Goal: Transaction & Acquisition: Book appointment/travel/reservation

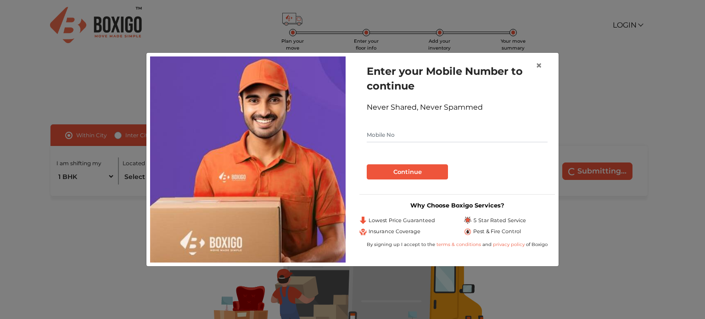
click at [405, 135] on input "text" at bounding box center [457, 135] width 181 height 15
type input "9632846889"
click at [409, 175] on button "Continue" at bounding box center [407, 172] width 81 height 16
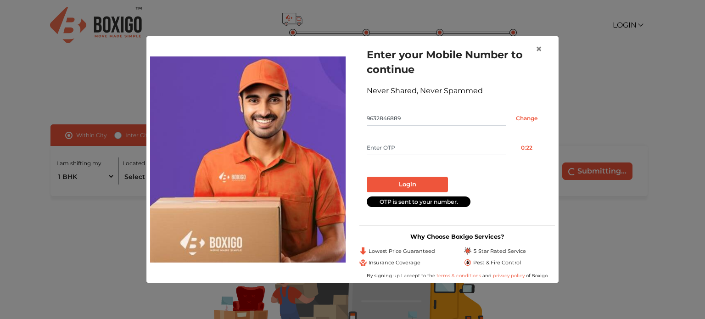
click at [388, 146] on input "text" at bounding box center [436, 148] width 139 height 15
type input "2461"
click at [415, 179] on button "Login" at bounding box center [407, 185] width 81 height 16
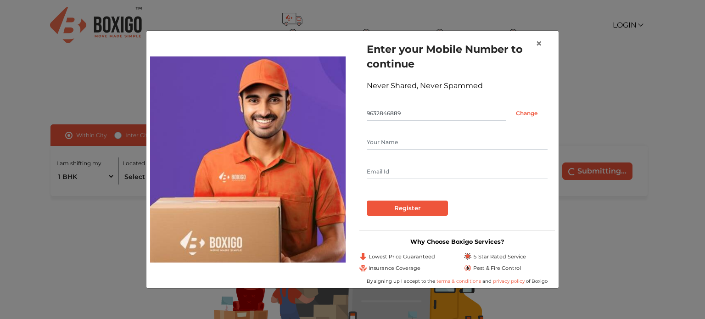
click at [411, 145] on input "text" at bounding box center [457, 142] width 181 height 15
type input "prakash"
type input "[EMAIL_ADDRESS][DOMAIN_NAME]"
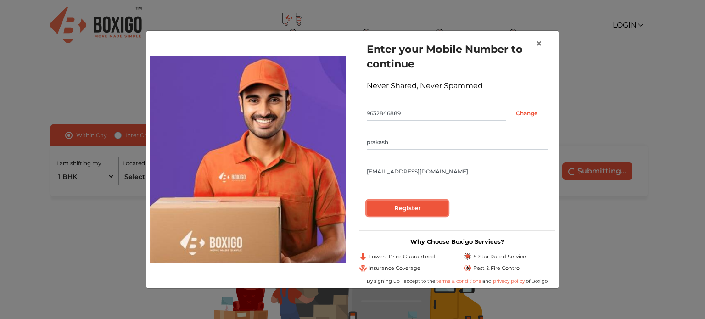
click at [406, 211] on input "Register" at bounding box center [407, 209] width 81 height 16
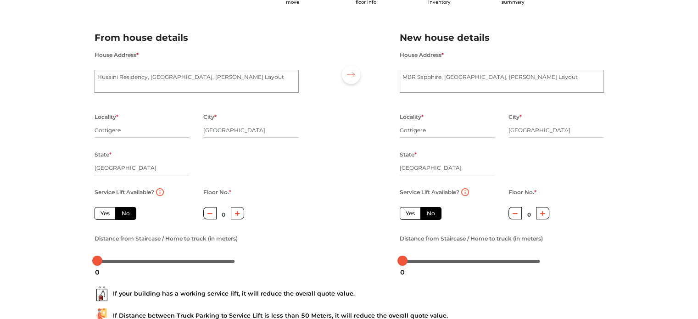
scroll to position [92, 0]
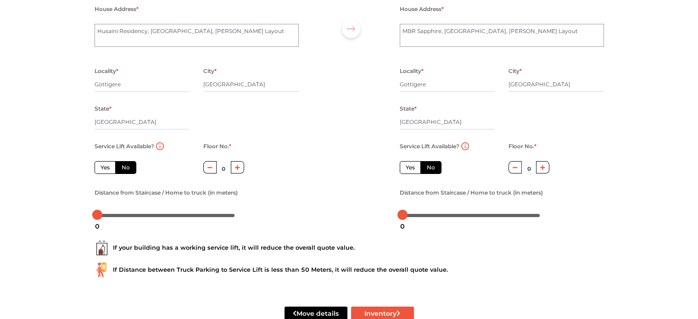
click at [97, 168] on label "Yes" at bounding box center [105, 167] width 21 height 13
click at [101, 168] on input "Yes" at bounding box center [104, 166] width 6 height 6
radio input "true"
click at [408, 169] on label "Yes" at bounding box center [410, 167] width 21 height 13
click at [408, 169] on input "Yes" at bounding box center [409, 166] width 6 height 6
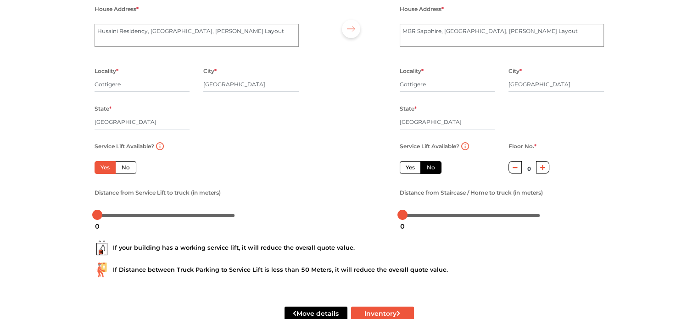
radio input "false"
drag, startPoint x: 96, startPoint y: 214, endPoint x: 108, endPoint y: 216, distance: 13.0
click at [108, 216] on div at bounding box center [109, 215] width 10 height 10
drag, startPoint x: 107, startPoint y: 215, endPoint x: 123, endPoint y: 217, distance: 15.7
click at [123, 217] on div at bounding box center [124, 215] width 10 height 10
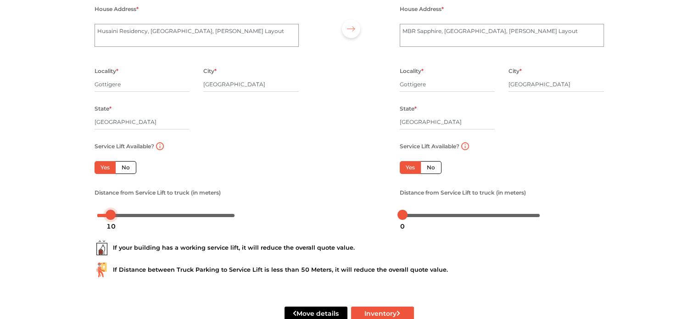
drag, startPoint x: 124, startPoint y: 212, endPoint x: 110, endPoint y: 220, distance: 15.8
click at [110, 220] on body "Plan your move Enter your floor info Add your inventory Your move summary My Mo…" at bounding box center [349, 67] width 698 height 319
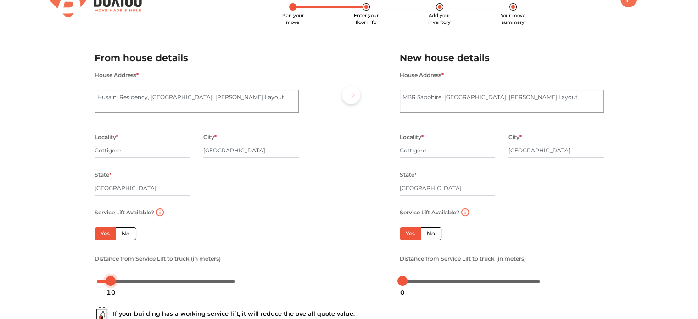
scroll to position [46, 0]
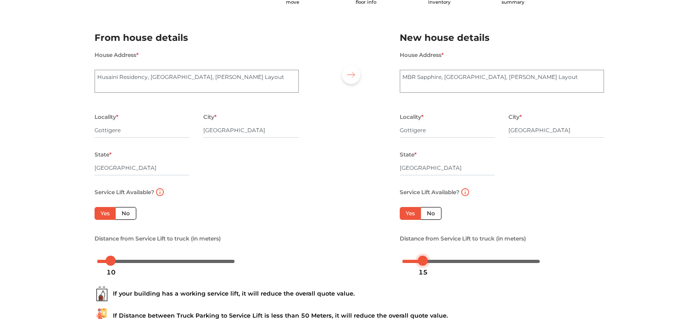
drag, startPoint x: 404, startPoint y: 259, endPoint x: 424, endPoint y: 259, distance: 20.7
click at [424, 259] on div at bounding box center [423, 261] width 10 height 10
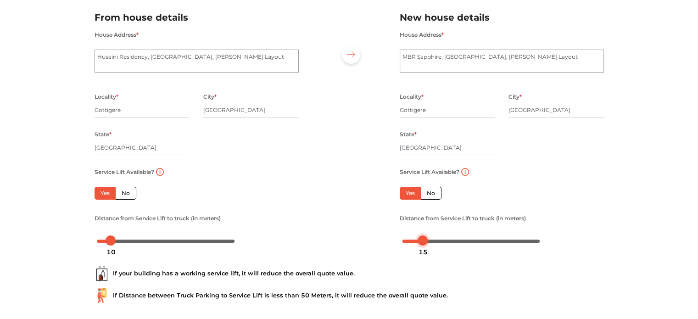
scroll to position [0, 0]
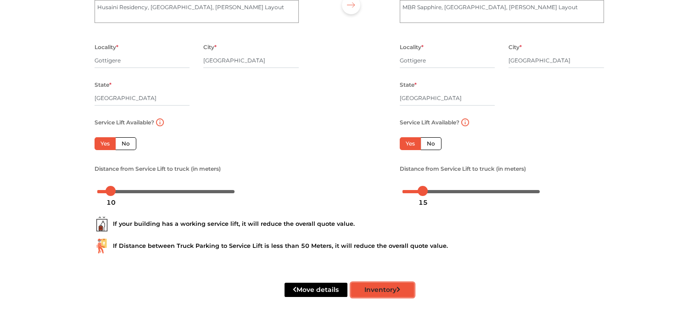
click at [410, 290] on button "Inventory" at bounding box center [382, 290] width 63 height 14
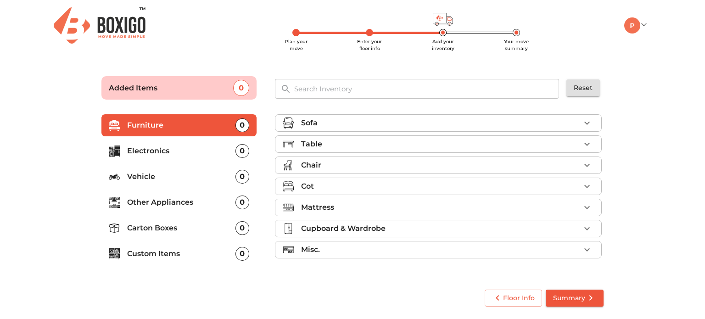
click at [404, 121] on div "Sofa" at bounding box center [440, 123] width 279 height 11
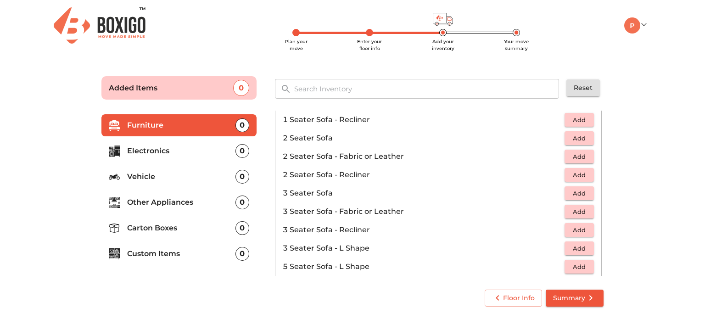
scroll to position [46, 0]
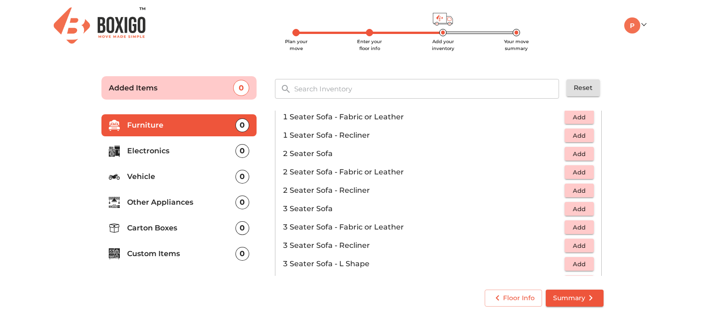
click at [569, 210] on span "Add" at bounding box center [579, 209] width 20 height 11
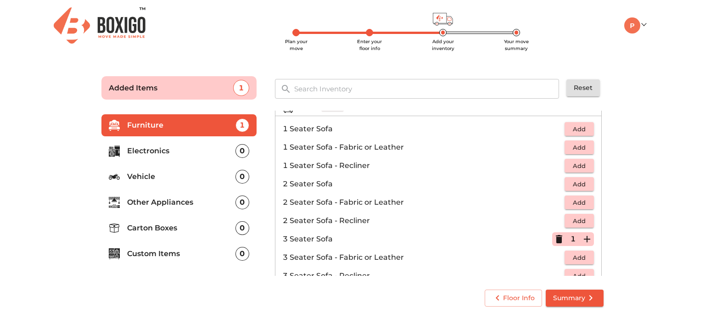
scroll to position [0, 0]
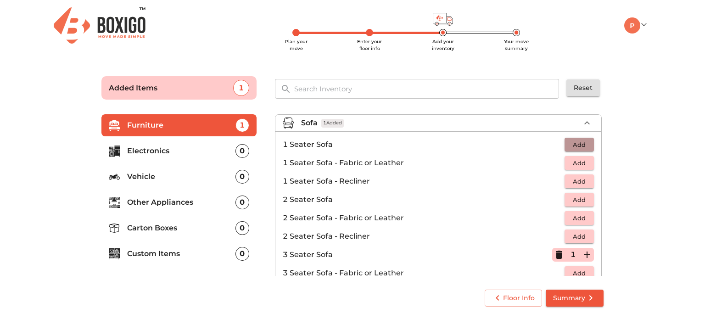
click at [569, 142] on span "Add" at bounding box center [579, 145] width 20 height 11
click at [584, 145] on icon "button" at bounding box center [587, 144] width 6 height 6
click at [627, 141] on main "Plan your move Enter your floor info Add your inventory Your move summary Added…" at bounding box center [352, 189] width 705 height 253
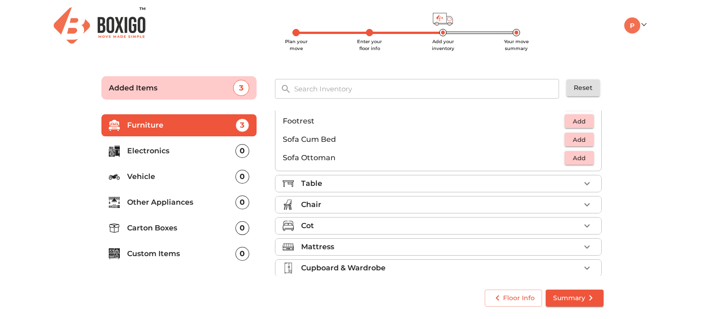
scroll to position [251, 0]
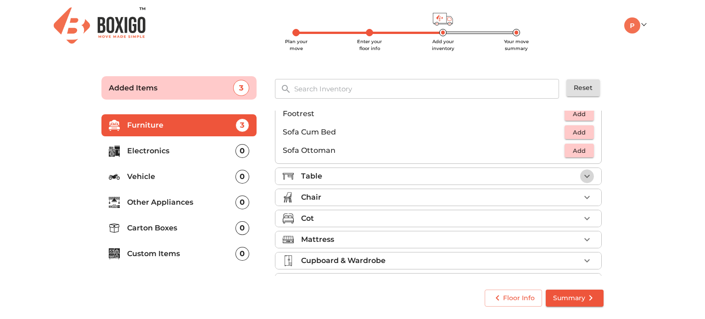
click at [582, 176] on icon "button" at bounding box center [587, 176] width 11 height 11
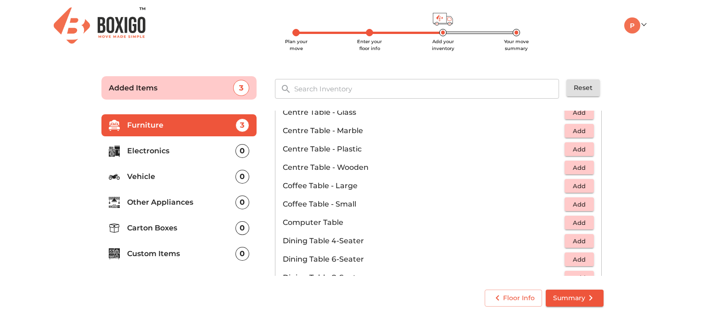
scroll to position [92, 0]
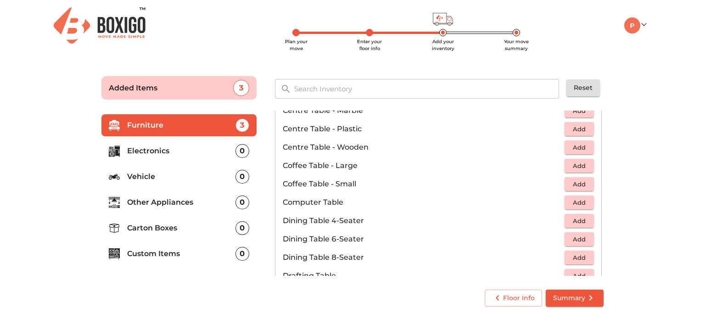
click at [565, 186] on button "Add" at bounding box center [579, 184] width 29 height 14
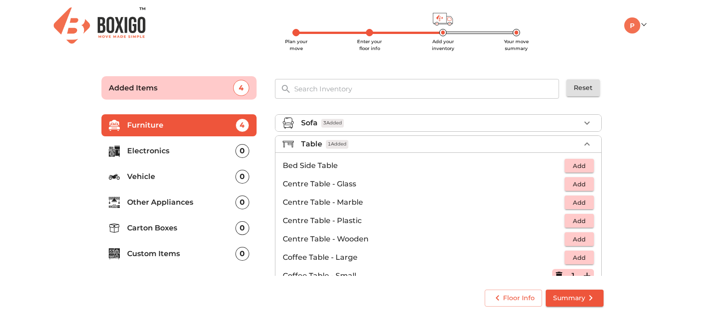
click at [406, 120] on div "Sofa 3 Added" at bounding box center [440, 123] width 279 height 11
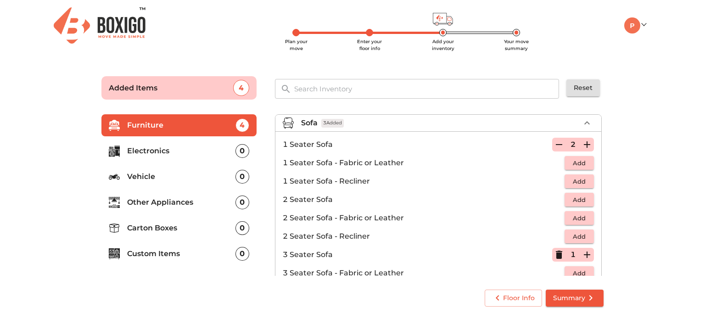
click at [406, 120] on div "Sofa 3 Added" at bounding box center [440, 123] width 279 height 11
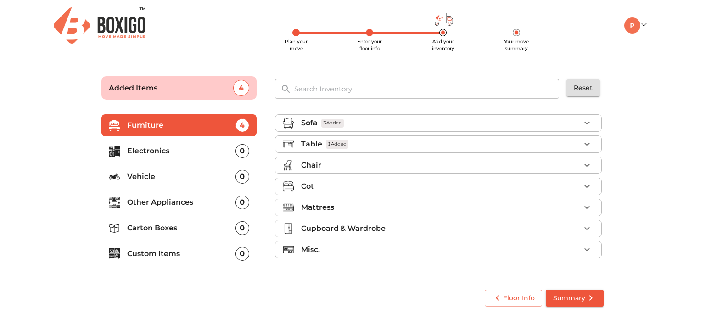
click at [381, 143] on div "Table 1 Added" at bounding box center [440, 144] width 279 height 11
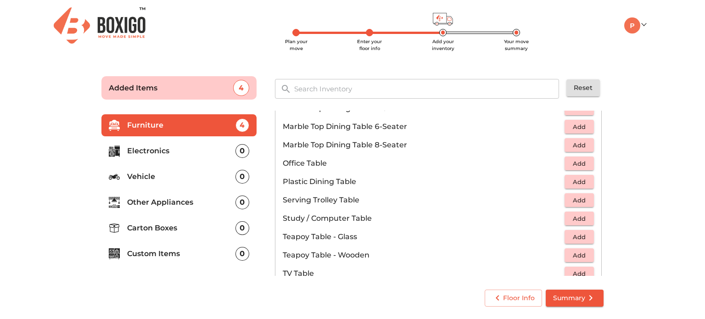
scroll to position [459, 0]
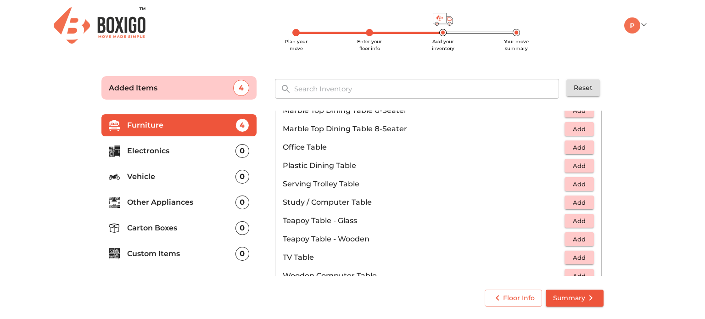
click at [569, 203] on span "Add" at bounding box center [579, 202] width 20 height 11
click at [582, 203] on icon "button" at bounding box center [587, 202] width 11 height 11
click at [554, 202] on icon "button" at bounding box center [559, 202] width 11 height 11
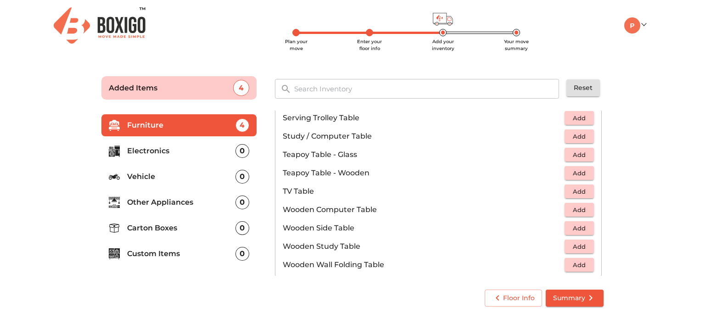
scroll to position [505, 0]
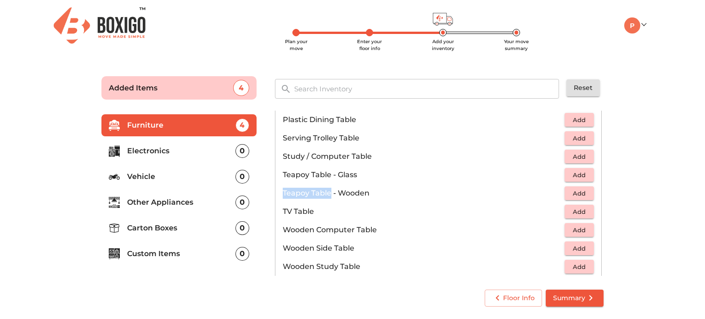
drag, startPoint x: 281, startPoint y: 192, endPoint x: 332, endPoint y: 193, distance: 50.5
click at [332, 193] on li "Teapoy Table - Wooden Add" at bounding box center [439, 193] width 326 height 18
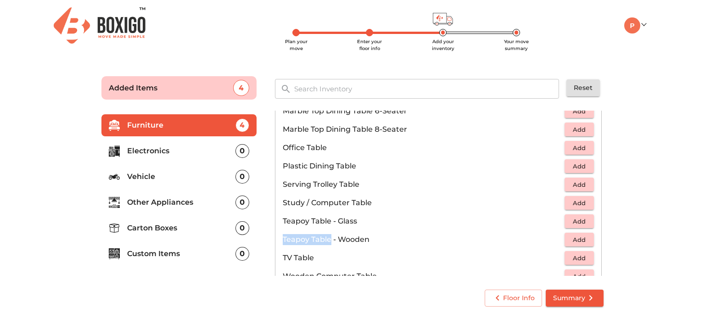
scroll to position [413, 0]
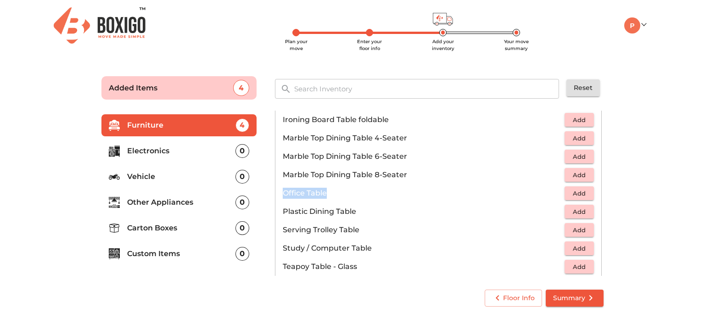
drag, startPoint x: 281, startPoint y: 192, endPoint x: 327, endPoint y: 196, distance: 46.5
click at [327, 196] on li "Office Table Add" at bounding box center [439, 193] width 326 height 18
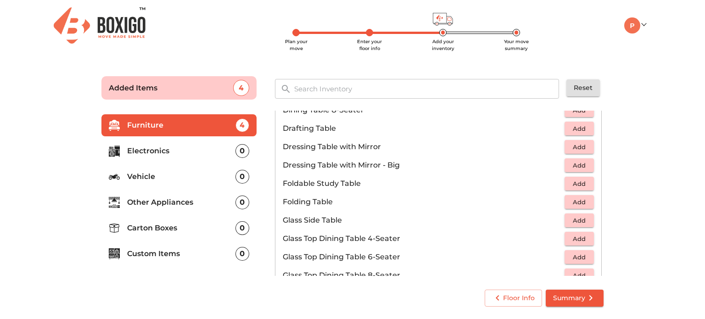
scroll to position [230, 0]
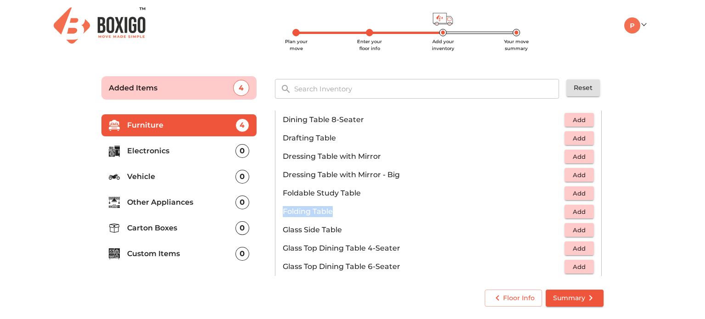
drag, startPoint x: 283, startPoint y: 209, endPoint x: 336, endPoint y: 213, distance: 52.9
click at [336, 213] on p "Folding Table" at bounding box center [424, 211] width 282 height 11
drag, startPoint x: 283, startPoint y: 191, endPoint x: 365, endPoint y: 191, distance: 81.7
click at [365, 191] on p "Foldable Study Table" at bounding box center [424, 193] width 282 height 11
drag, startPoint x: 283, startPoint y: 210, endPoint x: 332, endPoint y: 214, distance: 49.3
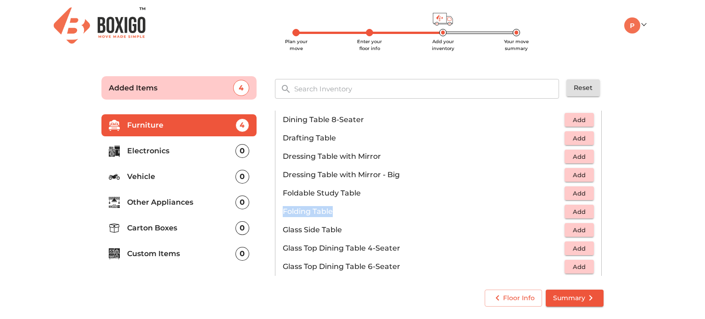
click at [349, 214] on p "Folding Table" at bounding box center [424, 211] width 282 height 11
click at [575, 209] on span "Add" at bounding box center [579, 212] width 20 height 11
click at [582, 210] on icon "button" at bounding box center [587, 211] width 11 height 11
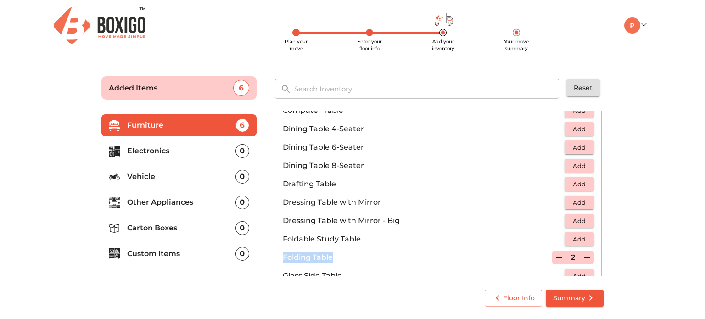
scroll to position [0, 0]
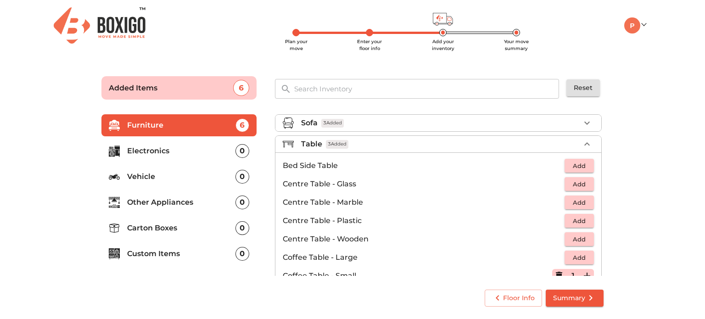
click at [552, 142] on div "Table 3 Added" at bounding box center [440, 144] width 279 height 11
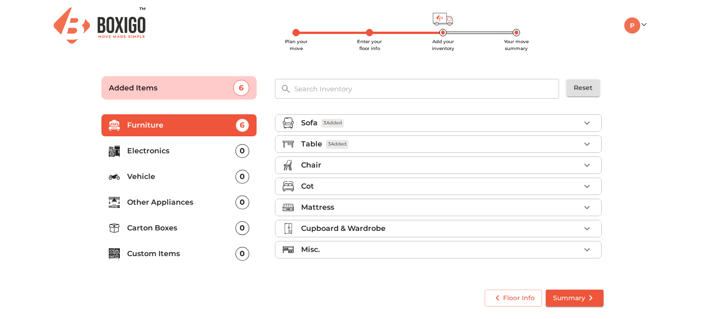
click at [480, 163] on div "Chair" at bounding box center [440, 165] width 279 height 11
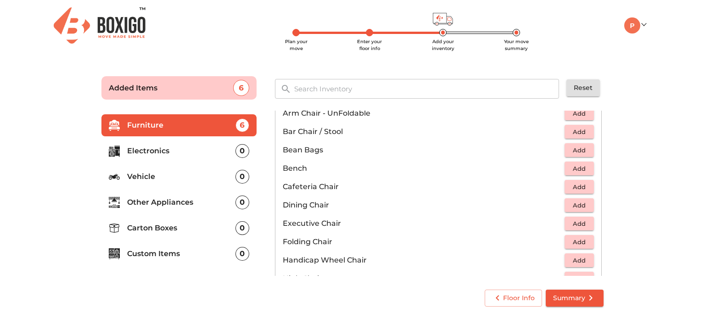
scroll to position [138, 0]
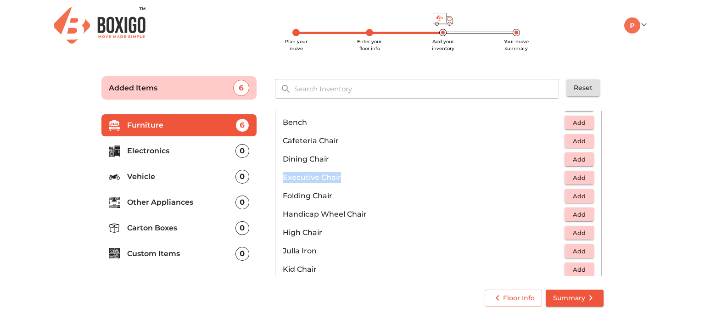
drag, startPoint x: 281, startPoint y: 177, endPoint x: 340, endPoint y: 175, distance: 59.3
click at [340, 175] on li "Executive Chair Add" at bounding box center [439, 178] width 326 height 18
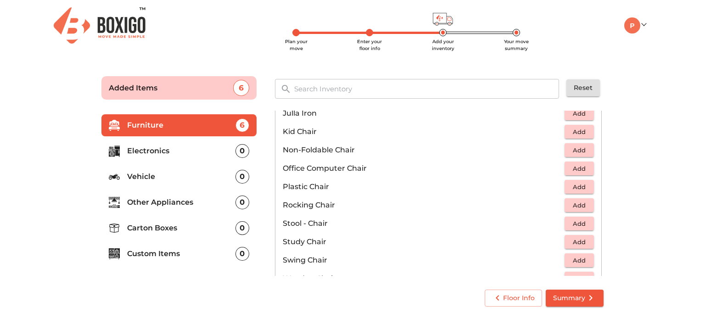
scroll to position [321, 0]
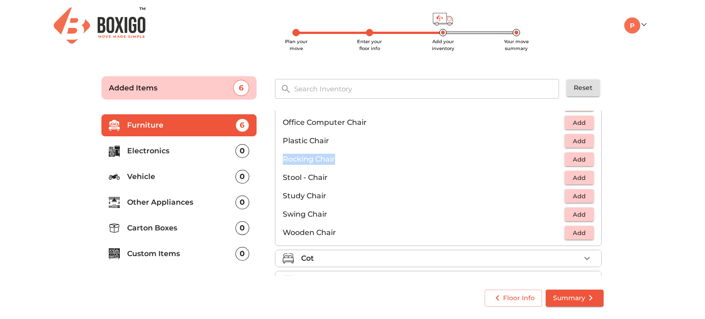
drag, startPoint x: 283, startPoint y: 156, endPoint x: 336, endPoint y: 158, distance: 53.3
click at [336, 158] on p "Rocking Chair" at bounding box center [424, 159] width 282 height 11
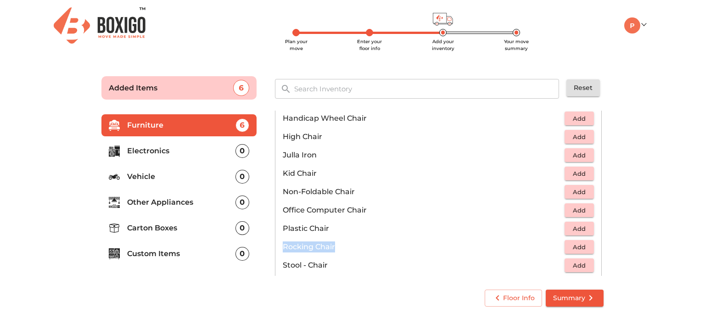
scroll to position [230, 0]
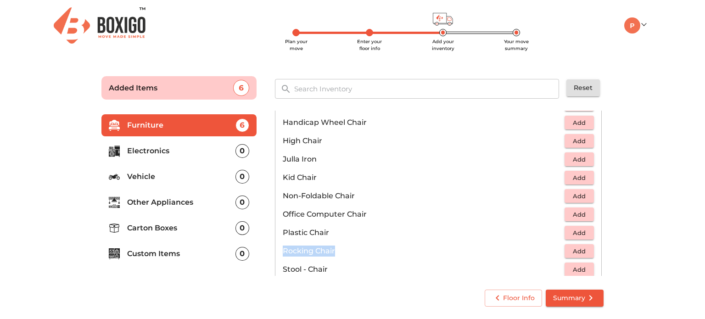
click at [572, 211] on span "Add" at bounding box center [579, 214] width 20 height 11
click at [571, 231] on span "Add" at bounding box center [579, 233] width 20 height 11
click at [565, 176] on button "Add" at bounding box center [579, 178] width 29 height 14
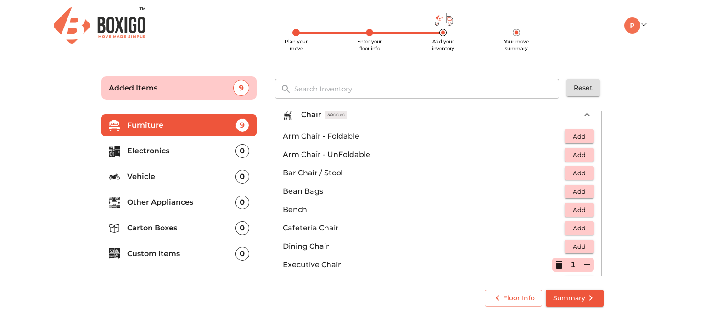
scroll to position [46, 0]
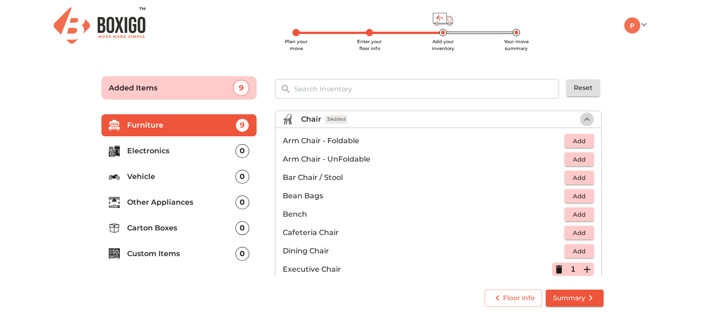
click at [583, 116] on icon "button" at bounding box center [587, 119] width 11 height 11
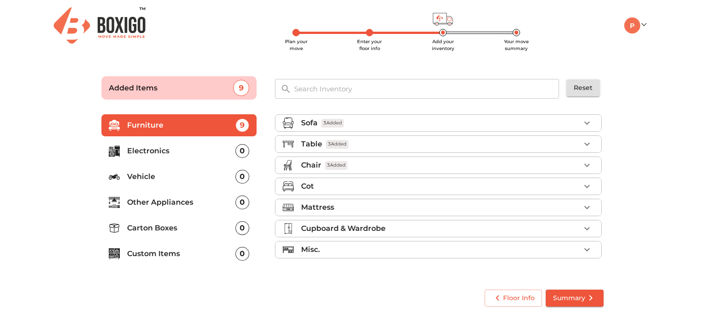
scroll to position [0, 0]
click at [368, 185] on div "Cot" at bounding box center [440, 186] width 279 height 11
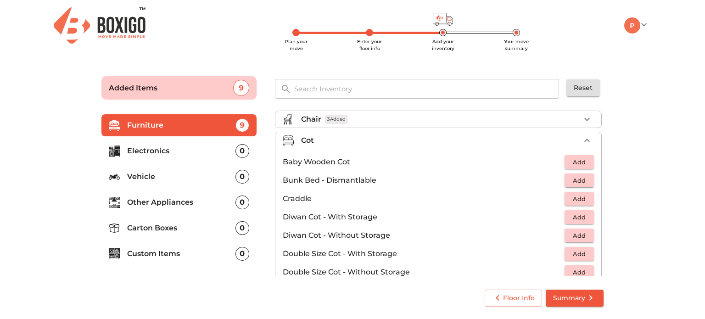
scroll to position [92, 0]
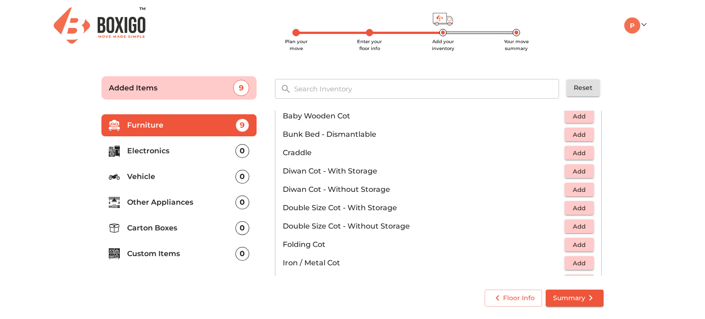
click at [569, 224] on span "Add" at bounding box center [579, 226] width 20 height 11
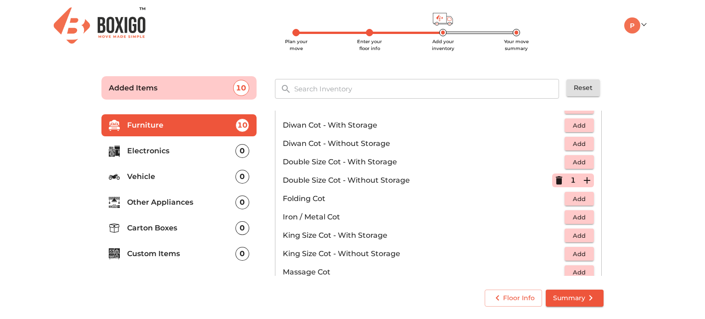
click at [556, 180] on icon "button" at bounding box center [559, 180] width 6 height 8
click at [569, 214] on span "Add" at bounding box center [579, 217] width 20 height 11
click at [582, 215] on icon "button" at bounding box center [587, 217] width 11 height 11
drag, startPoint x: 282, startPoint y: 216, endPoint x: 340, endPoint y: 214, distance: 57.9
click at [340, 214] on li "Iron / Metal Cot 2" at bounding box center [439, 217] width 326 height 18
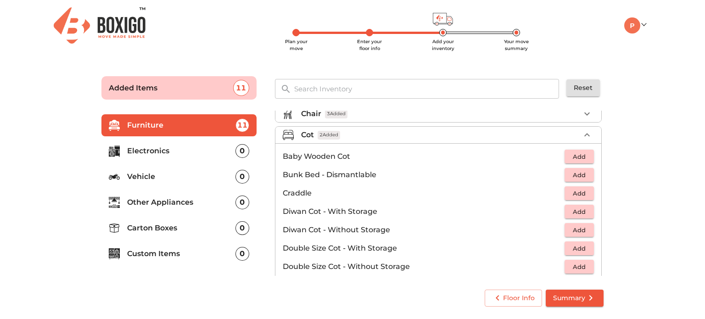
scroll to position [46, 0]
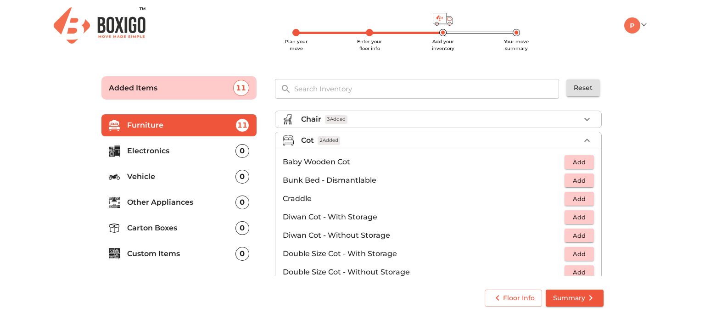
click at [410, 137] on div "Cot 2 Added" at bounding box center [440, 140] width 279 height 11
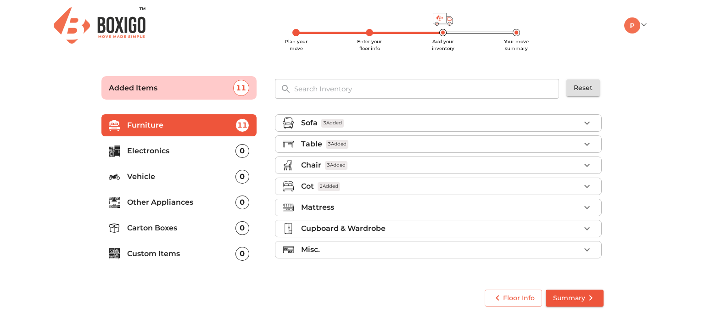
scroll to position [0, 0]
click at [371, 212] on div "Mattress" at bounding box center [440, 207] width 279 height 11
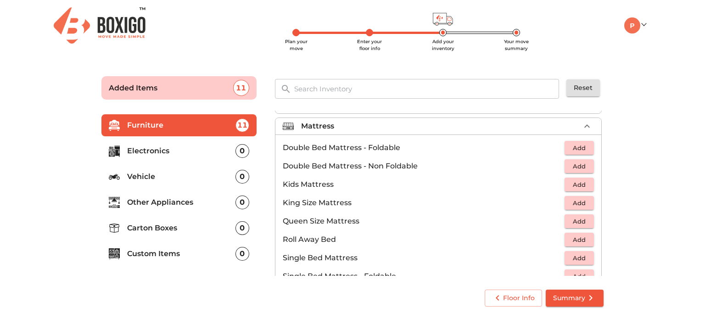
scroll to position [92, 0]
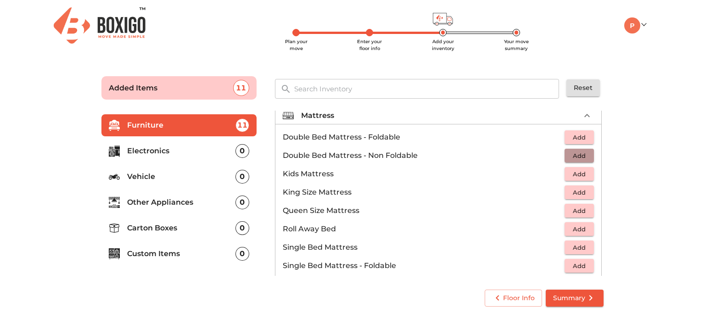
click at [573, 154] on span "Add" at bounding box center [579, 156] width 20 height 11
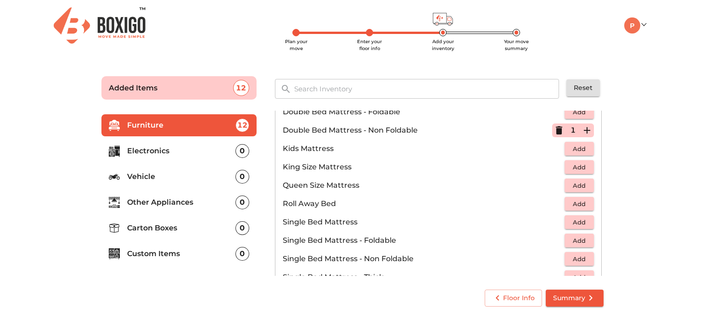
scroll to position [138, 0]
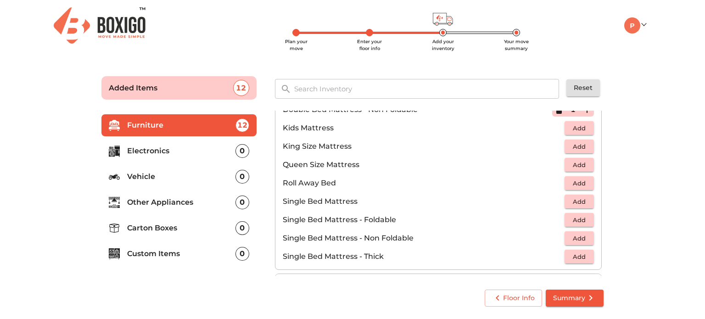
click at [575, 237] on span "Add" at bounding box center [579, 238] width 20 height 11
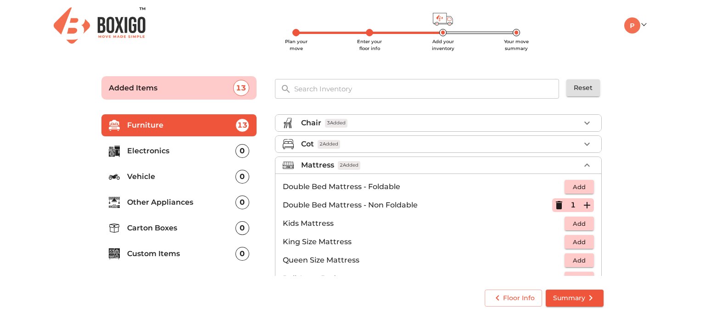
scroll to position [42, 0]
click at [382, 163] on div "Mattress 2 Added" at bounding box center [440, 165] width 279 height 11
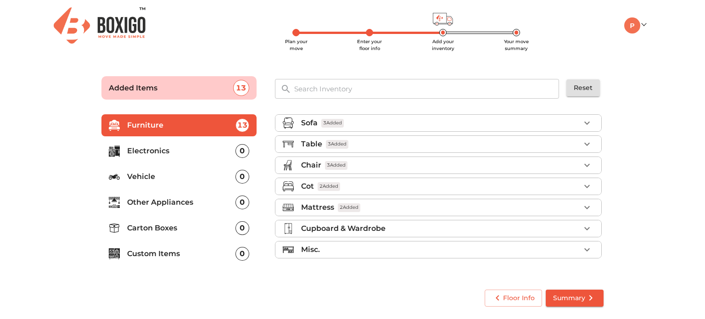
scroll to position [0, 0]
click at [375, 224] on p "Cupboard & Wardrobe" at bounding box center [343, 228] width 84 height 11
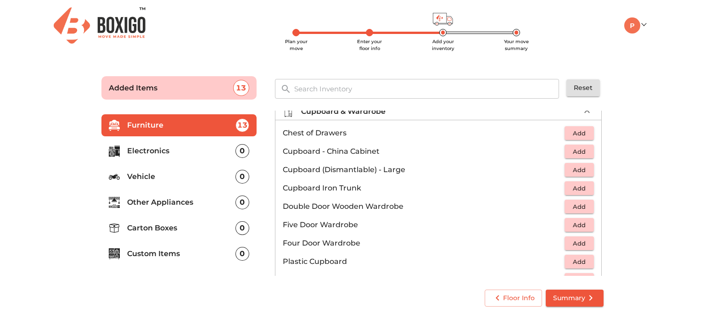
scroll to position [138, 0]
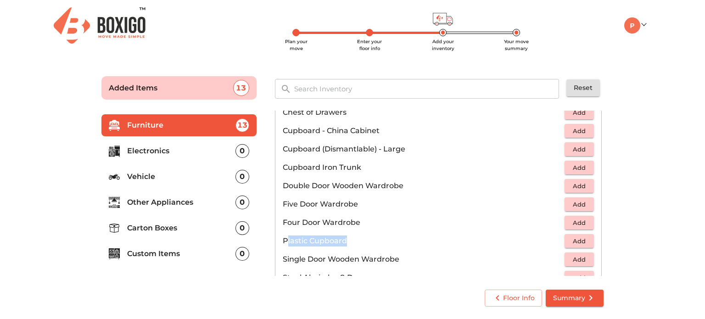
drag, startPoint x: 286, startPoint y: 242, endPoint x: 348, endPoint y: 239, distance: 62.1
click at [348, 239] on p "Plastic Cupboard" at bounding box center [424, 241] width 282 height 11
drag, startPoint x: 349, startPoint y: 238, endPoint x: 295, endPoint y: 241, distance: 53.8
click at [295, 241] on p "Plastic Cupboard" at bounding box center [424, 241] width 282 height 11
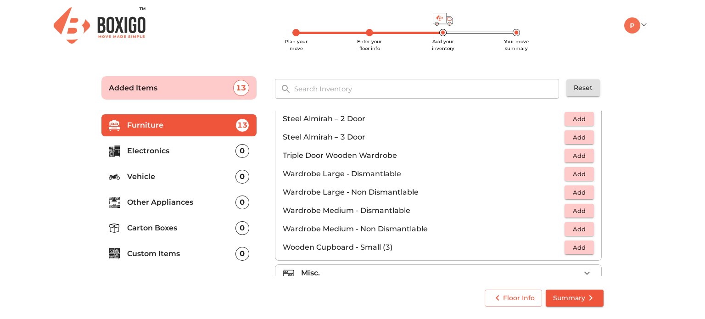
scroll to position [309, 0]
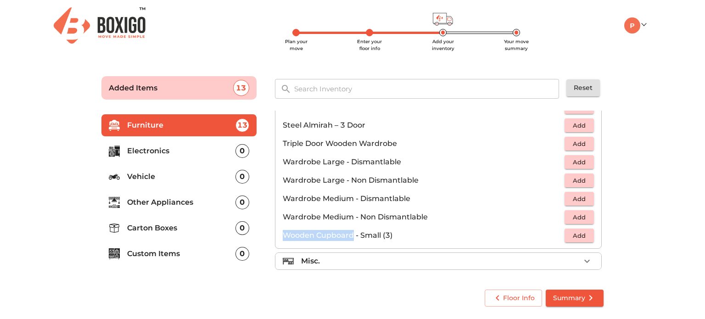
drag, startPoint x: 282, startPoint y: 229, endPoint x: 352, endPoint y: 235, distance: 70.5
click at [352, 235] on li "Wooden Cupboard - Small (3) Add" at bounding box center [439, 235] width 326 height 18
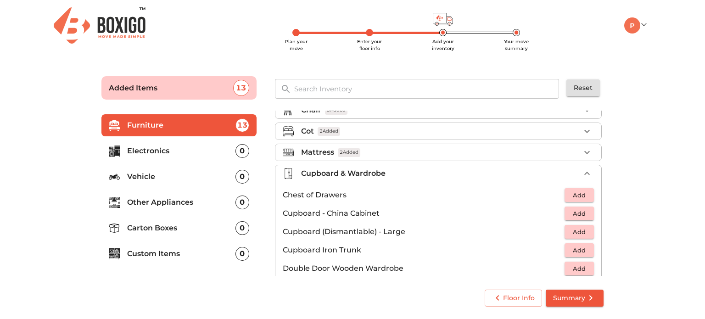
scroll to position [33, 0]
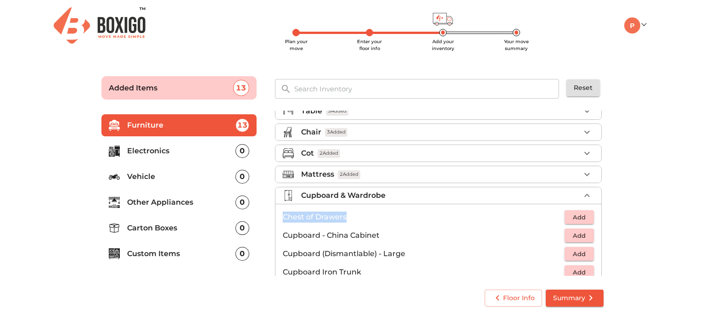
drag, startPoint x: 281, startPoint y: 216, endPoint x: 349, endPoint y: 214, distance: 68.0
click at [349, 214] on li "Chest of Drawers Add" at bounding box center [439, 217] width 326 height 18
click at [371, 193] on p "Cupboard & Wardrobe" at bounding box center [343, 195] width 84 height 11
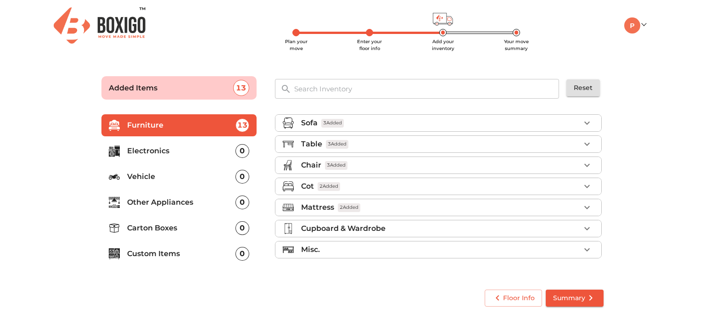
scroll to position [0, 0]
click at [337, 248] on div "Misc." at bounding box center [440, 249] width 279 height 11
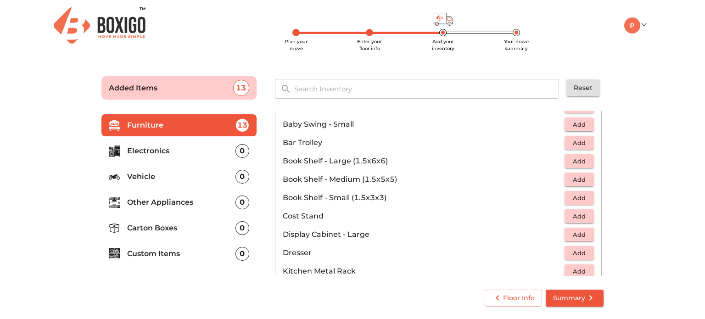
scroll to position [230, 0]
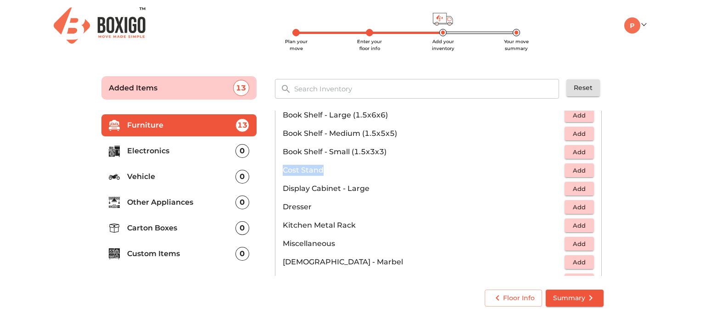
drag, startPoint x: 280, startPoint y: 168, endPoint x: 332, endPoint y: 165, distance: 52.9
click at [332, 165] on li "Cost Stand Add" at bounding box center [439, 170] width 326 height 18
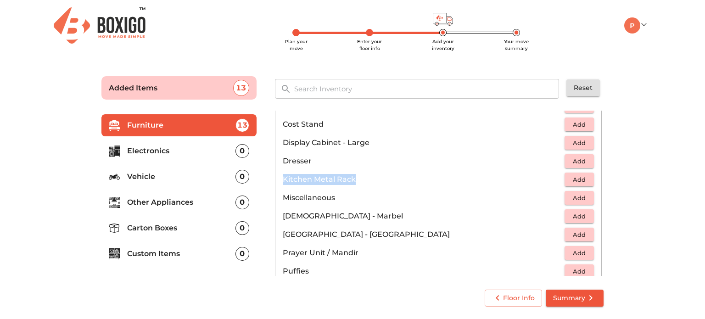
drag, startPoint x: 283, startPoint y: 178, endPoint x: 354, endPoint y: 176, distance: 71.2
click at [354, 176] on p "Kitchen Metal Rack" at bounding box center [424, 179] width 282 height 11
click at [577, 179] on span "Add" at bounding box center [579, 180] width 20 height 11
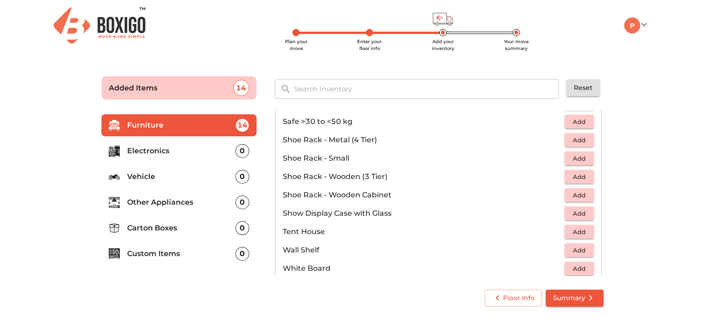
scroll to position [492, 0]
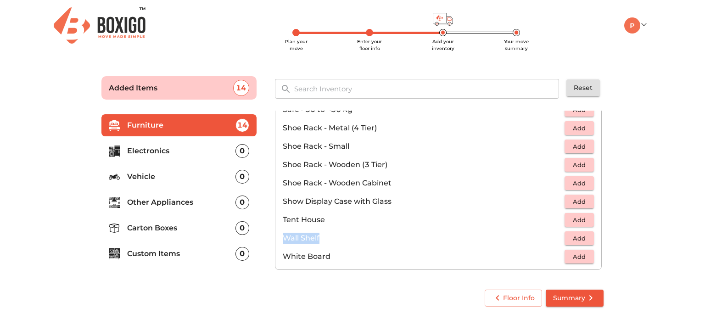
drag, startPoint x: 285, startPoint y: 236, endPoint x: 321, endPoint y: 235, distance: 36.3
click at [321, 235] on p "Wall Shelf" at bounding box center [424, 238] width 282 height 11
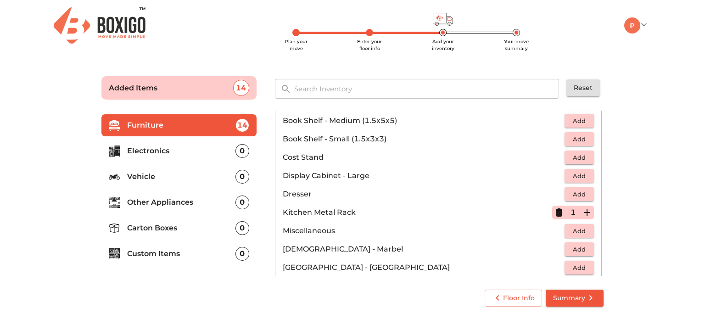
scroll to position [263, 0]
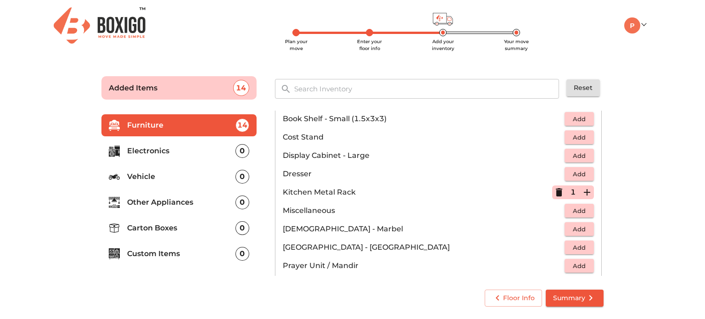
click at [574, 210] on span "Add" at bounding box center [579, 211] width 20 height 11
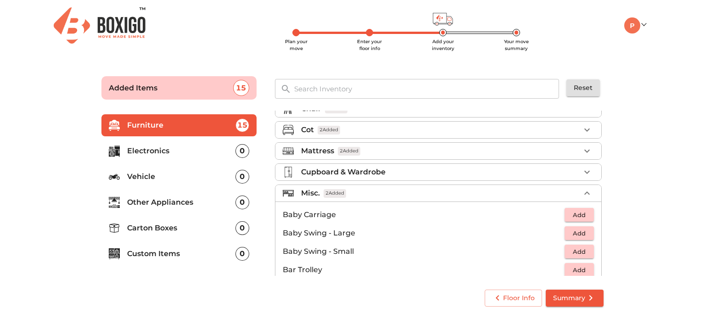
scroll to position [33, 0]
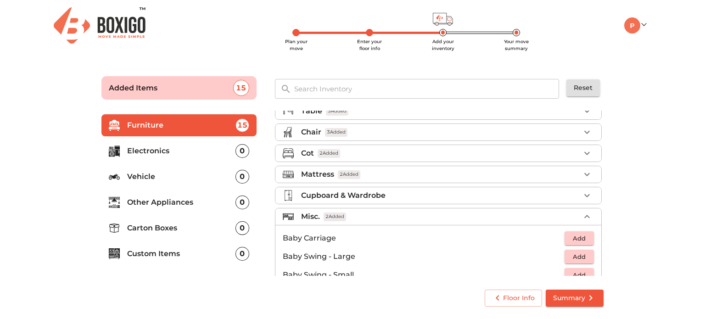
click at [353, 214] on div "Misc. 2 Added" at bounding box center [440, 216] width 279 height 11
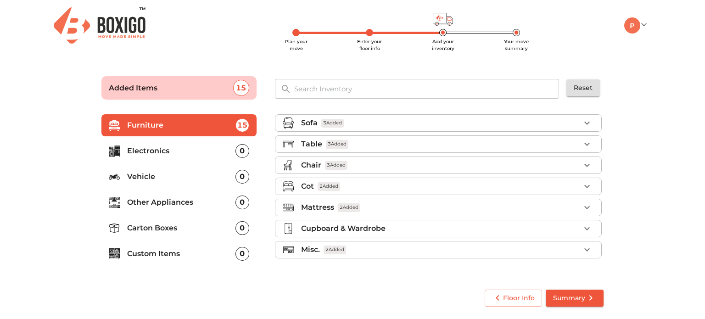
scroll to position [0, 0]
click at [376, 246] on div "Misc. 2 Added" at bounding box center [440, 249] width 279 height 11
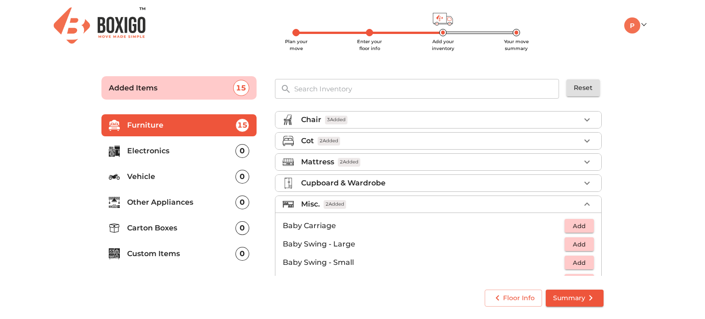
scroll to position [46, 0]
click at [335, 200] on span "2 Added" at bounding box center [335, 204] width 23 height 9
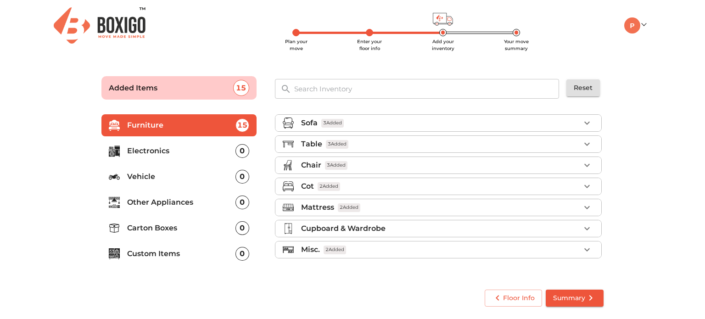
scroll to position [0, 0]
click at [345, 123] on div "Sofa 3 Added" at bounding box center [440, 123] width 279 height 11
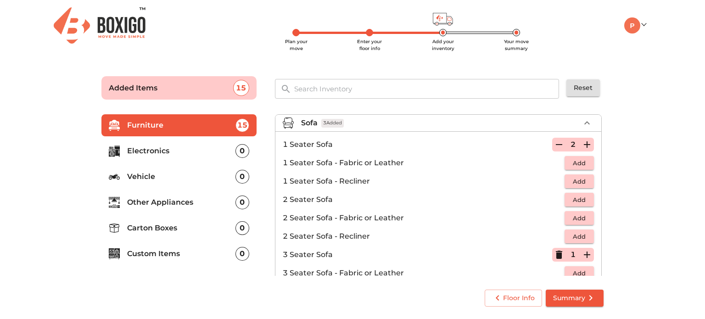
click at [341, 124] on span "3 Added" at bounding box center [332, 123] width 23 height 9
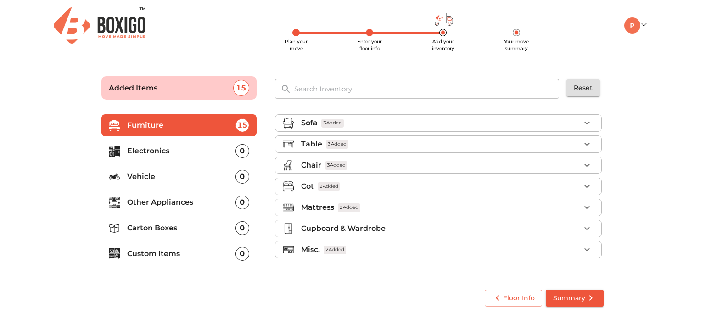
click at [346, 143] on span "3 Added" at bounding box center [337, 144] width 23 height 9
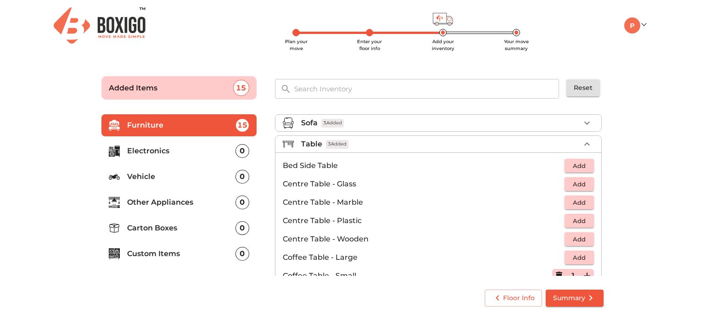
click at [340, 143] on span "3 Added" at bounding box center [337, 144] width 23 height 9
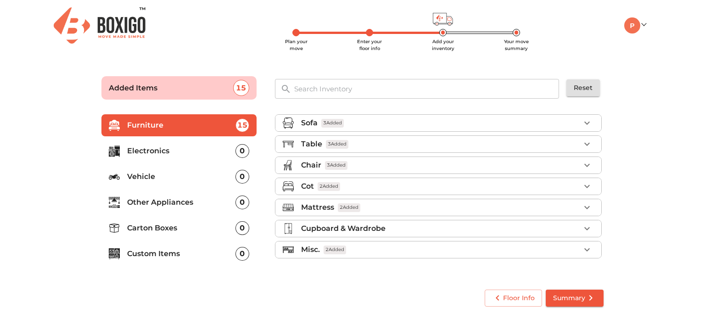
click at [331, 166] on span "3 Added" at bounding box center [336, 165] width 23 height 9
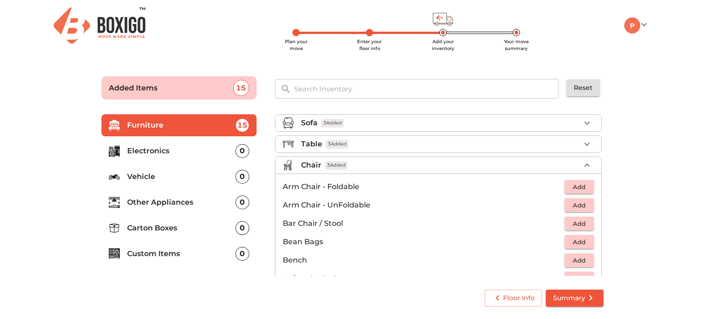
click at [341, 162] on span "3 Added" at bounding box center [336, 165] width 23 height 9
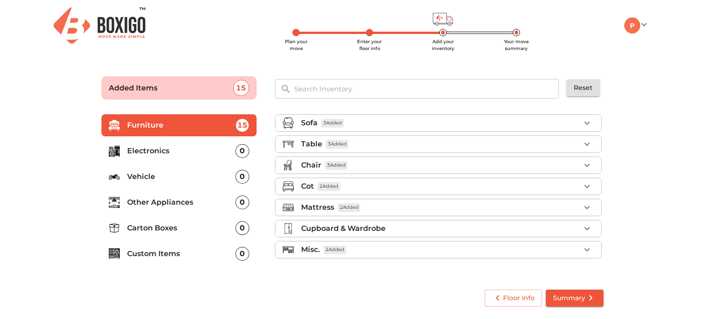
click at [345, 184] on div "Cot 2 Added" at bounding box center [440, 186] width 279 height 11
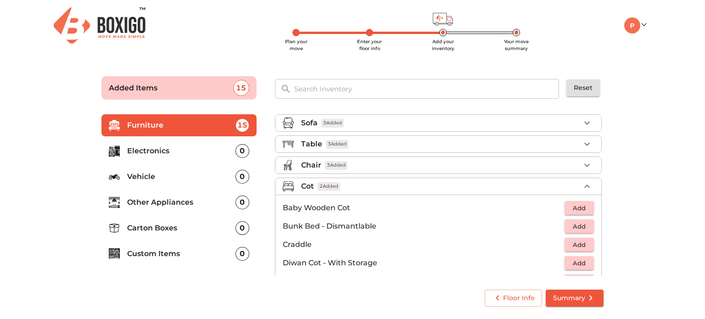
click at [348, 183] on div "Cot 2 Added" at bounding box center [440, 186] width 279 height 11
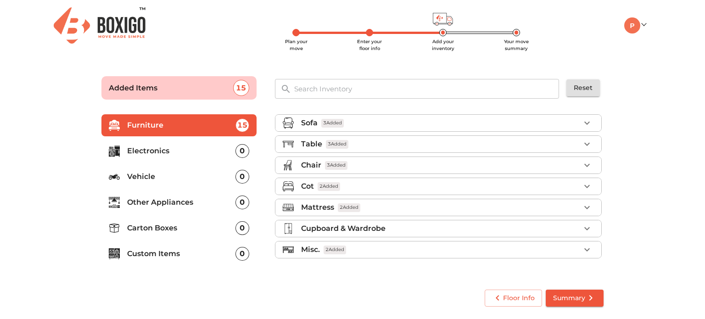
click at [370, 211] on div "Mattress 2 Added" at bounding box center [440, 207] width 279 height 11
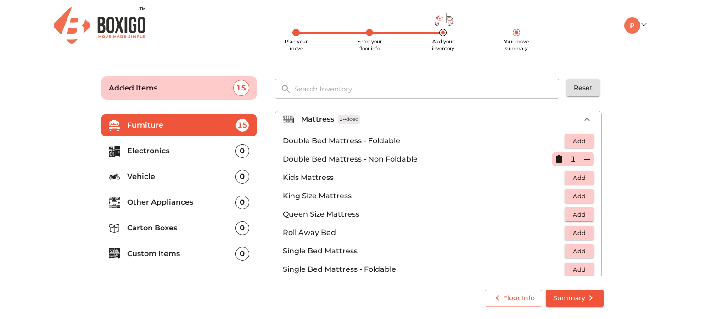
scroll to position [42, 0]
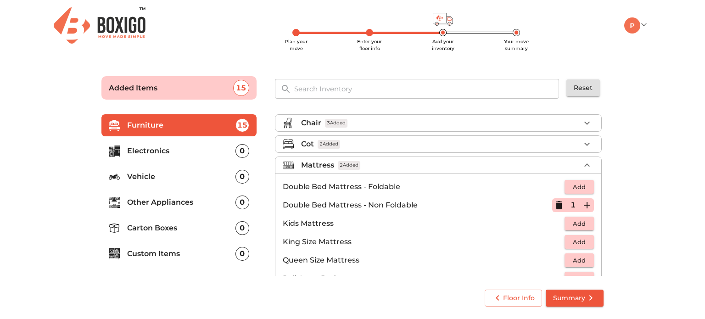
click at [355, 162] on span "2 Added" at bounding box center [349, 165] width 23 height 9
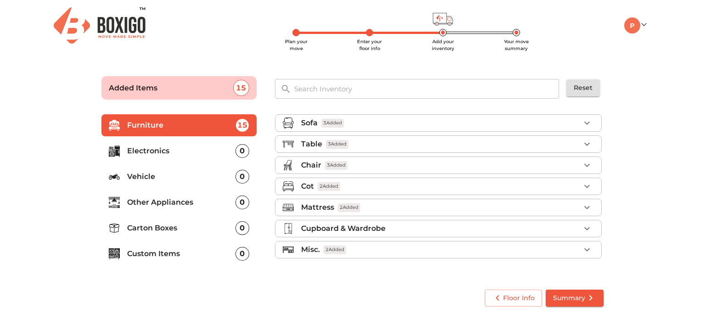
scroll to position [0, 0]
click at [348, 224] on p "Cupboard & Wardrobe" at bounding box center [343, 228] width 84 height 11
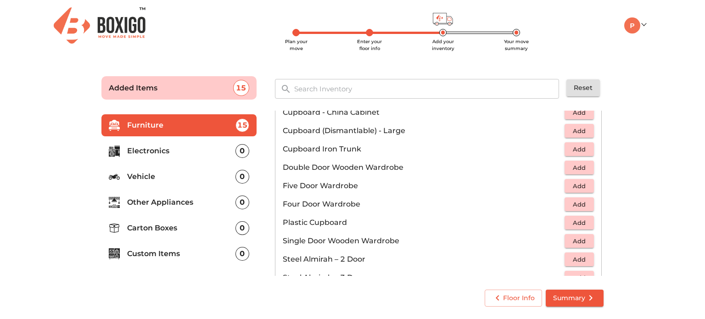
scroll to position [92, 0]
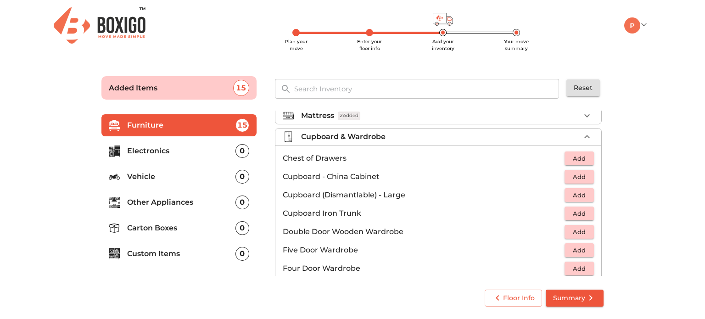
click at [363, 135] on p "Cupboard & Wardrobe" at bounding box center [343, 136] width 84 height 11
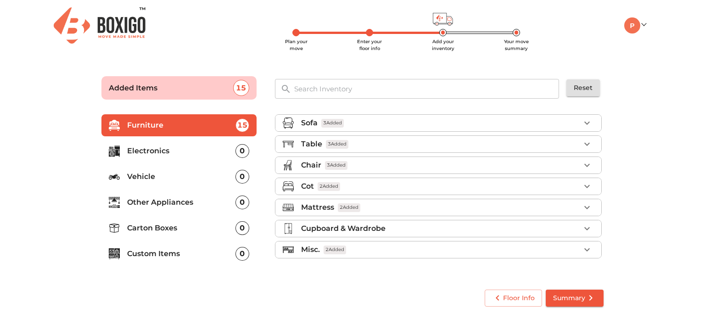
scroll to position [0, 0]
click at [345, 244] on div "Misc. 2 Added" at bounding box center [440, 249] width 279 height 11
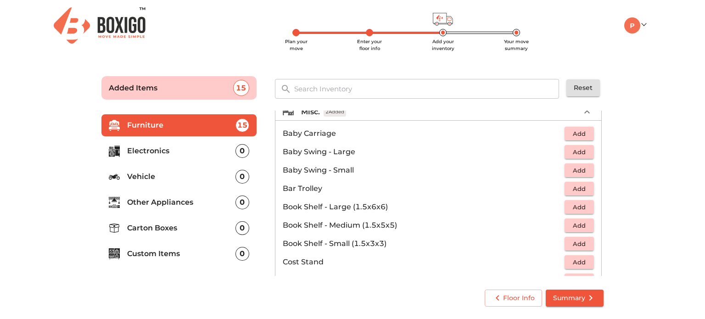
scroll to position [92, 0]
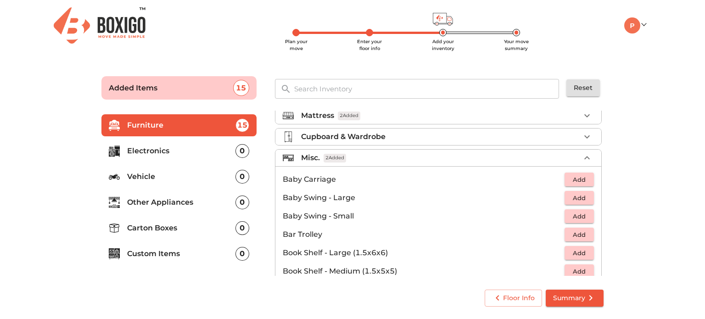
click at [343, 157] on span "2 Added" at bounding box center [335, 158] width 23 height 9
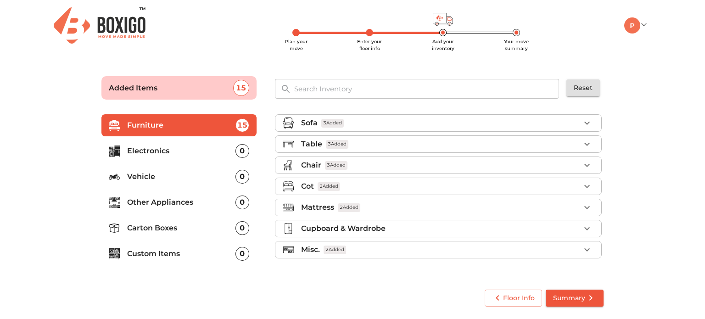
scroll to position [0, 0]
click at [175, 150] on p "Electronics" at bounding box center [181, 151] width 108 height 11
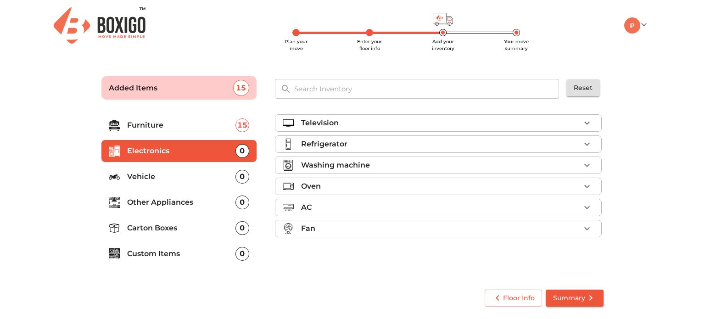
click at [318, 122] on p "Television" at bounding box center [320, 123] width 38 height 11
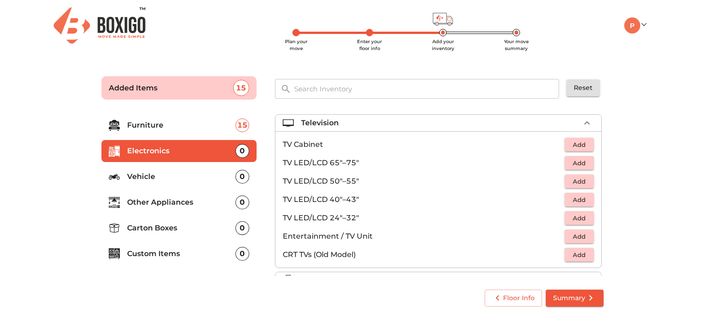
click at [571, 198] on span "Add" at bounding box center [579, 200] width 20 height 11
click at [361, 119] on span "1 Added" at bounding box center [354, 123] width 23 height 9
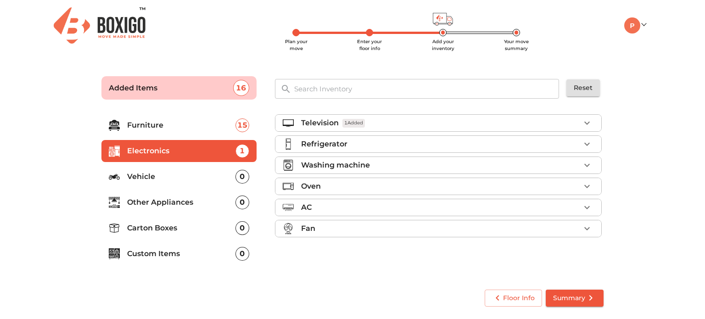
click at [360, 141] on div "Refrigerator" at bounding box center [440, 144] width 279 height 11
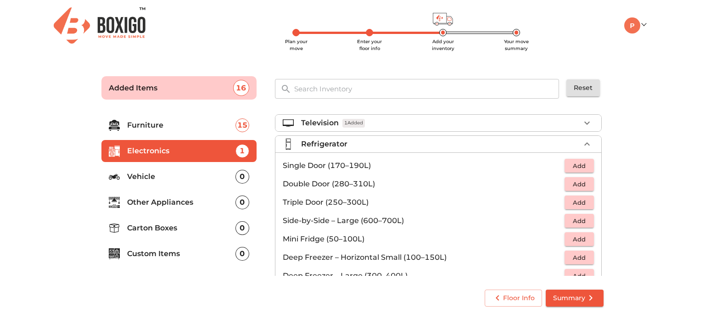
click at [358, 146] on div "Refrigerator" at bounding box center [440, 144] width 279 height 11
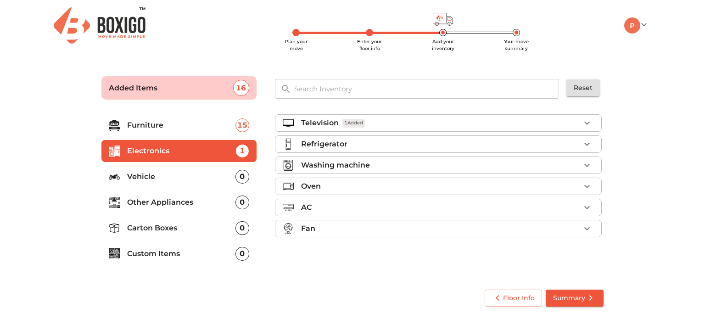
click at [337, 164] on p "Washing machine" at bounding box center [335, 165] width 69 height 11
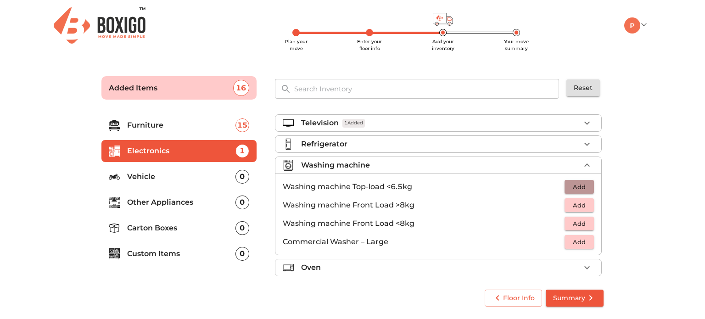
click at [581, 186] on span "Add" at bounding box center [579, 187] width 20 height 11
click at [343, 164] on p "Washing machine" at bounding box center [335, 165] width 69 height 11
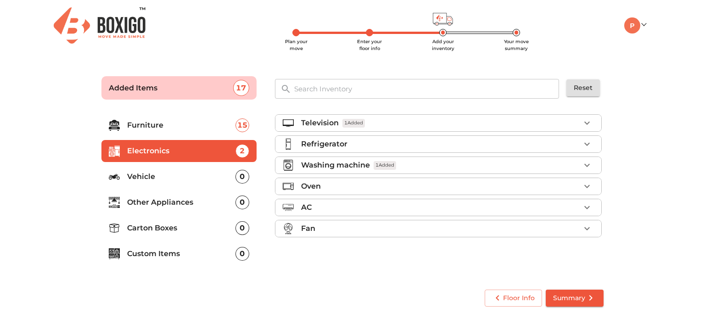
click at [330, 186] on div "Oven" at bounding box center [440, 186] width 279 height 11
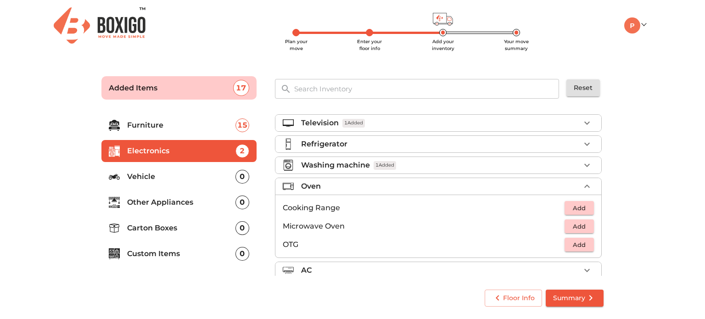
click at [330, 186] on div "Oven" at bounding box center [440, 186] width 279 height 11
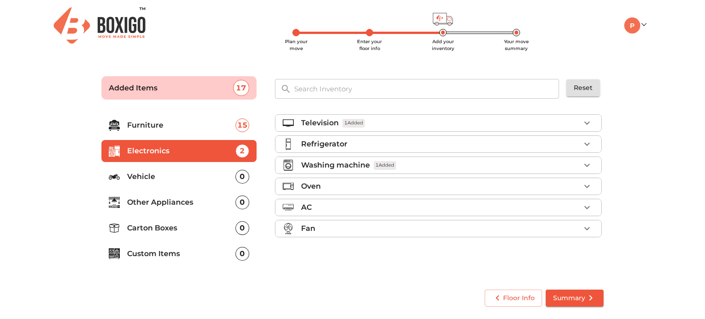
click at [327, 203] on div "AC" at bounding box center [440, 207] width 279 height 11
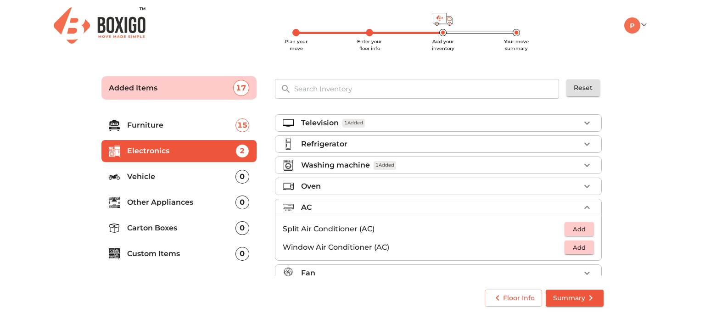
click at [327, 203] on div "AC" at bounding box center [440, 207] width 279 height 11
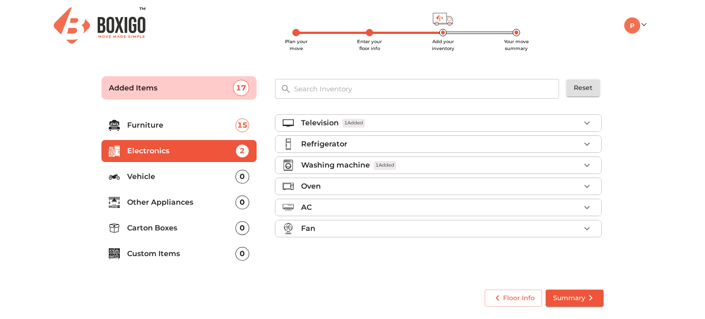
click at [322, 231] on div "Fan" at bounding box center [440, 228] width 279 height 11
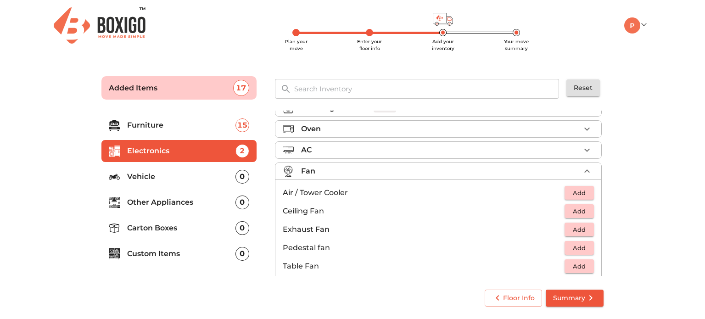
scroll to position [67, 0]
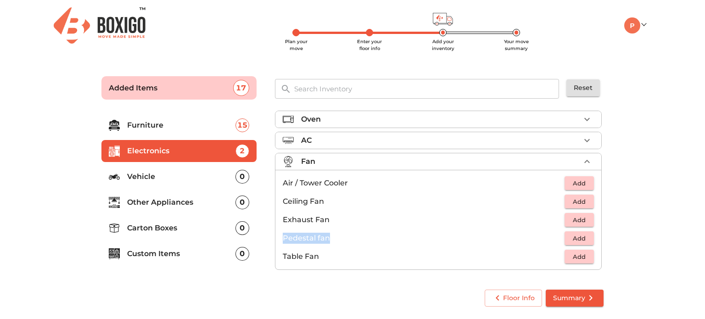
drag, startPoint x: 283, startPoint y: 235, endPoint x: 332, endPoint y: 235, distance: 49.1
click at [332, 235] on p "Pedestal fan" at bounding box center [424, 238] width 282 height 11
drag, startPoint x: 283, startPoint y: 253, endPoint x: 315, endPoint y: 256, distance: 32.8
click at [315, 256] on p "Table Fan" at bounding box center [424, 256] width 282 height 11
click at [318, 256] on p "Table Fan" at bounding box center [424, 256] width 282 height 11
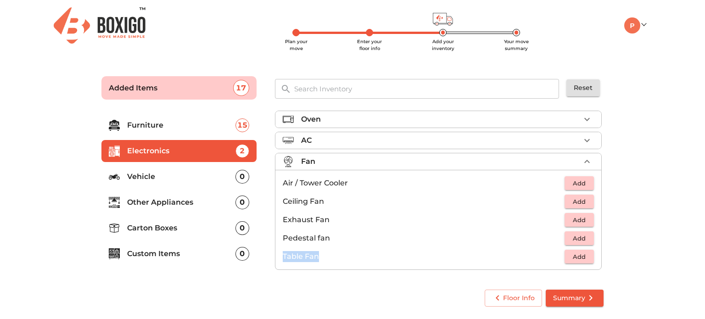
drag, startPoint x: 285, startPoint y: 255, endPoint x: 324, endPoint y: 256, distance: 39.1
click at [324, 256] on p "Table Fan" at bounding box center [424, 256] width 282 height 11
drag, startPoint x: 283, startPoint y: 216, endPoint x: 328, endPoint y: 216, distance: 45.0
click at [328, 216] on p "Exhaust Fan" at bounding box center [424, 219] width 282 height 11
drag, startPoint x: 282, startPoint y: 198, endPoint x: 322, endPoint y: 199, distance: 40.4
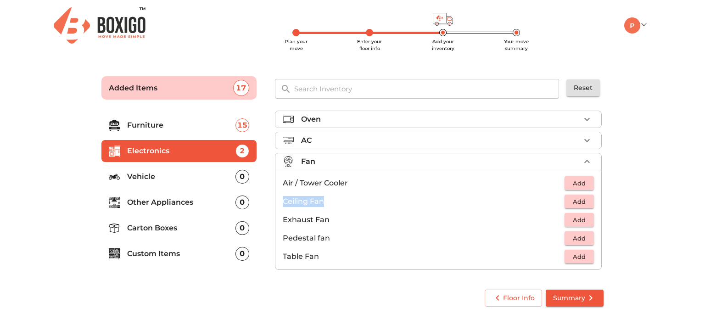
click at [322, 199] on li "Ceiling Fan Add" at bounding box center [439, 201] width 326 height 18
drag, startPoint x: 284, startPoint y: 179, endPoint x: 347, endPoint y: 183, distance: 63.5
click at [347, 183] on li "Air / Tower Cooler Add" at bounding box center [439, 183] width 326 height 18
click at [584, 179] on span "Add" at bounding box center [579, 183] width 20 height 11
click at [574, 157] on div "Fan 1 Added" at bounding box center [440, 161] width 279 height 11
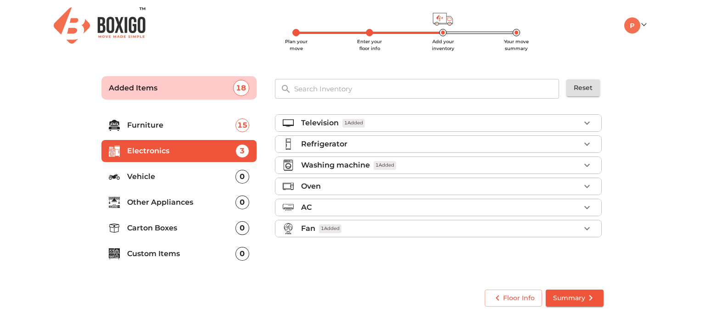
scroll to position [0, 0]
click at [144, 172] on p "Vehicle" at bounding box center [181, 176] width 108 height 11
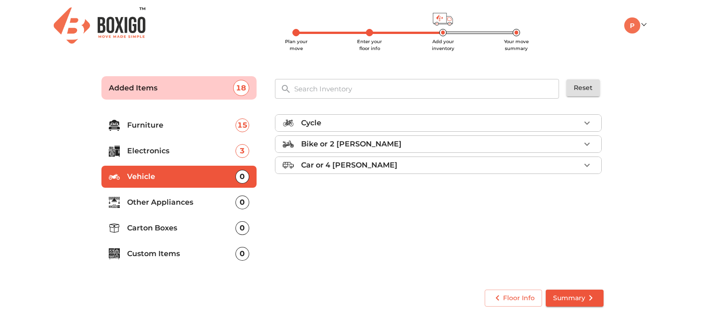
click at [147, 203] on p "Other Appliances" at bounding box center [181, 202] width 108 height 11
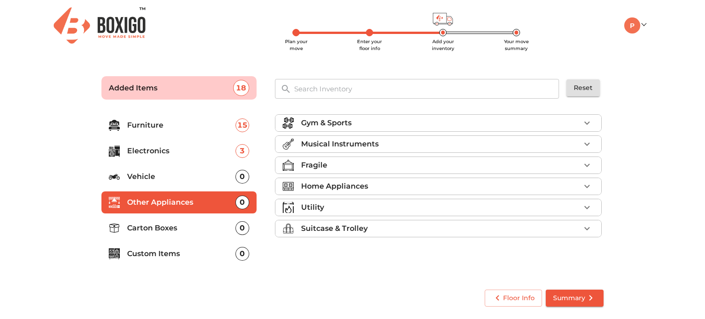
click at [393, 118] on div "Gym & Sports" at bounding box center [440, 123] width 279 height 11
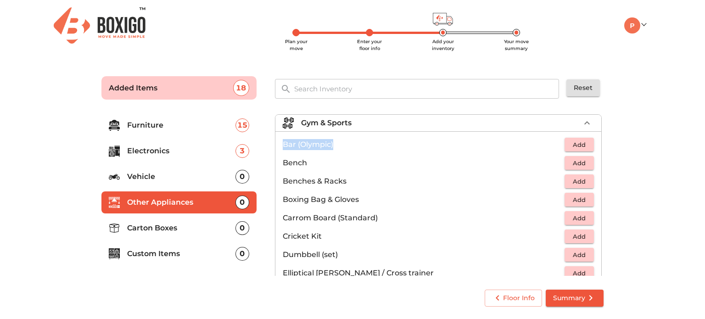
drag, startPoint x: 279, startPoint y: 145, endPoint x: 341, endPoint y: 146, distance: 62.0
click at [341, 146] on li "Bar (Olympic) Add" at bounding box center [439, 144] width 326 height 18
click at [298, 164] on p "Bench" at bounding box center [424, 163] width 282 height 11
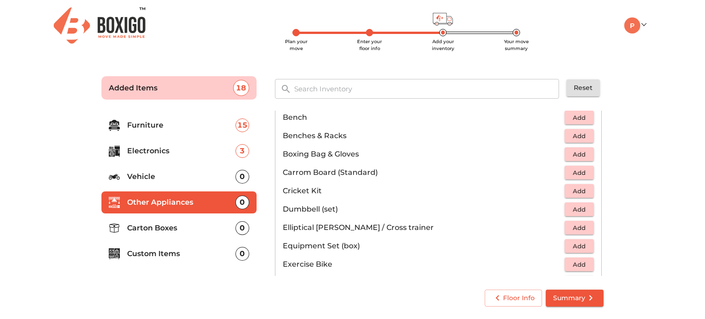
scroll to position [46, 0]
click at [294, 208] on p "Dumbbell (set)" at bounding box center [424, 208] width 282 height 11
click at [573, 210] on span "Add" at bounding box center [579, 209] width 20 height 11
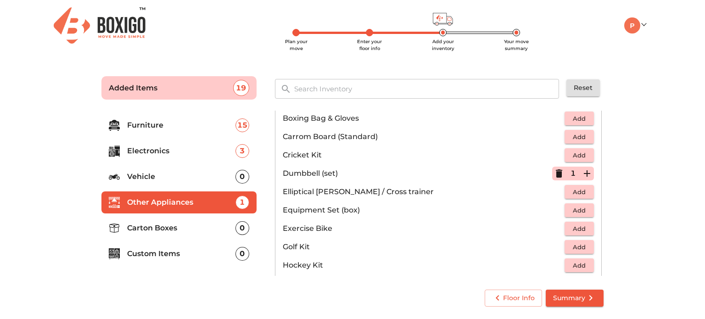
scroll to position [92, 0]
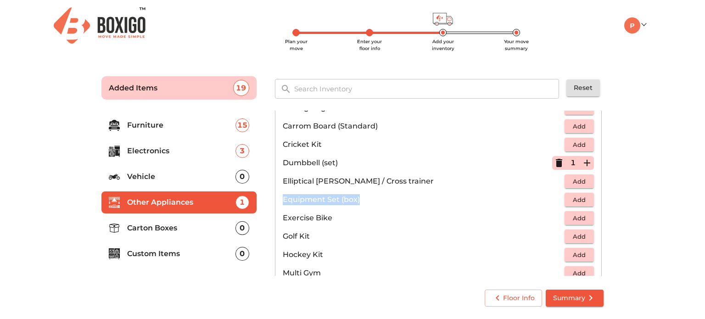
drag, startPoint x: 283, startPoint y: 198, endPoint x: 360, endPoint y: 197, distance: 77.2
click at [360, 197] on p "Equipment Set (box)" at bounding box center [424, 199] width 282 height 11
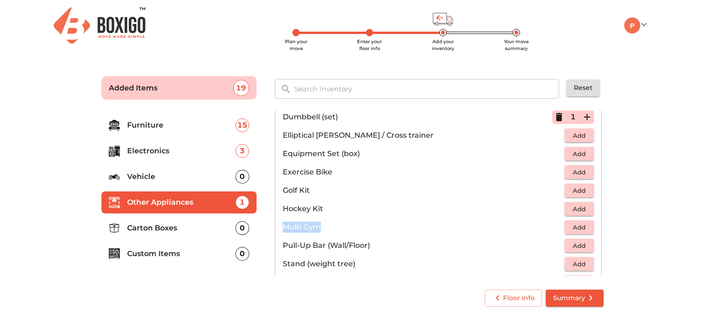
drag, startPoint x: 285, startPoint y: 224, endPoint x: 323, endPoint y: 226, distance: 38.6
click at [323, 226] on p "Multi Gym" at bounding box center [424, 227] width 282 height 11
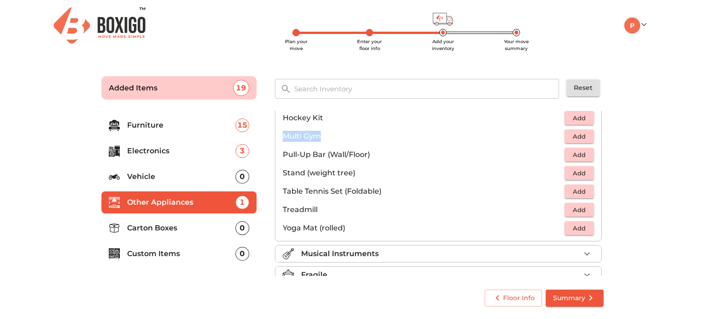
scroll to position [230, 0]
drag, startPoint x: 284, startPoint y: 171, endPoint x: 359, endPoint y: 175, distance: 74.9
click at [359, 175] on p "Stand (weight tree)" at bounding box center [424, 172] width 282 height 11
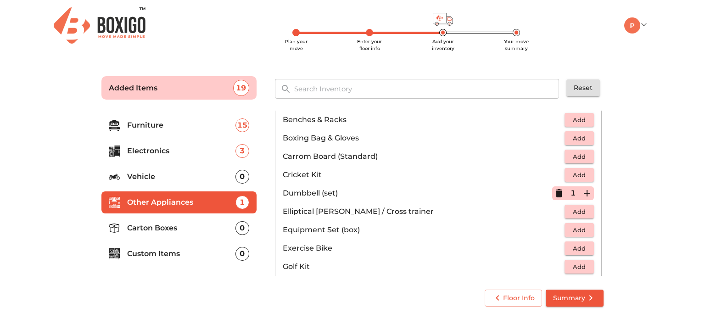
scroll to position [46, 0]
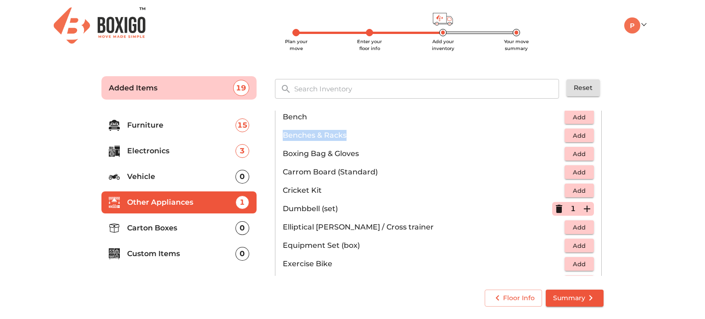
drag, startPoint x: 284, startPoint y: 135, endPoint x: 346, endPoint y: 135, distance: 62.5
click at [346, 135] on p "Benches & Racks" at bounding box center [424, 135] width 282 height 11
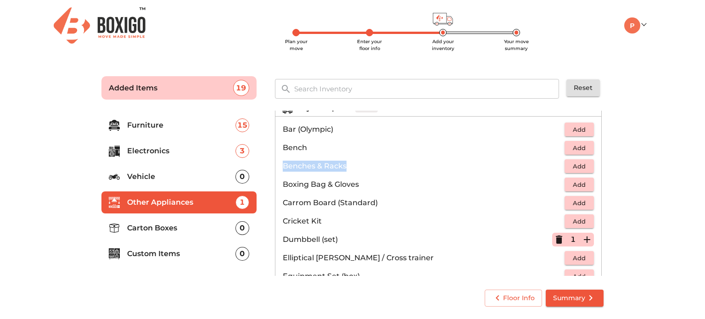
scroll to position [0, 0]
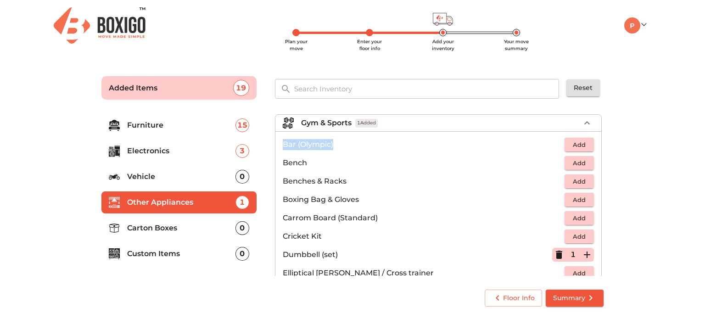
drag, startPoint x: 283, startPoint y: 141, endPoint x: 336, endPoint y: 146, distance: 53.5
click at [336, 146] on p "Bar (Olympic)" at bounding box center [424, 144] width 282 height 11
click at [576, 141] on span "Add" at bounding box center [579, 145] width 20 height 11
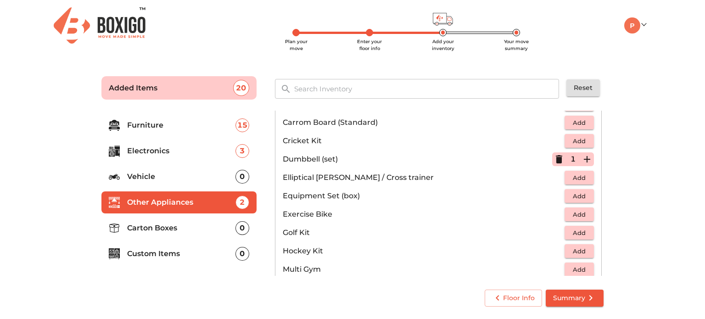
scroll to position [92, 0]
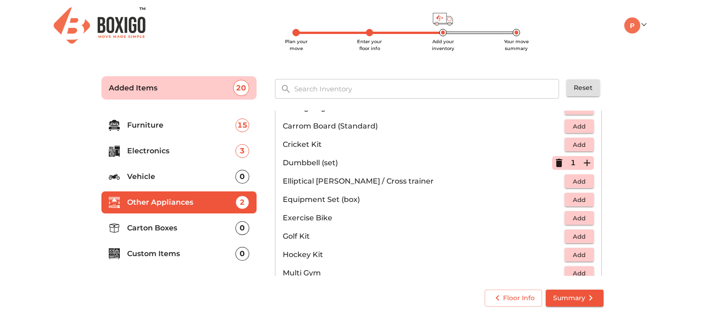
click at [584, 161] on icon "button" at bounding box center [587, 163] width 6 height 6
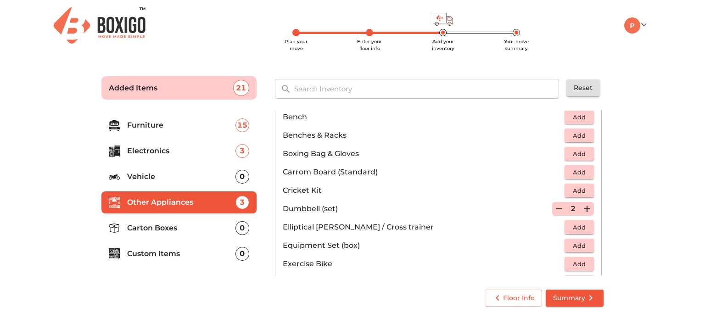
scroll to position [0, 0]
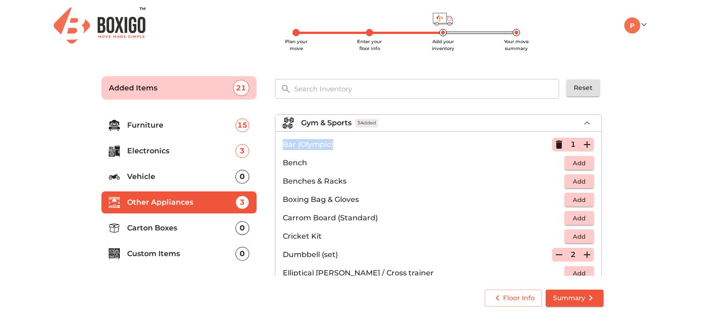
click at [582, 121] on icon "button" at bounding box center [587, 123] width 11 height 11
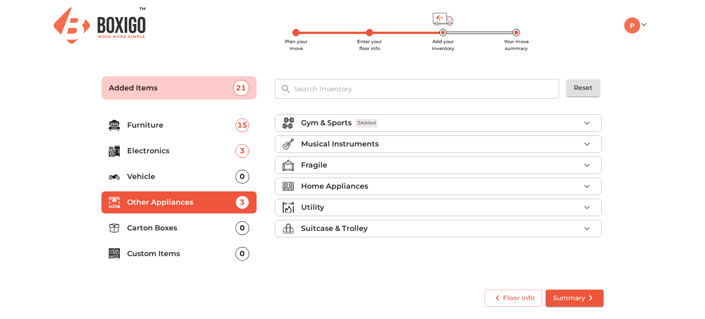
click at [581, 121] on button "button" at bounding box center [587, 123] width 14 height 14
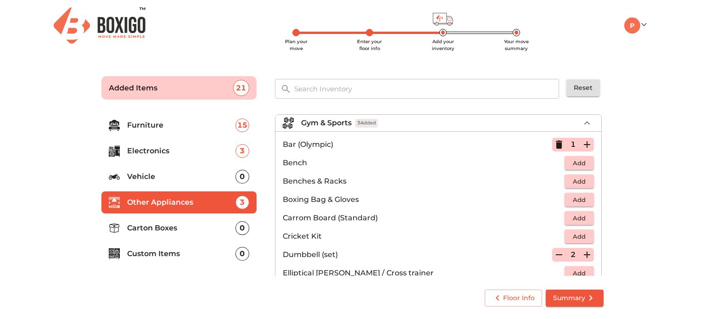
click at [582, 121] on icon "button" at bounding box center [587, 123] width 11 height 11
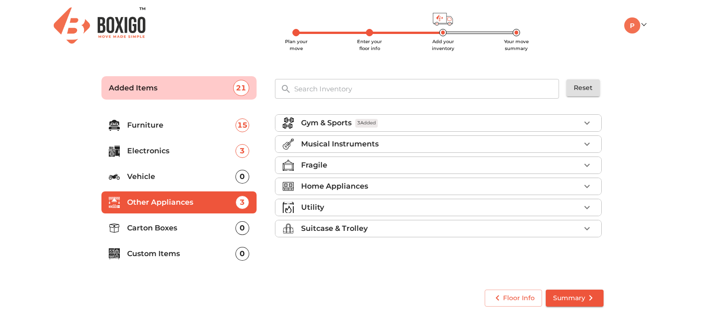
click at [344, 144] on p "Musical Instruments" at bounding box center [340, 144] width 78 height 11
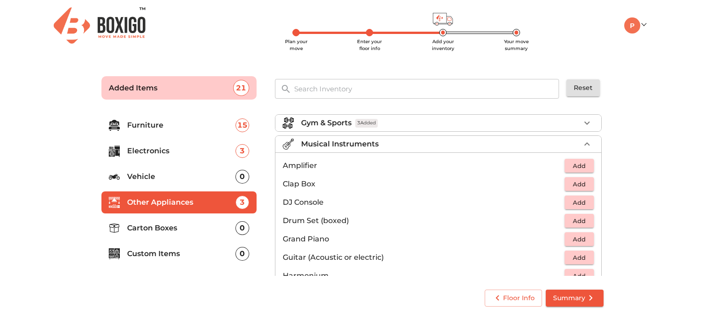
click at [338, 143] on p "Musical Instruments" at bounding box center [340, 144] width 78 height 11
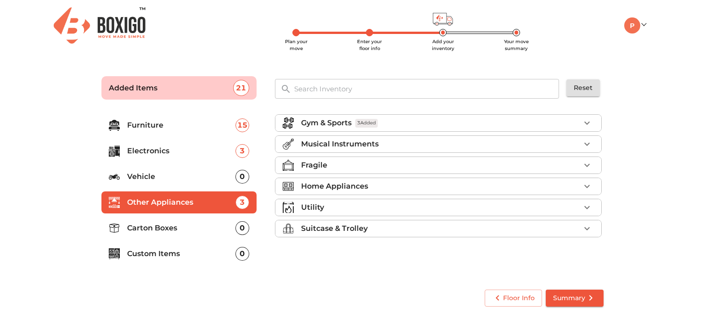
click at [335, 165] on div "Fragile" at bounding box center [440, 165] width 279 height 11
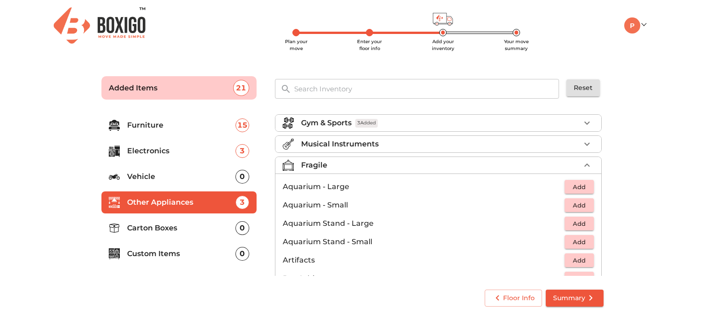
click at [314, 166] on p "Fragile" at bounding box center [314, 165] width 26 height 11
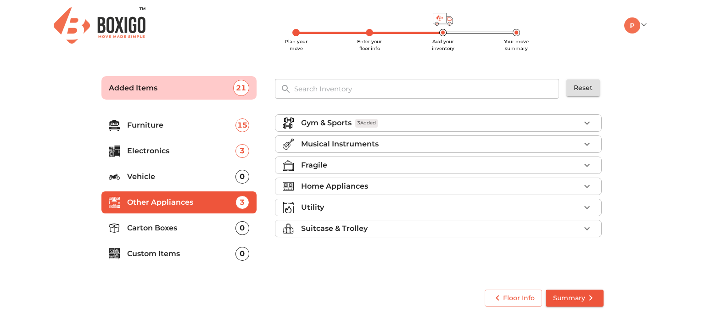
click at [322, 205] on p "Utility" at bounding box center [312, 207] width 23 height 11
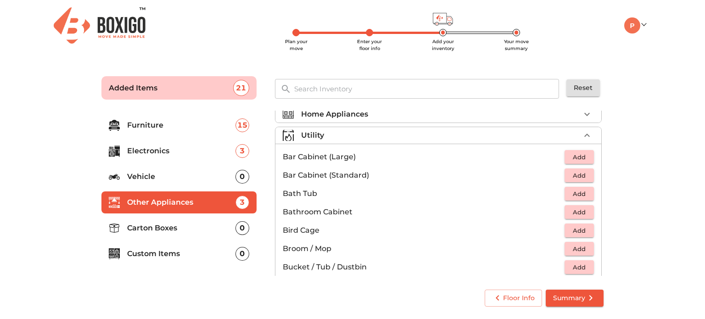
scroll to position [3, 0]
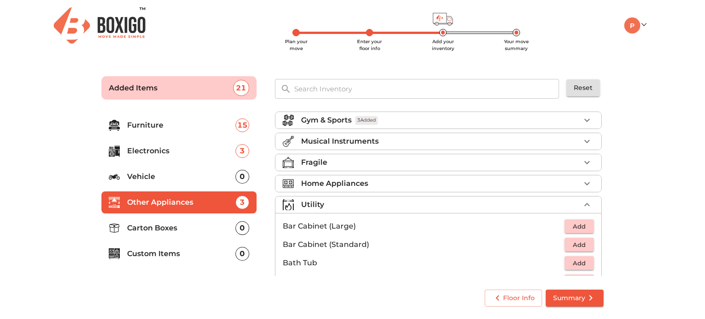
click at [310, 209] on li "Utility" at bounding box center [439, 205] width 326 height 17
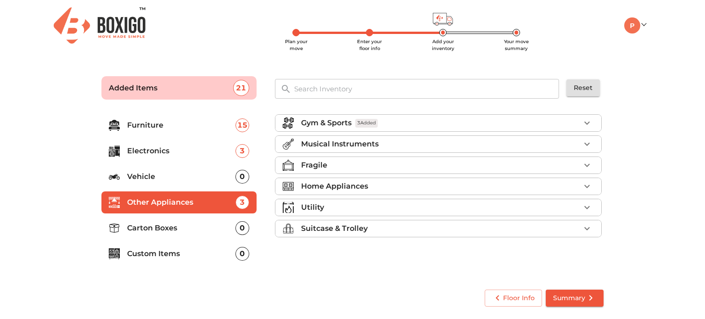
scroll to position [0, 0]
click at [329, 228] on p "Suitcase & Trolley" at bounding box center [334, 228] width 67 height 11
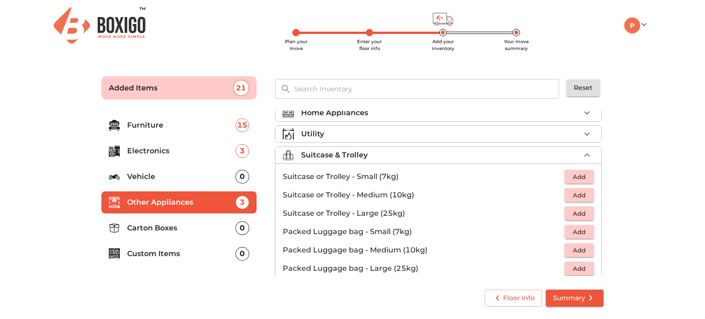
scroll to position [58, 0]
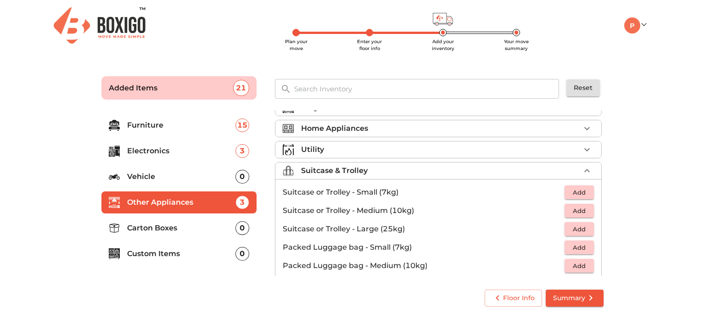
click at [336, 167] on p "Suitcase & Trolley" at bounding box center [334, 170] width 67 height 11
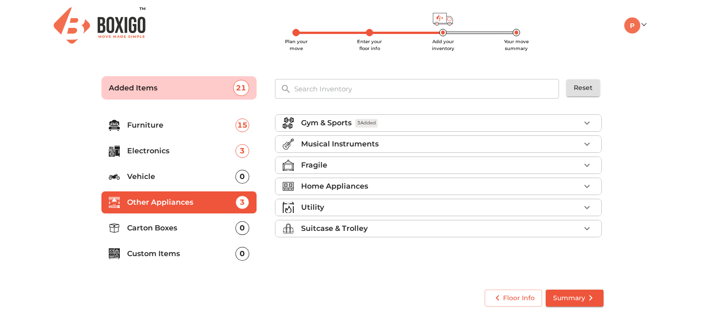
scroll to position [0, 0]
click at [149, 228] on p "Carton Boxes" at bounding box center [181, 228] width 108 height 11
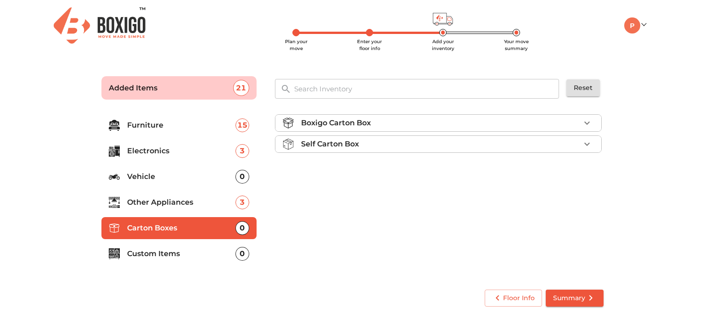
click at [339, 146] on p "Self Carton Box" at bounding box center [330, 144] width 58 height 11
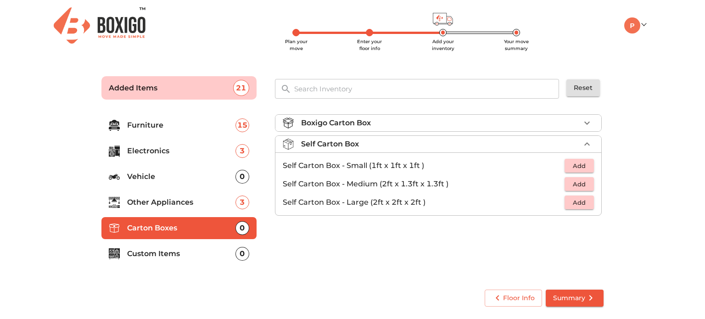
click at [349, 142] on p "Self Carton Box" at bounding box center [330, 144] width 58 height 11
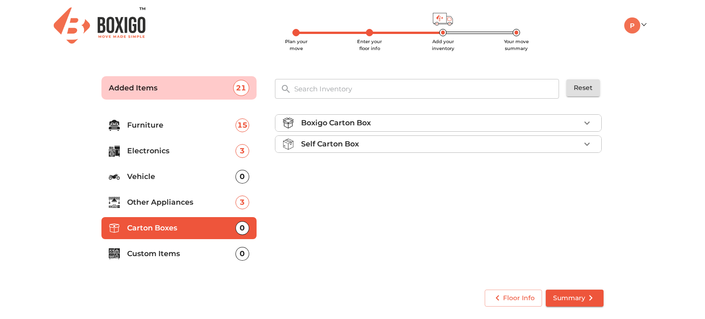
click at [347, 122] on p "Boxigo Carton Box" at bounding box center [336, 123] width 70 height 11
click at [402, 141] on p "Boxigo Carton Box (2ft x 1.3ft x 1.3ft)" at bounding box center [424, 144] width 282 height 11
click at [577, 146] on span "Add" at bounding box center [579, 145] width 20 height 11
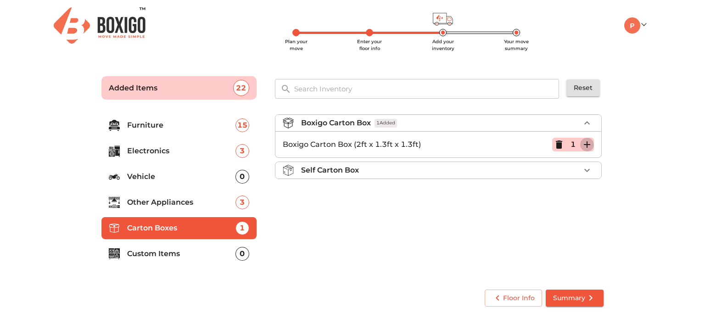
click at [586, 144] on icon "button" at bounding box center [587, 144] width 6 height 6
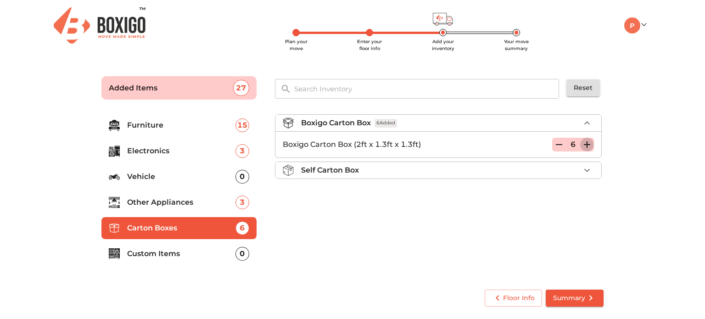
click at [586, 144] on icon "button" at bounding box center [587, 144] width 6 height 6
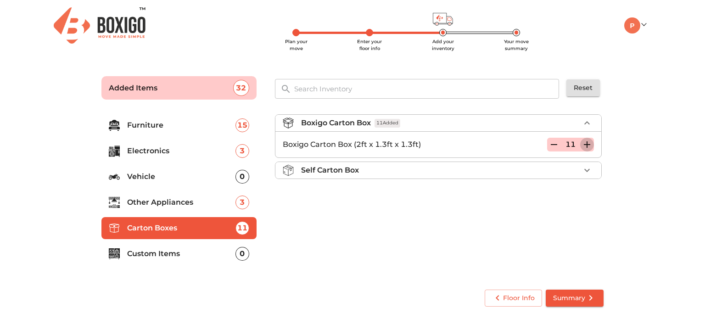
click at [586, 144] on icon "button" at bounding box center [587, 144] width 6 height 6
click at [353, 123] on p "Boxigo Carton Box" at bounding box center [336, 123] width 70 height 11
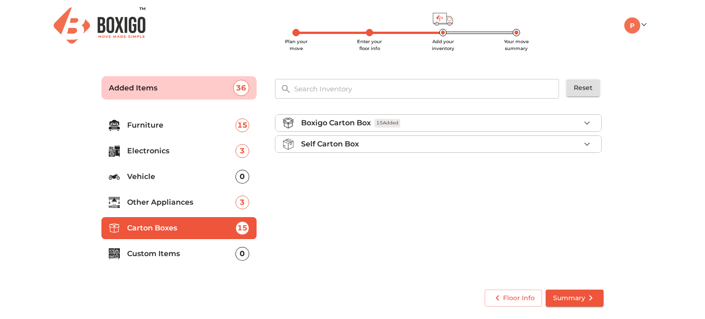
click at [346, 139] on p "Self Carton Box" at bounding box center [330, 144] width 58 height 11
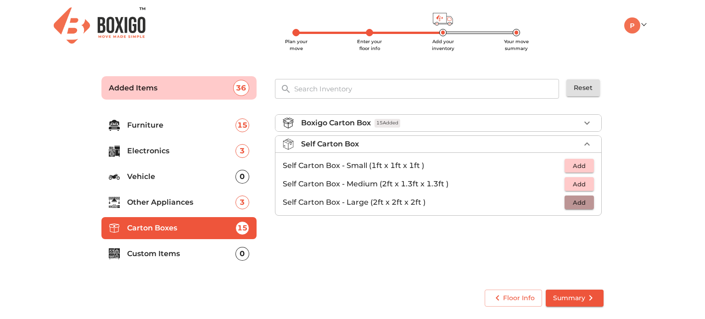
click at [573, 202] on span "Add" at bounding box center [579, 202] width 20 height 11
click at [585, 143] on icon "button" at bounding box center [587, 144] width 11 height 11
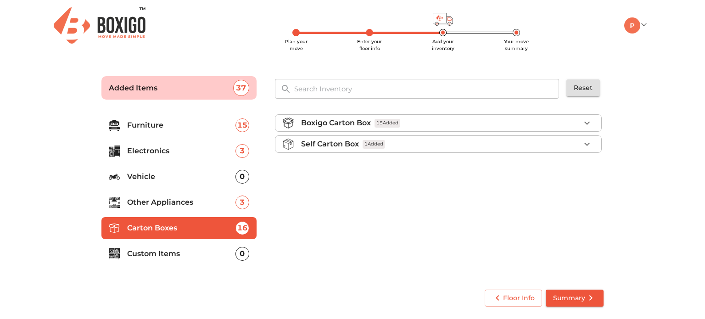
click at [586, 123] on icon "button" at bounding box center [588, 123] width 6 height 3
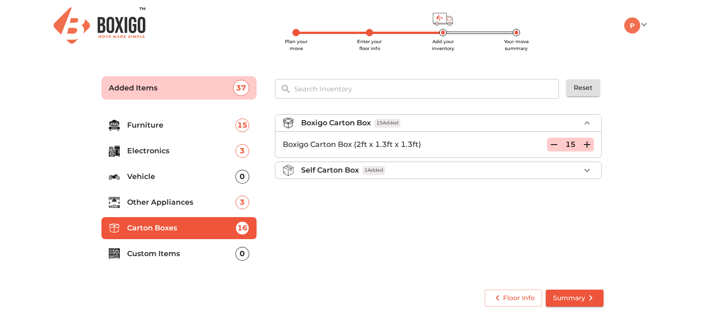
click at [580, 116] on li "Boxigo Carton Box 15 Added" at bounding box center [439, 123] width 326 height 17
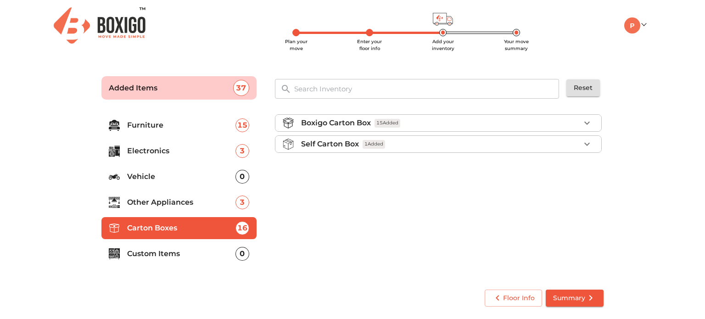
click at [160, 198] on p "Other Appliances" at bounding box center [181, 202] width 108 height 11
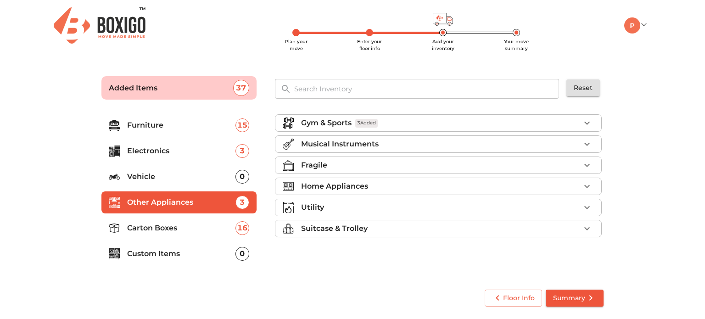
click at [176, 254] on p "Custom Items" at bounding box center [181, 253] width 108 height 11
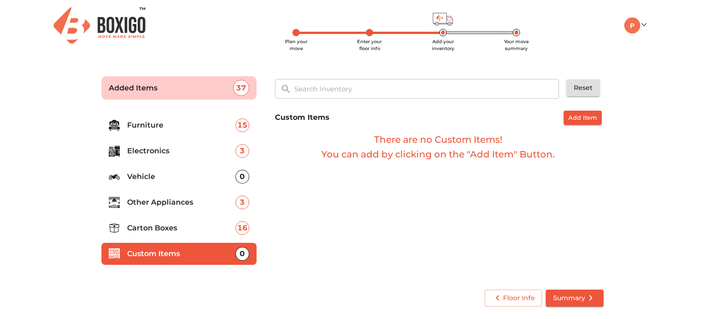
drag, startPoint x: 154, startPoint y: 207, endPoint x: 163, endPoint y: 203, distance: 9.3
click at [154, 205] on p "Other Appliances" at bounding box center [181, 202] width 108 height 11
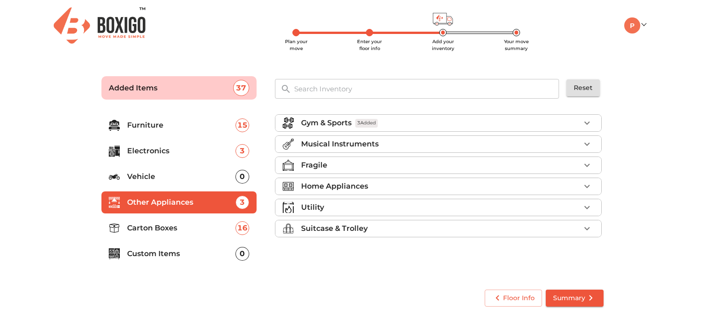
click at [325, 227] on p "Suitcase & Trolley" at bounding box center [334, 228] width 67 height 11
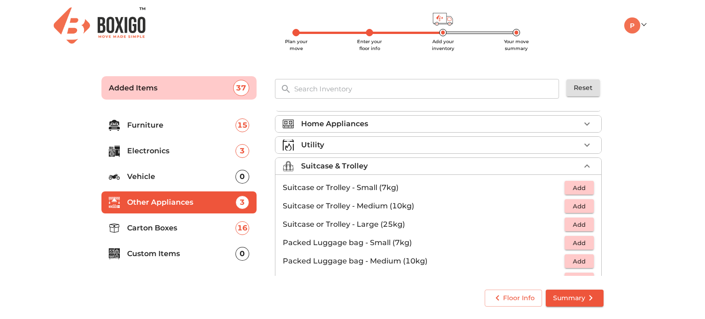
scroll to position [92, 0]
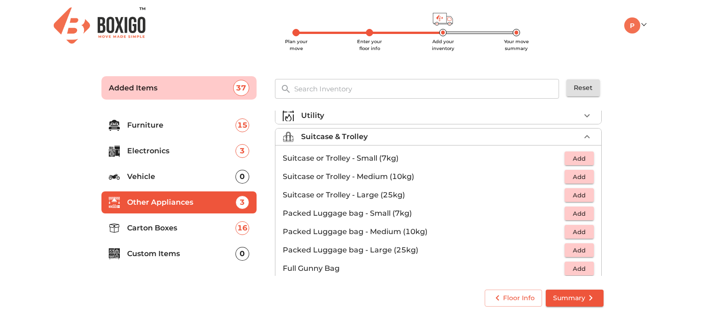
click at [578, 153] on span "Add" at bounding box center [579, 158] width 20 height 11
click at [570, 174] on span "Add" at bounding box center [579, 177] width 20 height 11
click at [573, 194] on span "Add" at bounding box center [579, 195] width 20 height 11
click at [582, 171] on icon "button" at bounding box center [587, 176] width 11 height 11
click at [573, 227] on span "Add" at bounding box center [579, 232] width 20 height 11
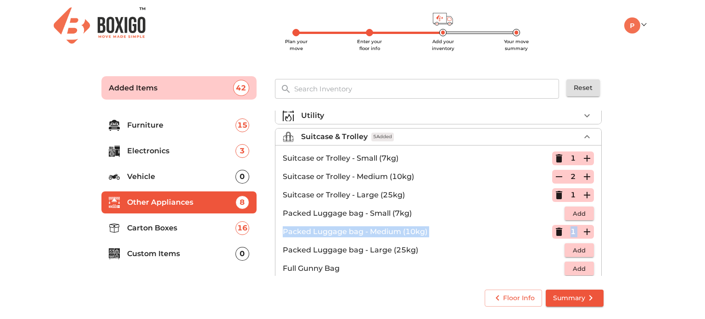
click at [573, 227] on div "1" at bounding box center [573, 232] width 42 height 14
click at [582, 231] on icon "button" at bounding box center [587, 231] width 11 height 11
click at [423, 293] on div "Floor Info Summary" at bounding box center [353, 298] width 510 height 24
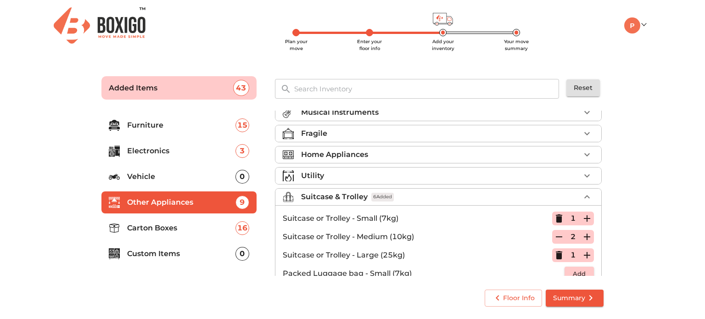
scroll to position [12, 0]
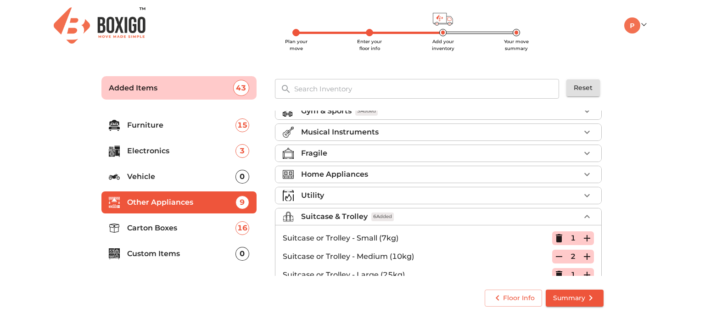
click at [431, 219] on div "Suitcase & Trolley 6 Added" at bounding box center [440, 216] width 279 height 11
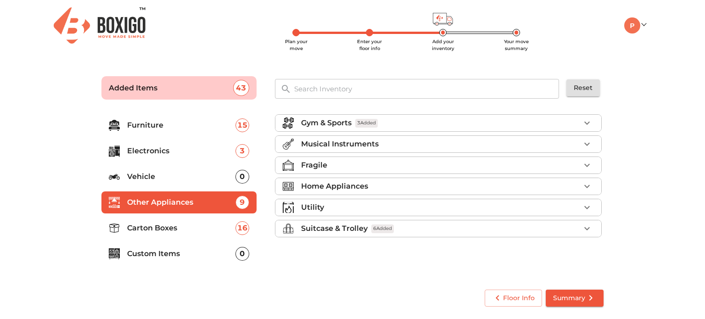
scroll to position [0, 0]
click at [343, 207] on div "Utility" at bounding box center [440, 207] width 279 height 11
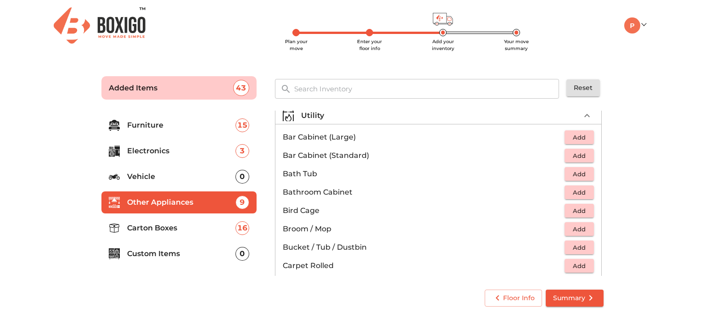
scroll to position [138, 0]
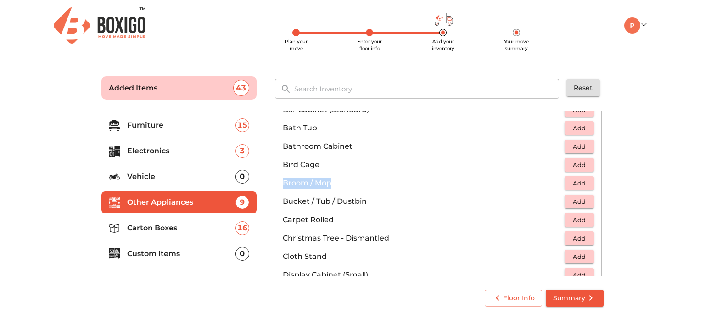
drag, startPoint x: 282, startPoint y: 178, endPoint x: 344, endPoint y: 183, distance: 61.3
click at [344, 183] on p "Broom / Mop" at bounding box center [424, 183] width 282 height 11
click at [574, 178] on span "Add" at bounding box center [579, 183] width 20 height 11
click at [572, 201] on span "Add" at bounding box center [579, 202] width 20 height 11
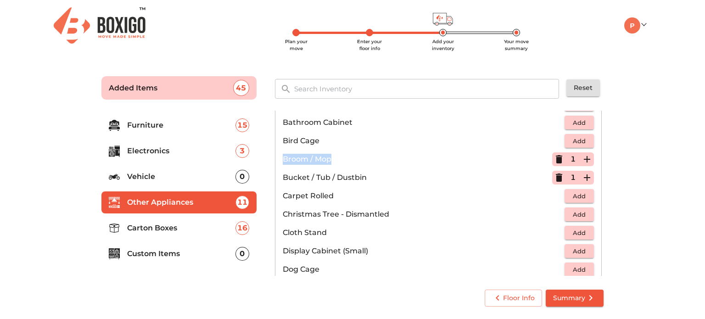
scroll to position [184, 0]
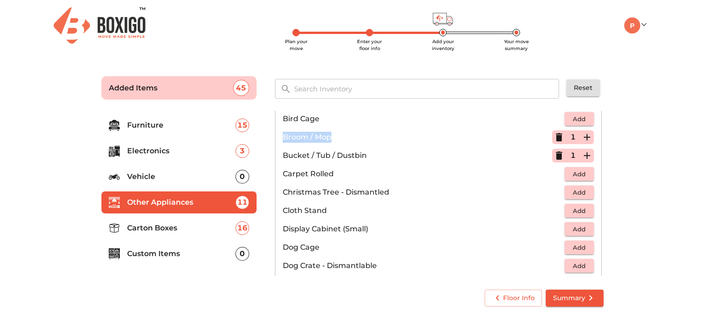
click at [571, 206] on span "Add" at bounding box center [579, 211] width 20 height 11
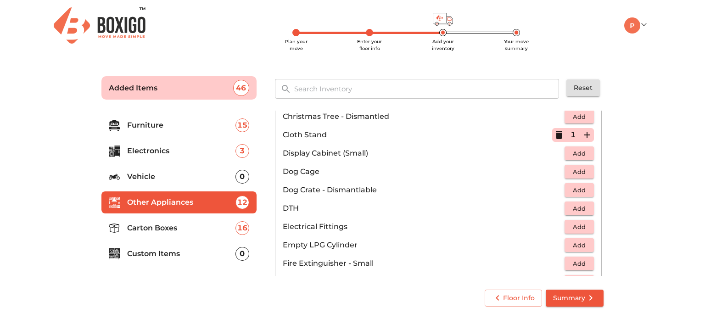
scroll to position [276, 0]
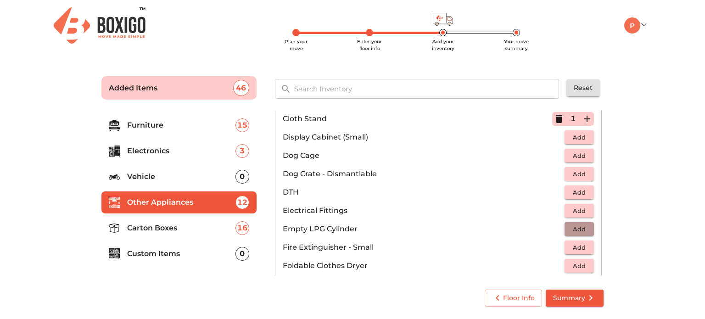
click at [569, 225] on span "Add" at bounding box center [579, 229] width 20 height 11
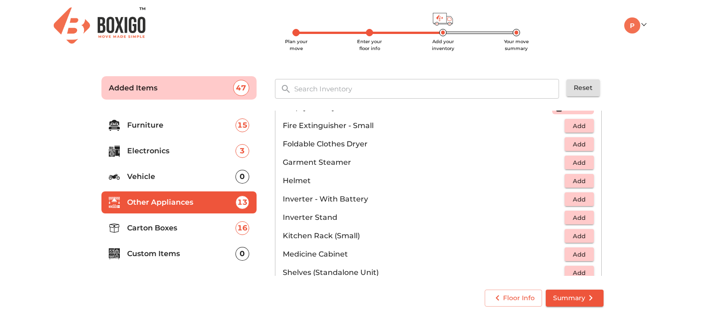
scroll to position [413, 0]
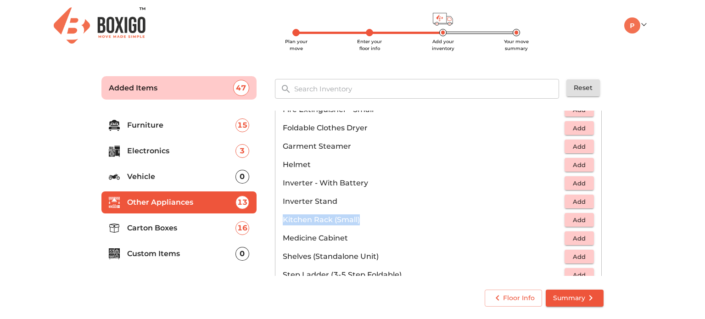
drag, startPoint x: 280, startPoint y: 218, endPoint x: 349, endPoint y: 218, distance: 68.9
click at [364, 220] on li "Kitchen Rack (Small) Add" at bounding box center [439, 220] width 326 height 18
click at [575, 221] on span "Add" at bounding box center [579, 220] width 20 height 11
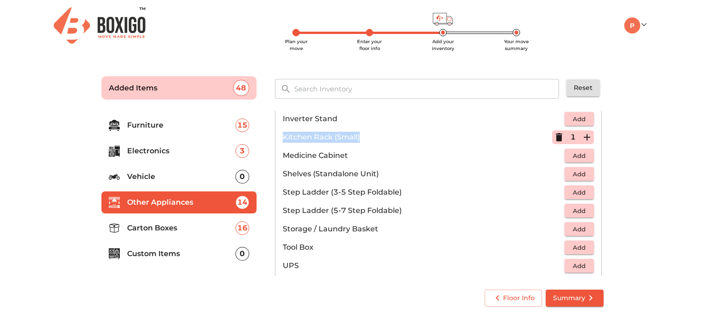
scroll to position [505, 0]
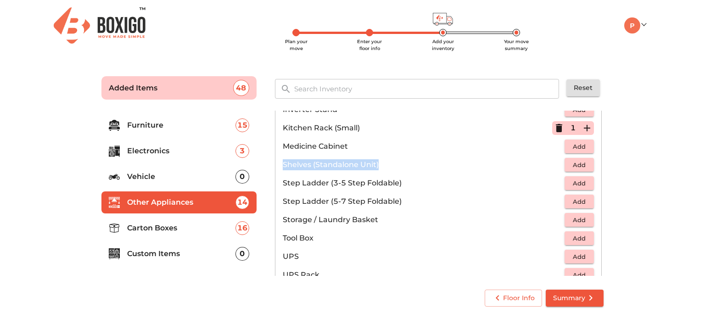
drag, startPoint x: 282, startPoint y: 162, endPoint x: 383, endPoint y: 161, distance: 100.1
click at [383, 161] on p "Shelves (Standalone Unit)" at bounding box center [424, 164] width 282 height 11
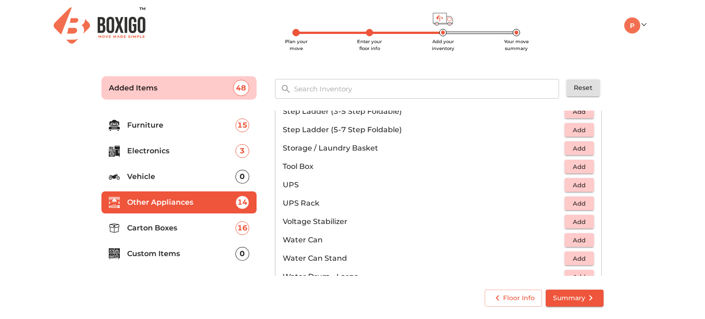
scroll to position [597, 0]
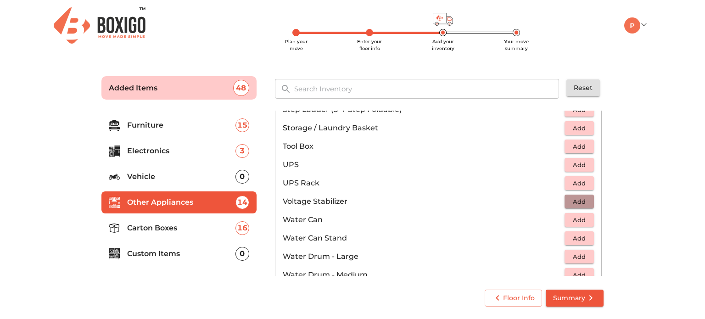
click at [575, 198] on span "Add" at bounding box center [579, 202] width 20 height 11
click at [573, 218] on span "Add" at bounding box center [579, 220] width 20 height 11
click at [584, 219] on icon "button" at bounding box center [587, 220] width 6 height 6
click at [554, 218] on icon "button" at bounding box center [559, 219] width 11 height 11
click at [556, 218] on icon "button" at bounding box center [559, 220] width 6 height 8
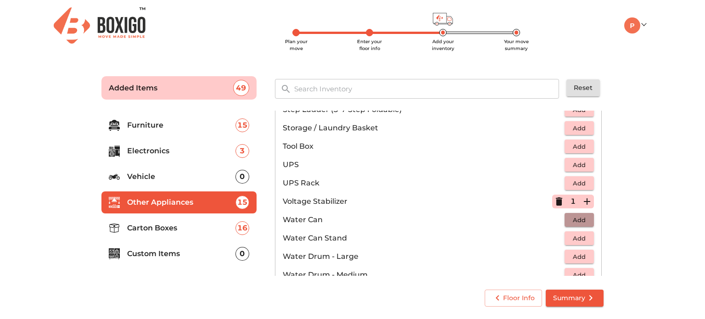
click at [579, 218] on span "Add" at bounding box center [579, 220] width 20 height 11
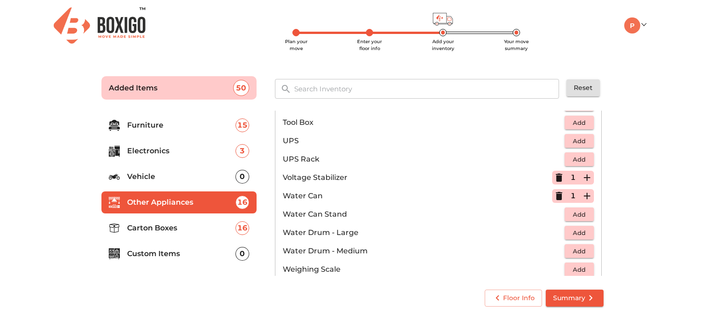
scroll to position [643, 0]
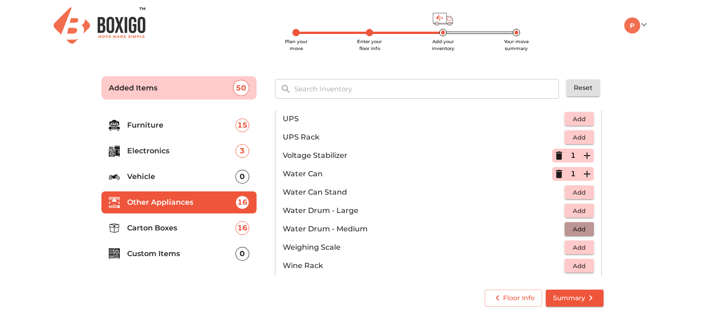
click at [576, 231] on span "Add" at bounding box center [579, 229] width 20 height 11
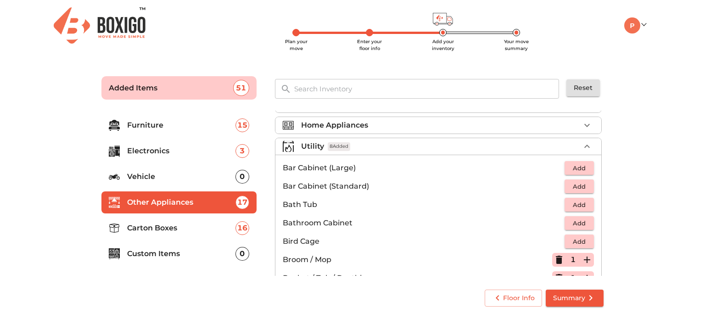
scroll to position [46, 0]
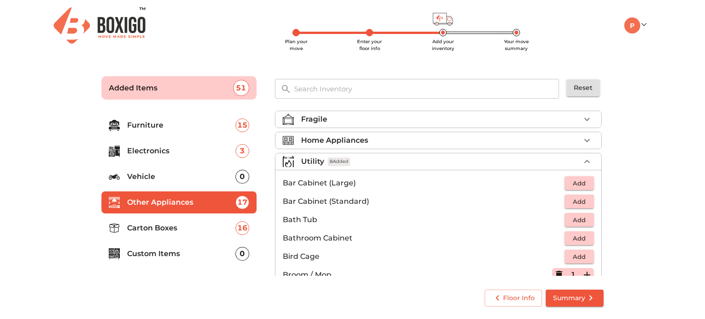
click at [356, 163] on div "Utility 8 Added" at bounding box center [440, 161] width 279 height 11
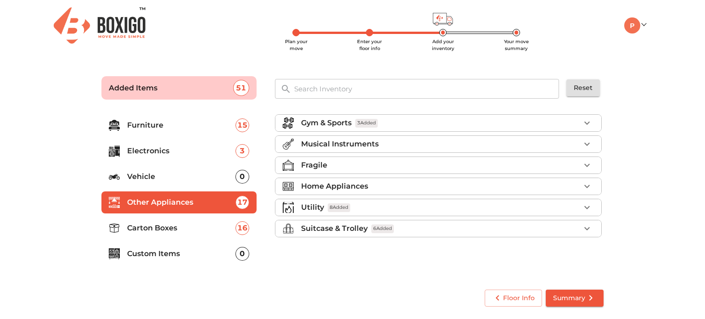
scroll to position [0, 0]
click at [333, 187] on p "Home Appliances" at bounding box center [334, 186] width 67 height 11
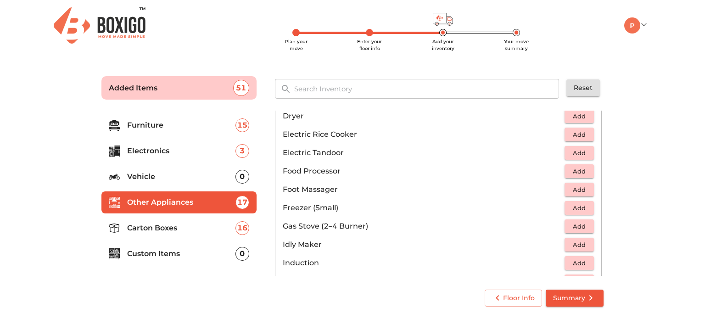
scroll to position [321, 0]
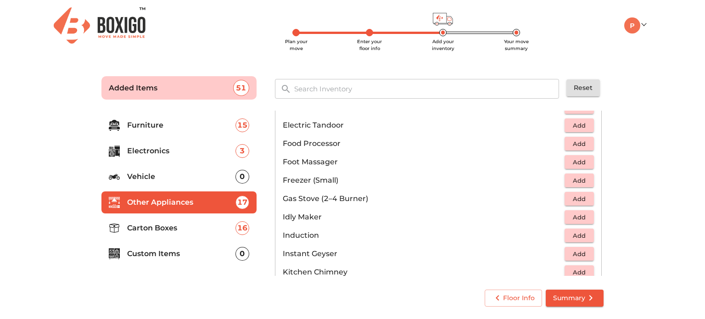
click at [577, 198] on span "Add" at bounding box center [579, 199] width 20 height 11
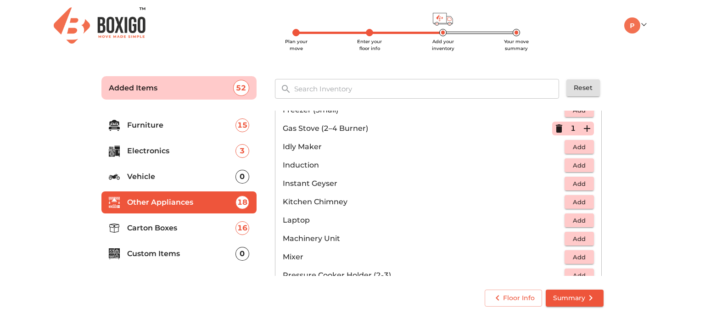
scroll to position [413, 0]
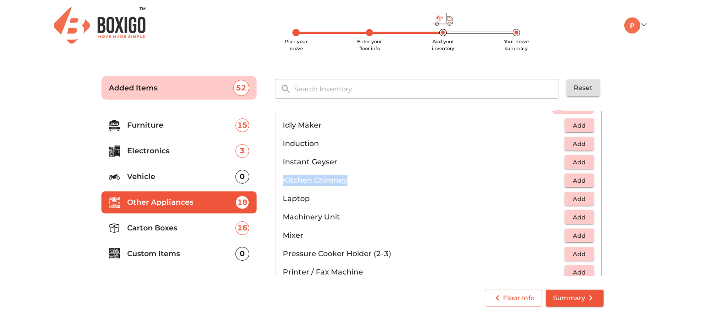
drag, startPoint x: 281, startPoint y: 178, endPoint x: 352, endPoint y: 177, distance: 70.7
click at [352, 177] on li "Kitchen Chimney Add" at bounding box center [439, 180] width 326 height 18
click at [301, 199] on p "Laptop" at bounding box center [424, 198] width 282 height 11
drag, startPoint x: 283, startPoint y: 214, endPoint x: 341, endPoint y: 213, distance: 58.3
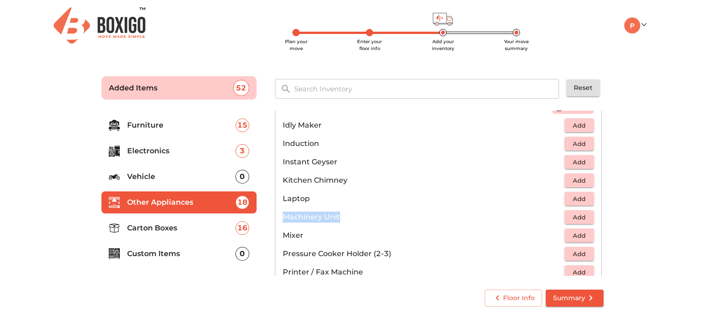
click at [341, 213] on p "Machinery Unit" at bounding box center [424, 217] width 282 height 11
click at [573, 233] on span "Add" at bounding box center [579, 236] width 20 height 11
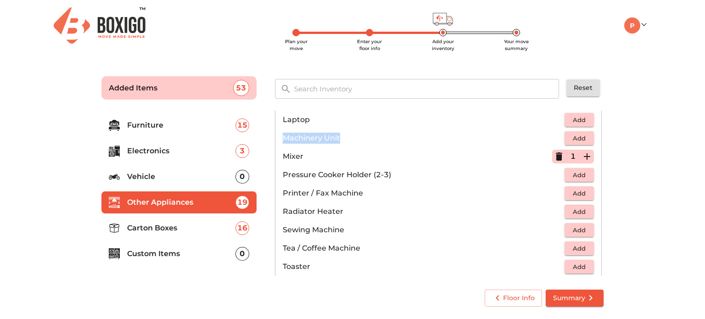
scroll to position [505, 0]
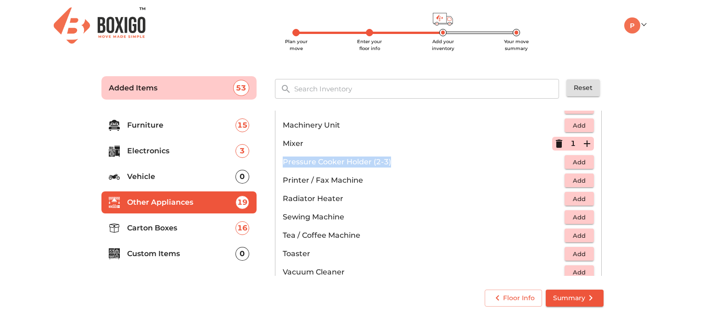
drag, startPoint x: 282, startPoint y: 158, endPoint x: 395, endPoint y: 158, distance: 112.5
click at [395, 158] on p "Pressure Cooker Holder (2-3)" at bounding box center [424, 162] width 282 height 11
click at [574, 167] on button "Add" at bounding box center [579, 162] width 29 height 14
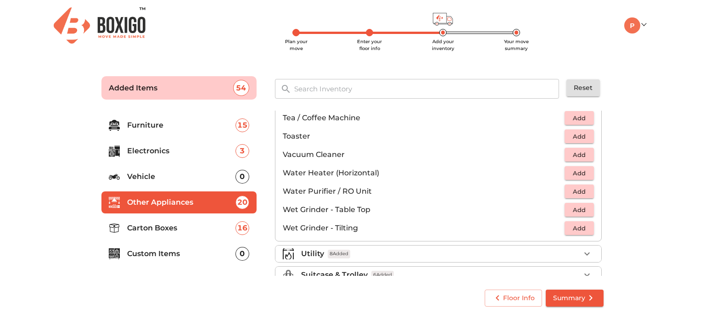
scroll to position [636, 0]
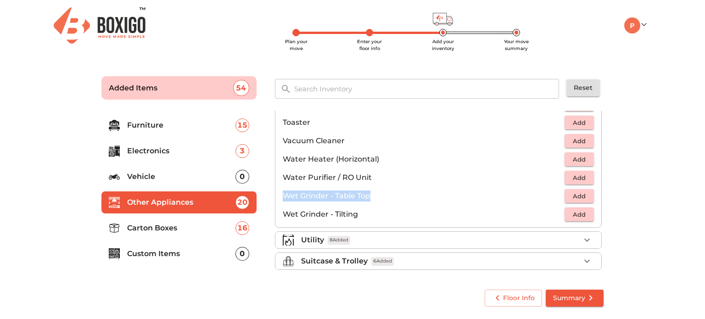
drag, startPoint x: 282, startPoint y: 194, endPoint x: 371, endPoint y: 194, distance: 89.1
click at [371, 194] on li "Wet Grinder - Table Top Add" at bounding box center [439, 196] width 326 height 18
click at [584, 192] on span "Add" at bounding box center [579, 196] width 20 height 11
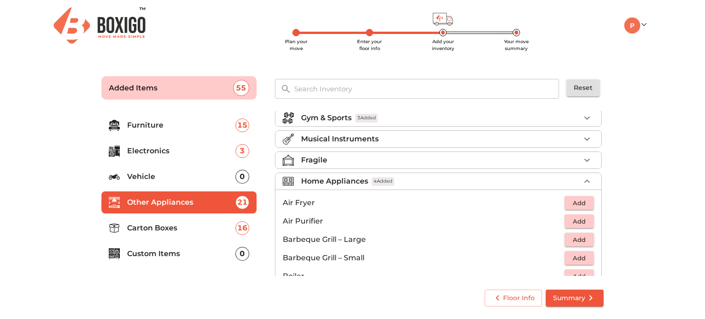
scroll to position [0, 0]
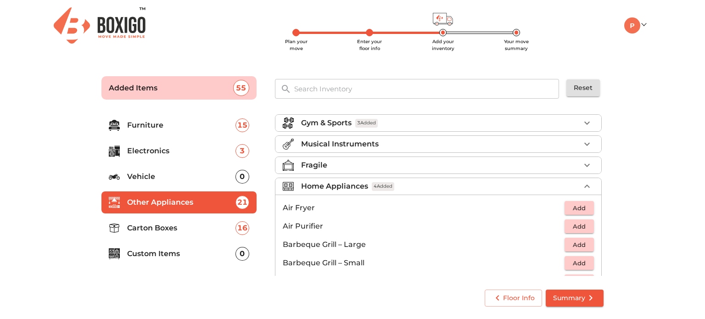
click at [385, 185] on span "4 Added" at bounding box center [383, 186] width 23 height 9
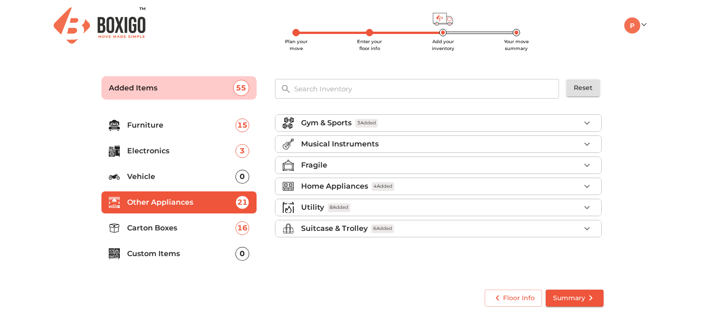
click at [340, 163] on div "Fragile" at bounding box center [440, 165] width 279 height 11
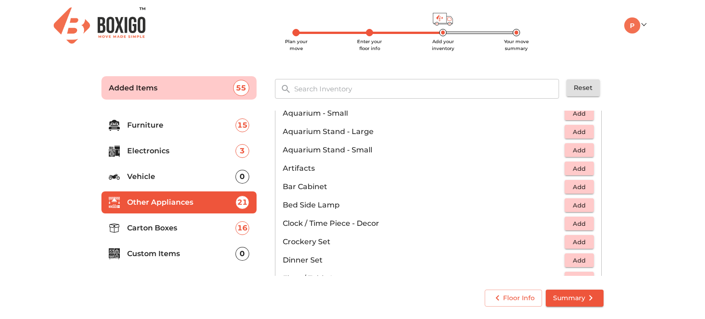
scroll to position [138, 0]
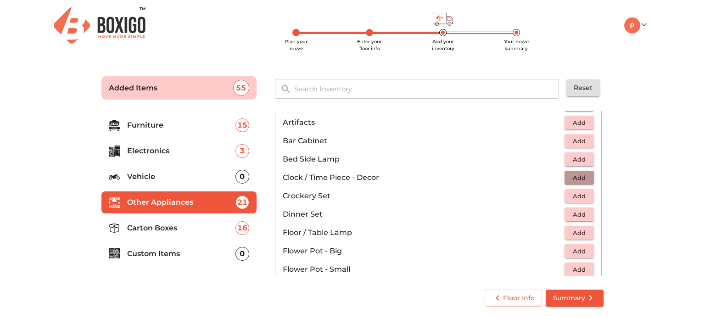
click at [569, 175] on span "Add" at bounding box center [579, 178] width 20 height 11
drag, startPoint x: 282, startPoint y: 198, endPoint x: 334, endPoint y: 197, distance: 51.4
click at [334, 197] on p "Crockery Set" at bounding box center [424, 196] width 282 height 11
click at [578, 196] on span "Add" at bounding box center [579, 196] width 20 height 11
drag, startPoint x: 282, startPoint y: 214, endPoint x: 325, endPoint y: 213, distance: 43.2
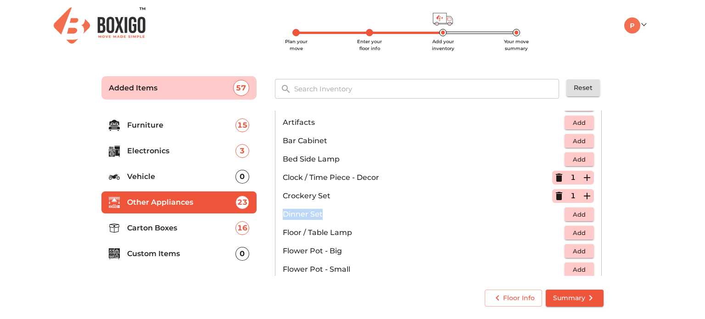
click at [325, 213] on li "Dinner Set Add" at bounding box center [439, 214] width 326 height 18
click at [573, 211] on span "Add" at bounding box center [579, 214] width 20 height 11
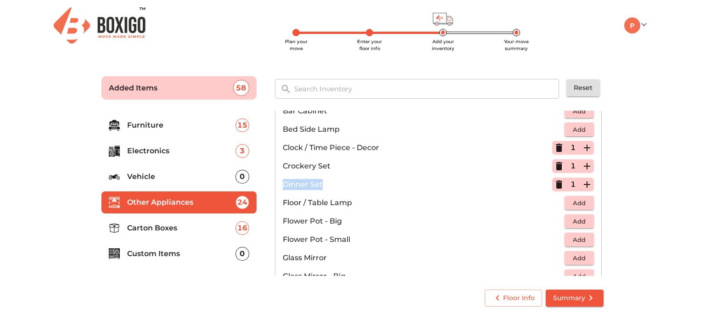
scroll to position [184, 0]
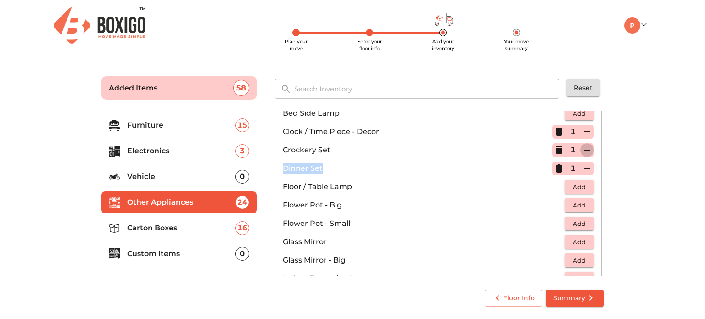
click at [582, 148] on icon "button" at bounding box center [587, 150] width 11 height 11
click at [582, 165] on icon "button" at bounding box center [587, 168] width 11 height 11
drag, startPoint x: 286, startPoint y: 186, endPoint x: 348, endPoint y: 186, distance: 61.5
click at [348, 186] on p "Floor / Table Lamp" at bounding box center [424, 186] width 282 height 11
drag, startPoint x: 288, startPoint y: 203, endPoint x: 346, endPoint y: 202, distance: 57.4
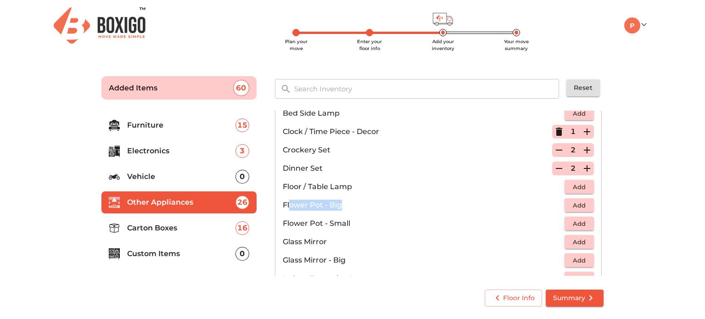
click at [346, 202] on p "Flower Pot - Big" at bounding box center [424, 205] width 282 height 11
click at [347, 205] on p "Flower Pot - Big" at bounding box center [424, 205] width 282 height 11
click at [362, 221] on p "Flower Pot - Small" at bounding box center [424, 223] width 282 height 11
click at [574, 222] on span "Add" at bounding box center [579, 224] width 20 height 11
click at [582, 222] on icon "button" at bounding box center [587, 223] width 11 height 11
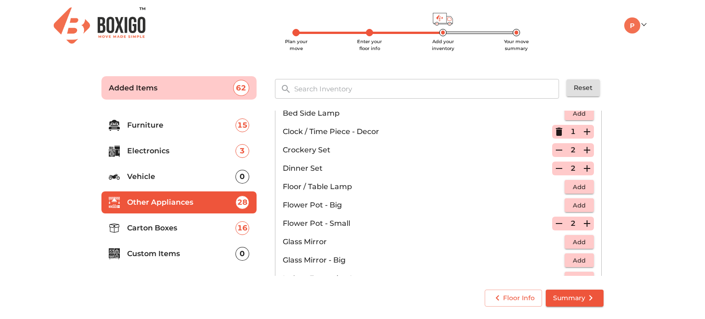
click at [582, 222] on icon "button" at bounding box center [587, 223] width 11 height 11
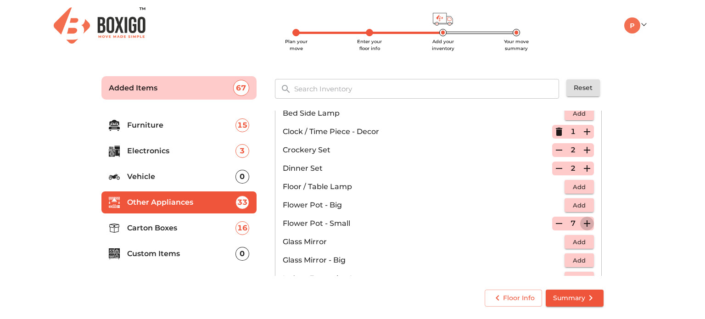
click at [582, 222] on icon "button" at bounding box center [587, 223] width 11 height 11
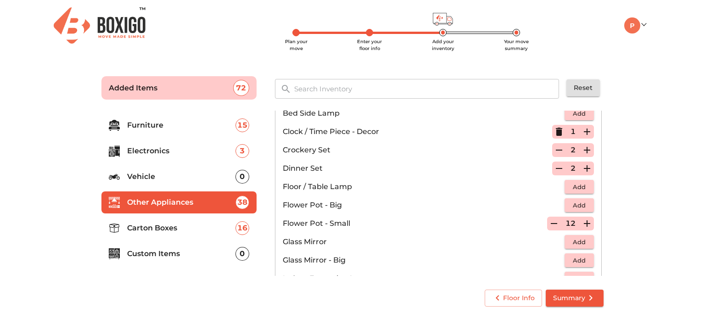
click at [582, 222] on icon "button" at bounding box center [587, 223] width 11 height 11
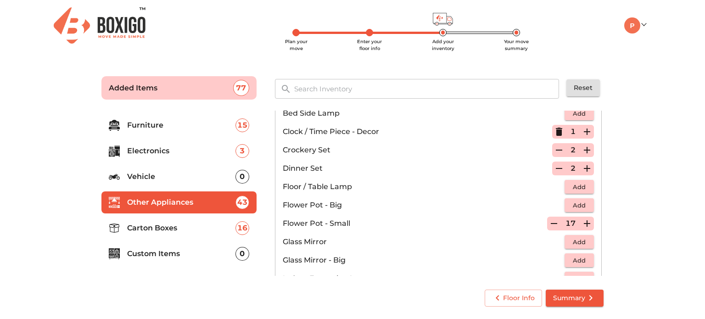
click at [582, 222] on icon "button" at bounding box center [587, 223] width 11 height 11
click at [549, 222] on icon "button" at bounding box center [554, 223] width 11 height 11
click at [572, 205] on span "Add" at bounding box center [579, 205] width 20 height 11
click at [585, 201] on icon "button" at bounding box center [587, 205] width 11 height 11
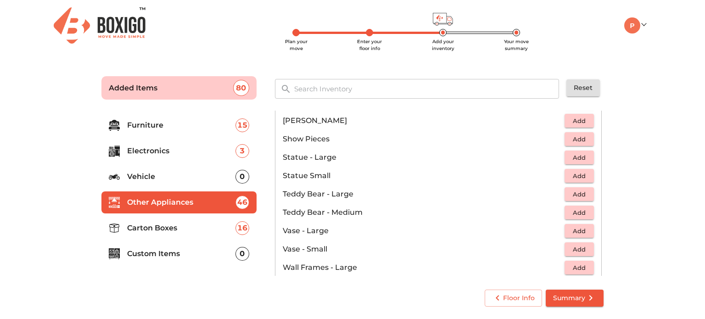
scroll to position [505, 0]
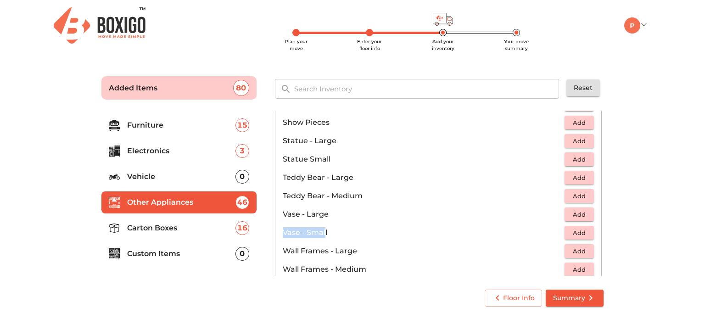
drag, startPoint x: 281, startPoint y: 230, endPoint x: 326, endPoint y: 231, distance: 45.0
click at [326, 231] on li "Vase - Small Add" at bounding box center [439, 233] width 326 height 18
drag, startPoint x: 286, startPoint y: 248, endPoint x: 356, endPoint y: 248, distance: 70.7
click at [356, 248] on p "Wall Frames - Large" at bounding box center [424, 251] width 282 height 11
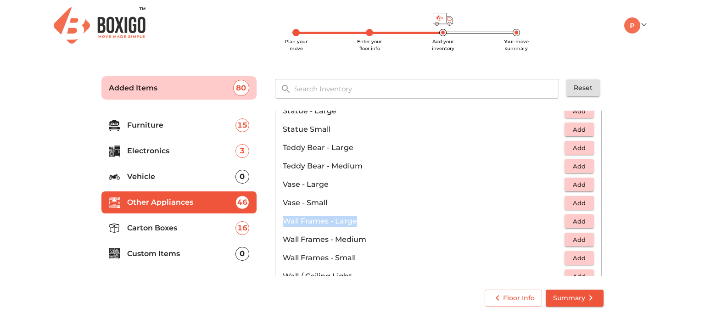
scroll to position [551, 0]
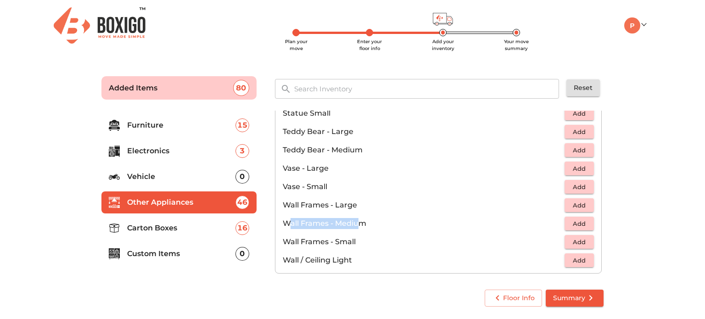
drag, startPoint x: 290, startPoint y: 229, endPoint x: 358, endPoint y: 227, distance: 67.5
click at [358, 227] on li "Wall Frames - Medium Add" at bounding box center [439, 223] width 326 height 18
drag, startPoint x: 287, startPoint y: 242, endPoint x: 345, endPoint y: 242, distance: 58.8
click at [342, 242] on p "Wall Frames - Small" at bounding box center [424, 242] width 282 height 11
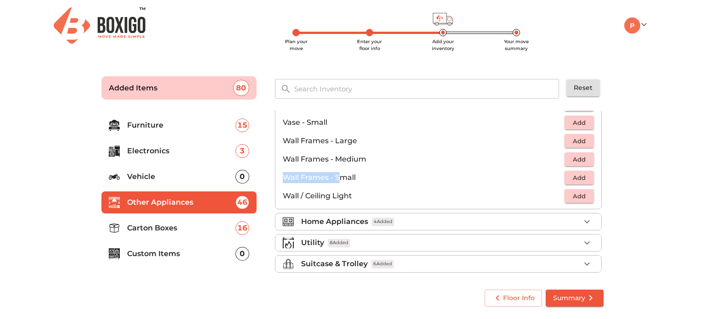
scroll to position [618, 0]
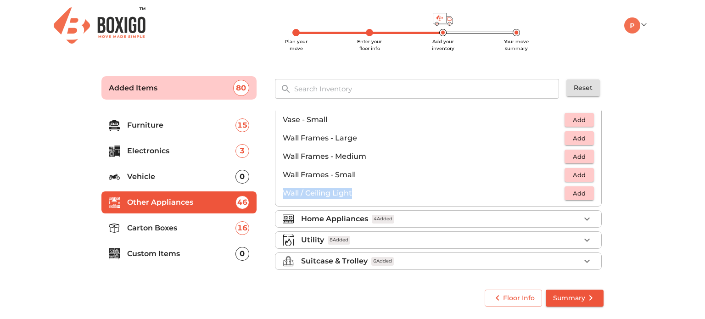
drag, startPoint x: 283, startPoint y: 191, endPoint x: 358, endPoint y: 189, distance: 74.9
click at [358, 189] on p "Wall / Ceiling Light" at bounding box center [424, 193] width 282 height 11
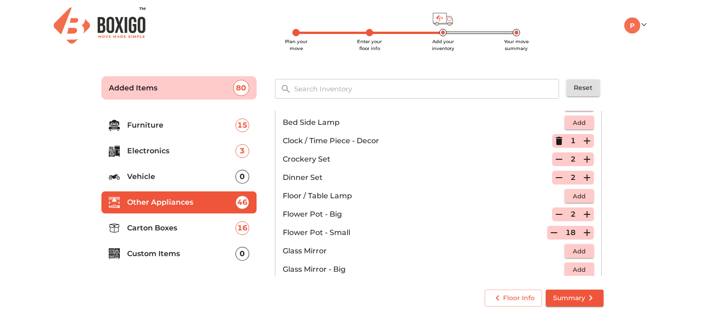
scroll to position [159, 0]
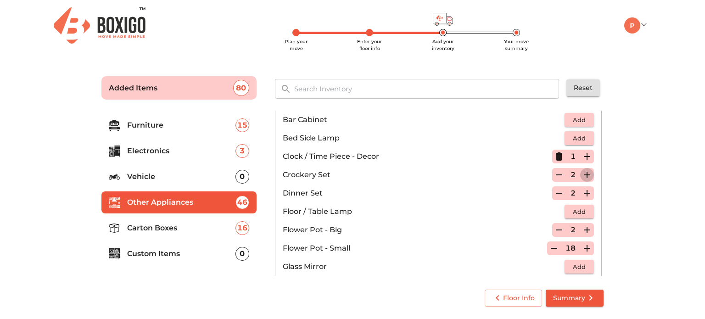
click at [582, 174] on icon "button" at bounding box center [587, 174] width 11 height 11
click at [582, 190] on icon "button" at bounding box center [587, 193] width 11 height 11
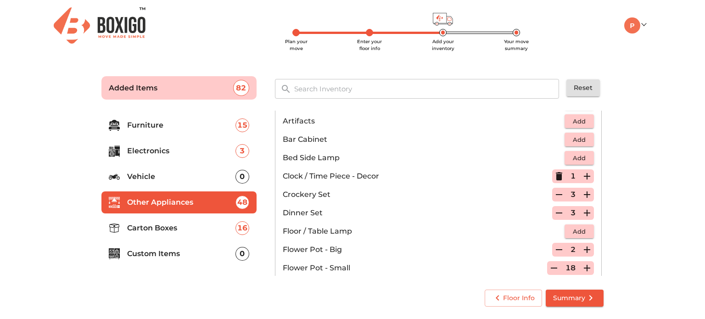
scroll to position [184, 0]
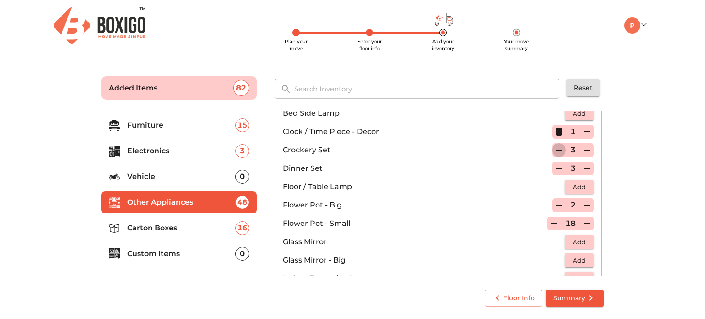
click at [556, 149] on icon "button" at bounding box center [559, 150] width 11 height 11
click at [556, 149] on icon "button" at bounding box center [559, 150] width 6 height 8
click at [555, 170] on icon "button" at bounding box center [559, 168] width 11 height 11
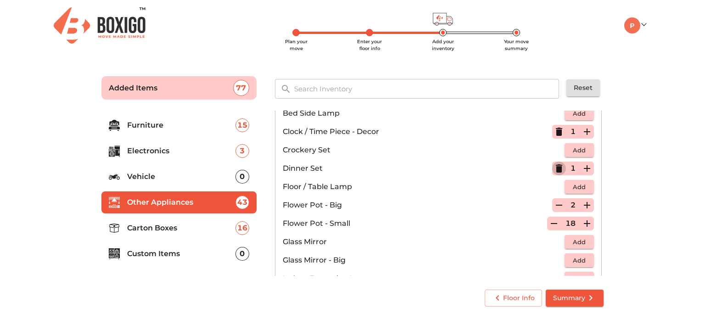
click at [556, 170] on icon "button" at bounding box center [559, 168] width 6 height 8
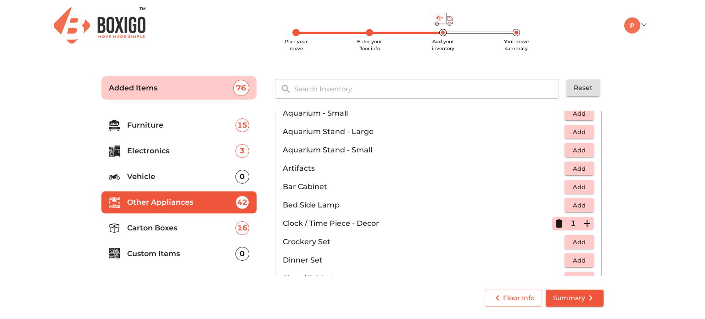
scroll to position [46, 0]
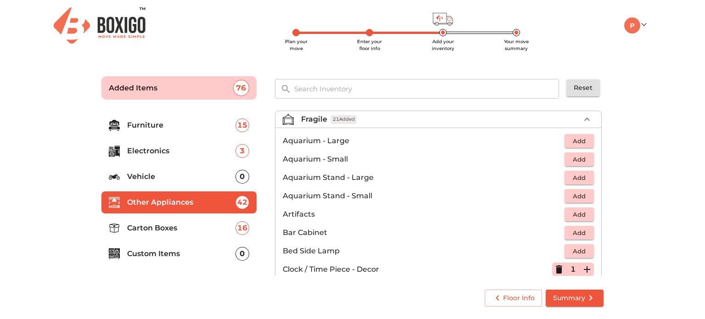
click at [394, 120] on div "Fragile 21 Added" at bounding box center [440, 119] width 279 height 11
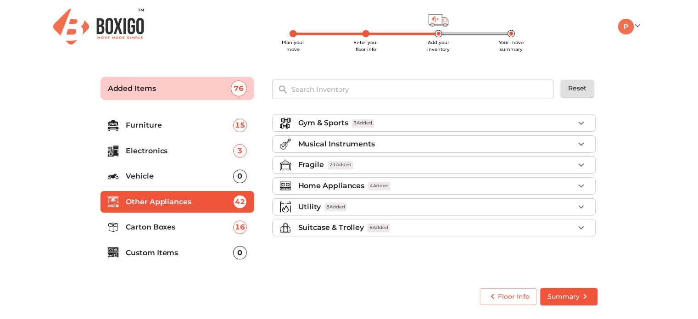
scroll to position [0, 0]
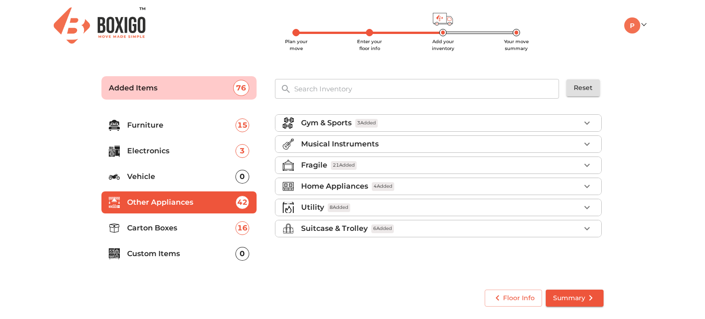
click at [142, 226] on p "Carton Boxes" at bounding box center [181, 228] width 108 height 11
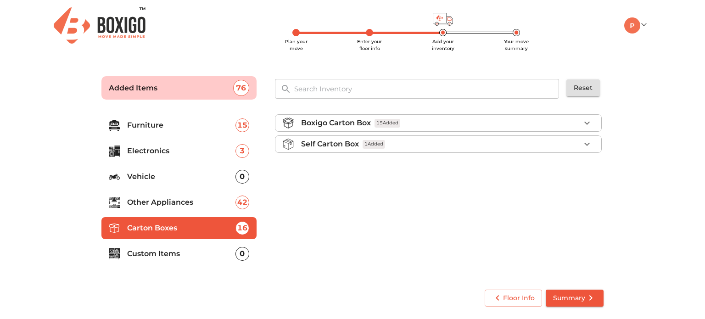
click at [587, 117] on button "button" at bounding box center [587, 123] width 14 height 14
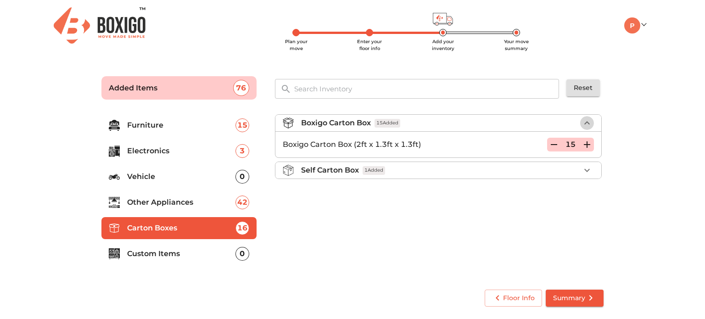
click at [582, 123] on icon "button" at bounding box center [587, 123] width 11 height 11
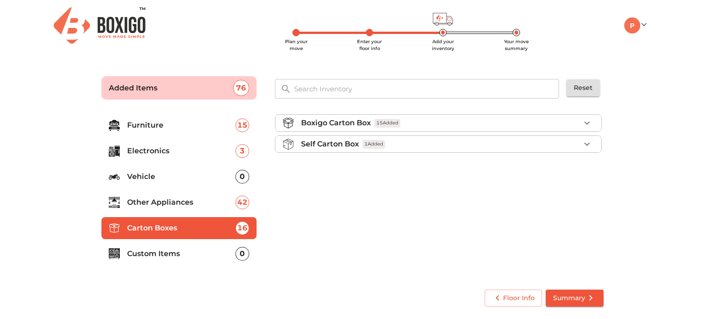
click at [154, 255] on p "Custom Items" at bounding box center [181, 253] width 108 height 11
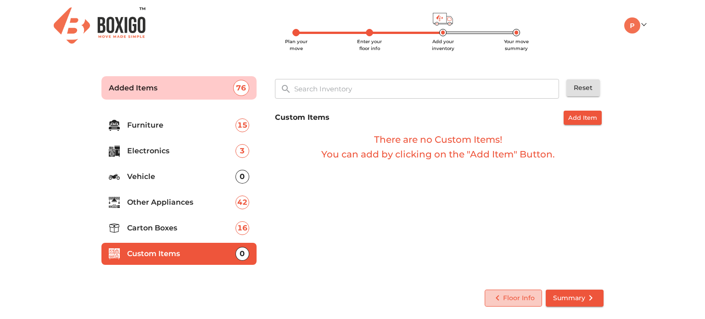
click at [509, 298] on span "Floor Info" at bounding box center [513, 298] width 43 height 11
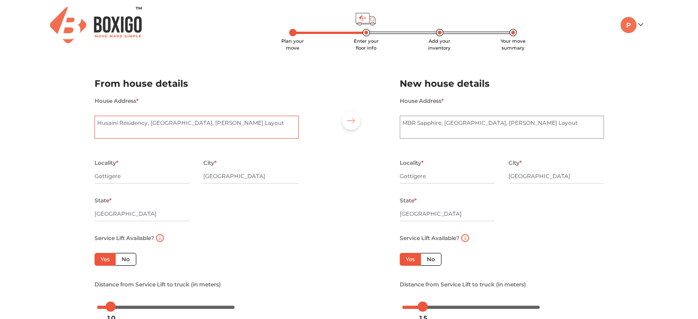
click at [97, 121] on textarea "Husaini Residency, [GEOGRAPHIC_DATA], [PERSON_NAME] Layout" at bounding box center [197, 127] width 204 height 23
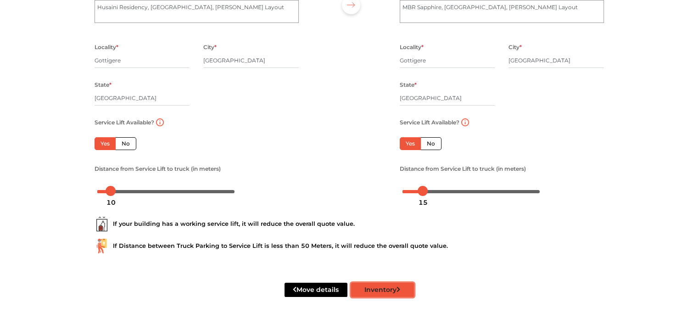
click at [378, 288] on button "Inventory" at bounding box center [382, 290] width 63 height 14
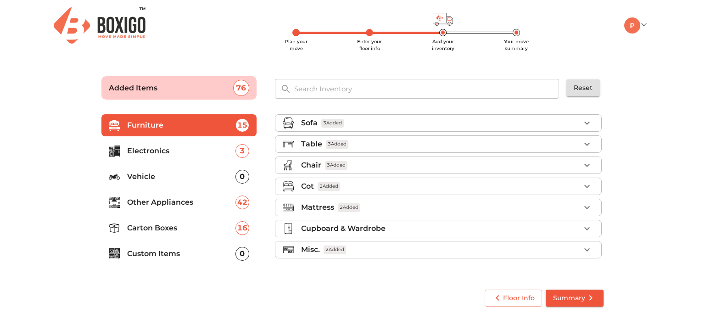
click at [595, 301] on icon "submit" at bounding box center [591, 298] width 11 height 11
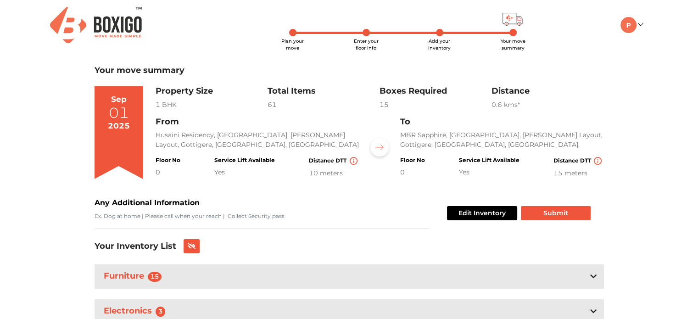
click at [165, 167] on div "Floor No 0" at bounding box center [168, 167] width 25 height 21
click at [461, 210] on button "Edit Inventory" at bounding box center [482, 213] width 70 height 14
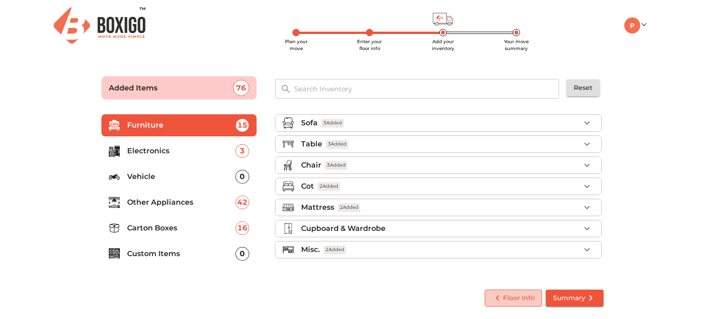
click at [515, 300] on span "Floor Info" at bounding box center [513, 298] width 43 height 11
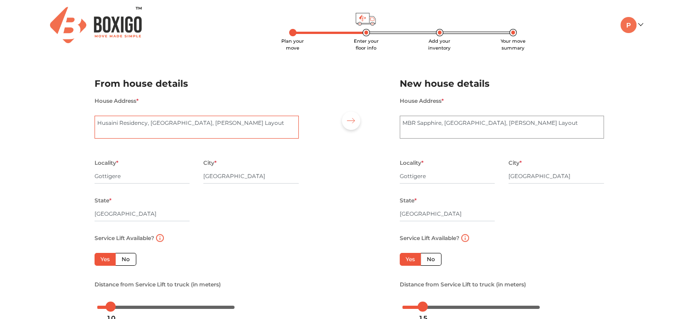
click at [97, 126] on textarea "Husaini Residency, [GEOGRAPHIC_DATA], [PERSON_NAME] Layout" at bounding box center [197, 127] width 204 height 23
type textarea "4 floor, Husaini Residency, [GEOGRAPHIC_DATA], [PERSON_NAME] Layout"
click at [404, 120] on textarea "MBR Sapphire, [GEOGRAPHIC_DATA], [PERSON_NAME] Layout" at bounding box center [502, 127] width 204 height 23
type textarea "[STREET_ADDRESS][PERSON_NAME]"
click at [632, 119] on div "Plan your move Enter your floor info Add your inventory Your move summary My Mo…" at bounding box center [349, 217] width 698 height 435
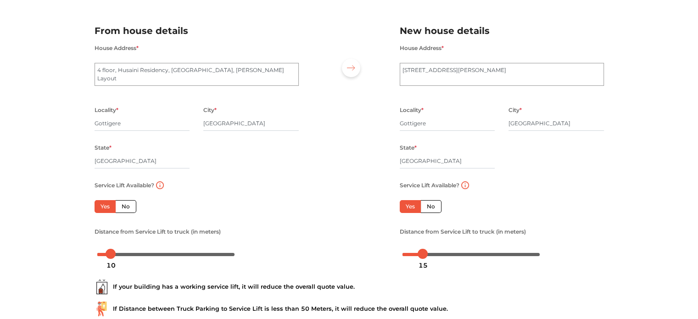
scroll to position [117, 0]
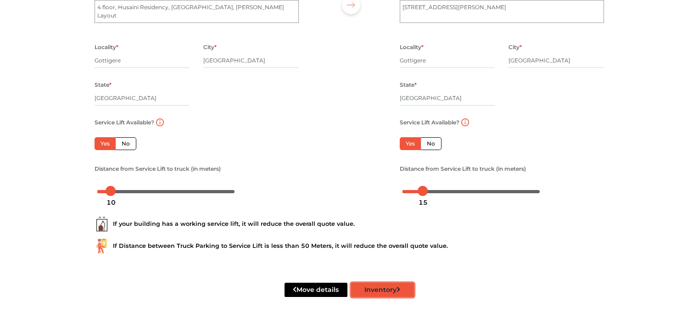
click at [388, 289] on button "Inventory" at bounding box center [382, 290] width 63 height 14
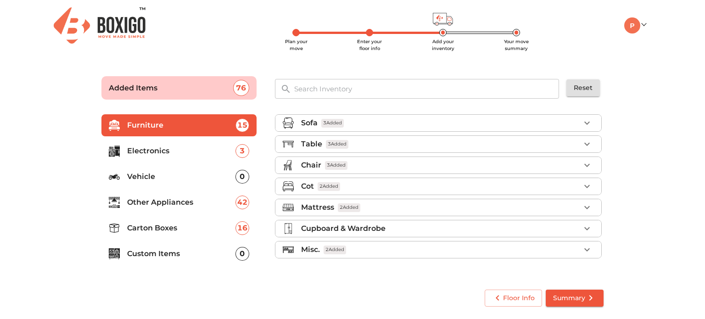
click at [592, 294] on icon "submit" at bounding box center [591, 298] width 11 height 11
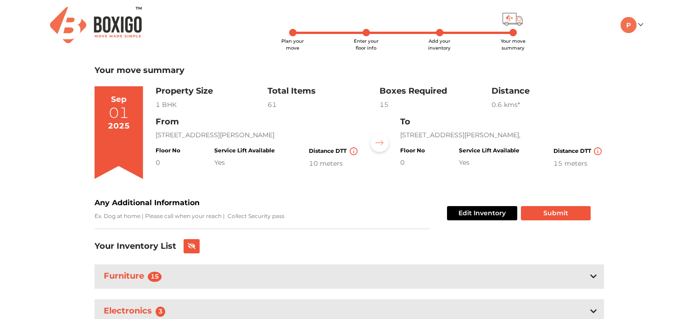
click at [156, 168] on div "0" at bounding box center [168, 163] width 25 height 10
click at [159, 168] on div "0" at bounding box center [168, 163] width 25 height 10
click at [461, 216] on button "Edit Inventory" at bounding box center [482, 213] width 70 height 14
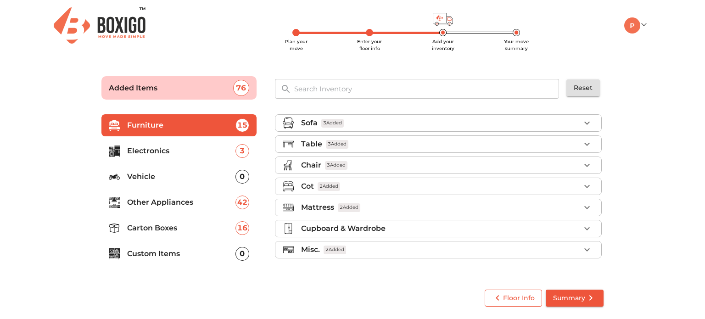
click at [501, 299] on icon "button" at bounding box center [497, 298] width 11 height 11
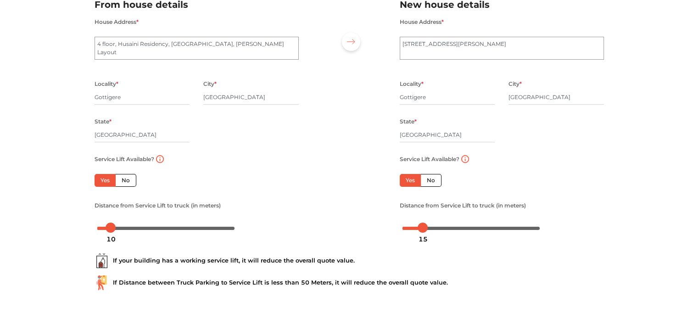
scroll to position [117, 0]
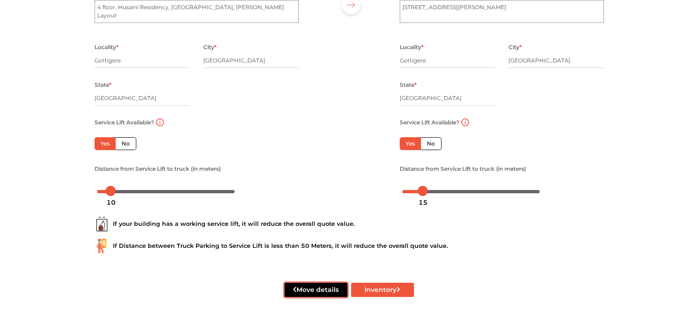
click at [300, 289] on button "Move details" at bounding box center [316, 290] width 63 height 14
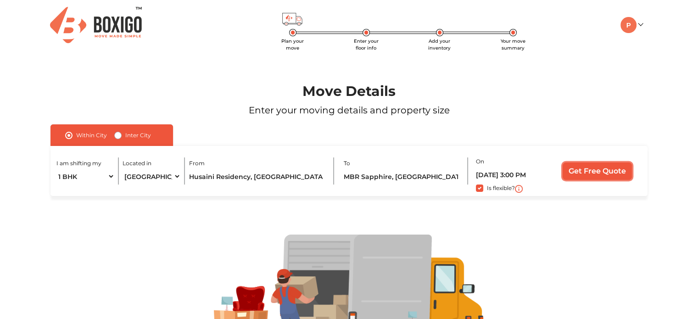
click at [591, 170] on input "Get Free Quote" at bounding box center [597, 171] width 69 height 17
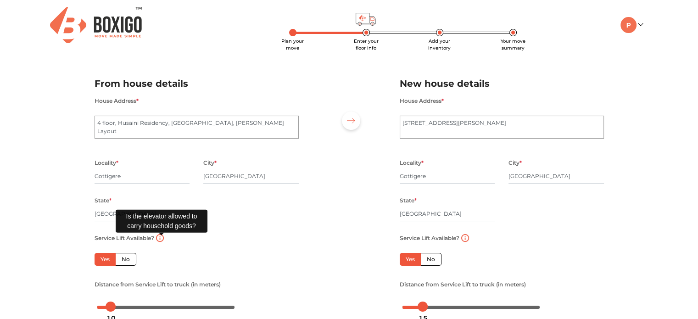
click at [160, 241] on img at bounding box center [160, 238] width 8 height 8
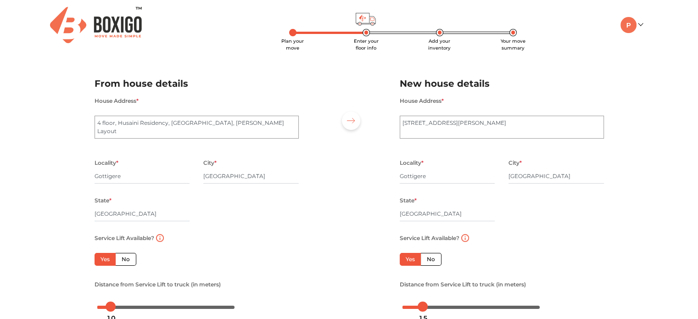
click at [100, 260] on label "Yes" at bounding box center [105, 259] width 21 height 13
click at [101, 260] on input "Yes" at bounding box center [104, 258] width 6 height 6
click at [136, 258] on div "Yes No" at bounding box center [143, 259] width 96 height 13
click at [130, 260] on label "No" at bounding box center [125, 259] width 21 height 13
click at [128, 260] on input "No" at bounding box center [125, 258] width 6 height 6
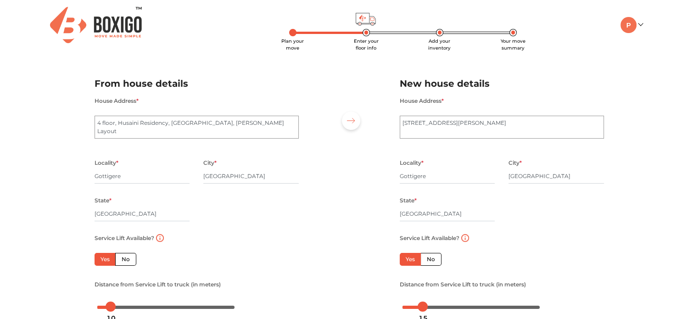
radio input "true"
click at [212, 259] on icon "button" at bounding box center [210, 260] width 5 height 6
click at [231, 259] on input "0" at bounding box center [224, 260] width 15 height 15
click at [240, 260] on icon "button" at bounding box center [237, 259] width 5 height 5
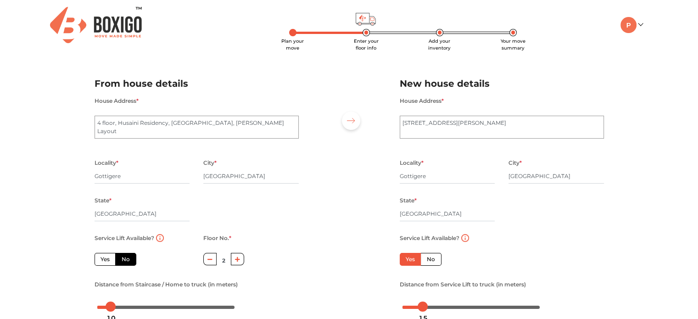
click at [240, 260] on icon "button" at bounding box center [237, 259] width 5 height 5
type input "4"
click at [433, 259] on label "No" at bounding box center [431, 259] width 21 height 13
click at [433, 259] on input "No" at bounding box center [430, 258] width 6 height 6
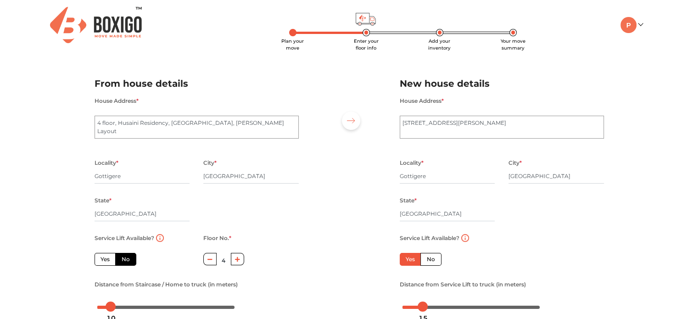
radio input "true"
click at [410, 262] on label "Yes" at bounding box center [410, 259] width 21 height 13
click at [410, 261] on input "Yes" at bounding box center [409, 258] width 6 height 6
radio input "true"
radio input "false"
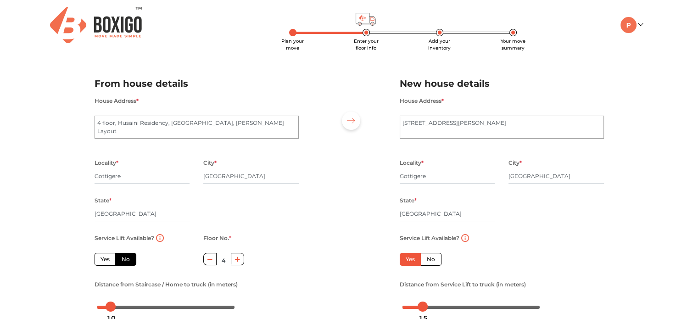
click at [105, 257] on label "Yes" at bounding box center [105, 259] width 21 height 13
click at [105, 257] on input "Yes" at bounding box center [104, 258] width 6 height 6
radio input "true"
type input "0"
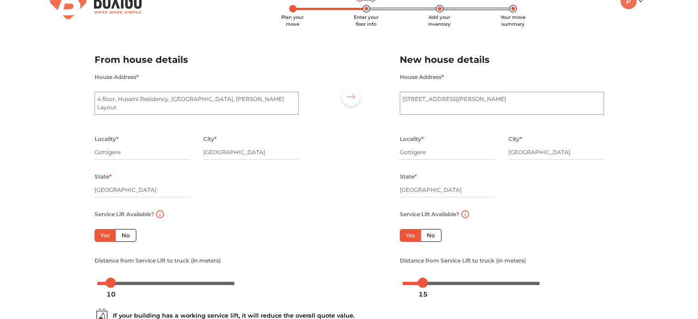
scroll to position [46, 0]
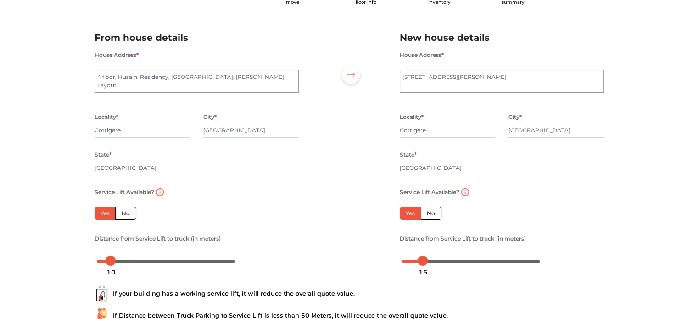
click at [131, 214] on label "No" at bounding box center [125, 213] width 21 height 13
click at [128, 214] on input "No" at bounding box center [125, 212] width 6 height 6
radio input "true"
click at [101, 214] on label "Yes" at bounding box center [105, 213] width 21 height 13
click at [101, 214] on input "Yes" at bounding box center [104, 212] width 6 height 6
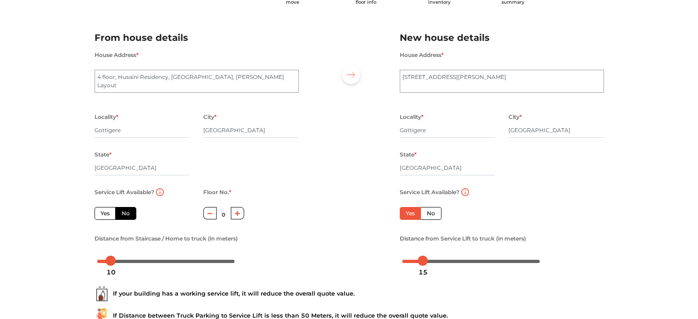
radio input "true"
drag, startPoint x: 125, startPoint y: 217, endPoint x: 136, endPoint y: 216, distance: 11.1
click at [125, 217] on label "No" at bounding box center [125, 213] width 21 height 13
click at [125, 215] on input "No" at bounding box center [125, 212] width 6 height 6
radio input "true"
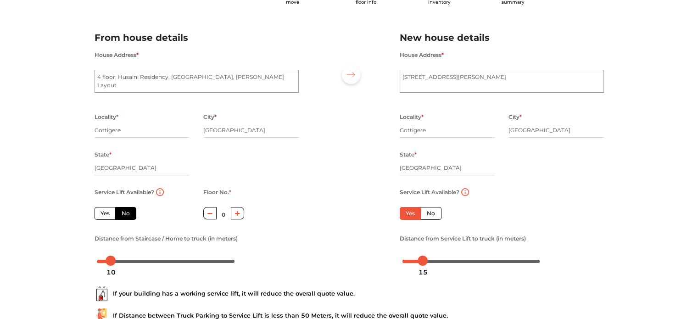
click at [105, 213] on label "Yes" at bounding box center [105, 213] width 21 height 13
click at [105, 213] on input "Yes" at bounding box center [104, 212] width 6 height 6
radio input "true"
click at [126, 214] on label "No" at bounding box center [125, 213] width 21 height 13
click at [126, 214] on input "No" at bounding box center [125, 212] width 6 height 6
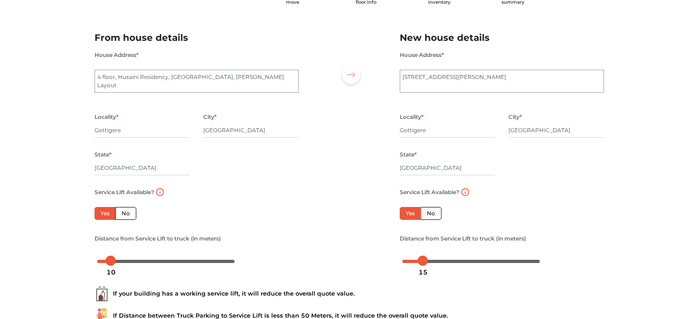
radio input "true"
click at [232, 216] on button "button" at bounding box center [237, 213] width 13 height 12
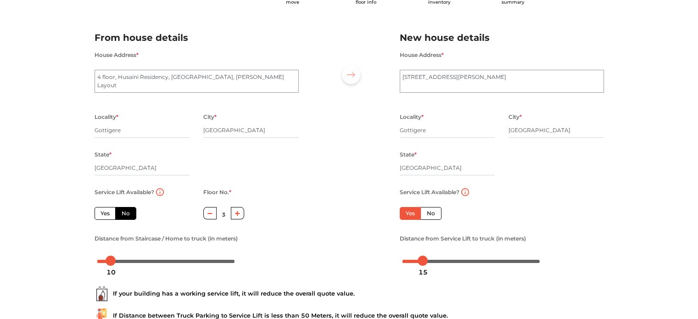
type input "4"
click at [96, 213] on label "Yes" at bounding box center [105, 213] width 21 height 13
click at [101, 213] on input "Yes" at bounding box center [104, 212] width 6 height 6
radio input "true"
type input "0"
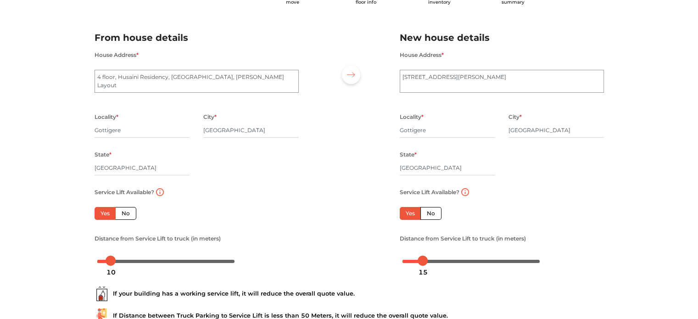
click at [431, 213] on label "No" at bounding box center [431, 213] width 21 height 13
click at [431, 213] on input "No" at bounding box center [430, 212] width 6 height 6
radio input "true"
click at [541, 213] on icon "button" at bounding box center [543, 214] width 5 height 6
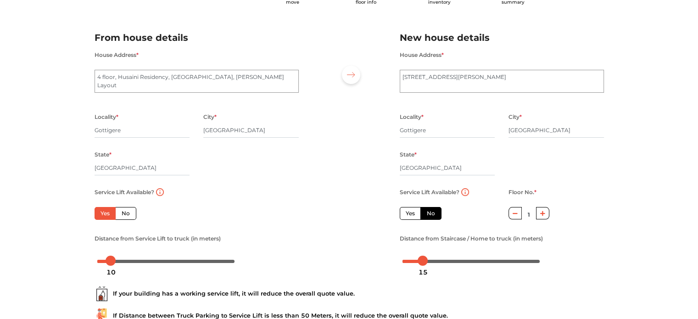
type input "2"
click at [402, 212] on label "Yes" at bounding box center [410, 213] width 21 height 13
click at [406, 212] on input "Yes" at bounding box center [409, 212] width 6 height 6
radio input "false"
type input "0"
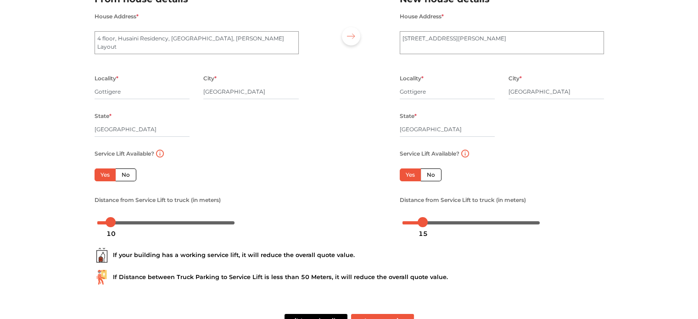
scroll to position [117, 0]
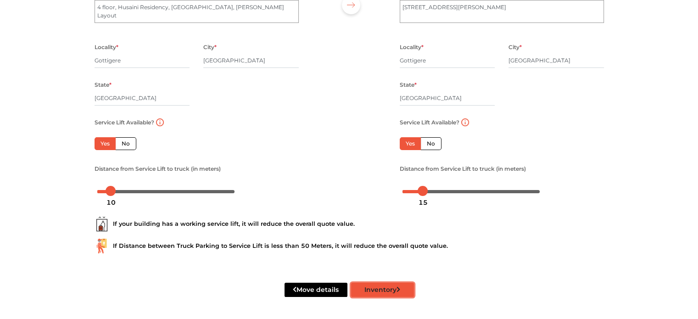
click at [392, 288] on button "Inventory" at bounding box center [382, 290] width 63 height 14
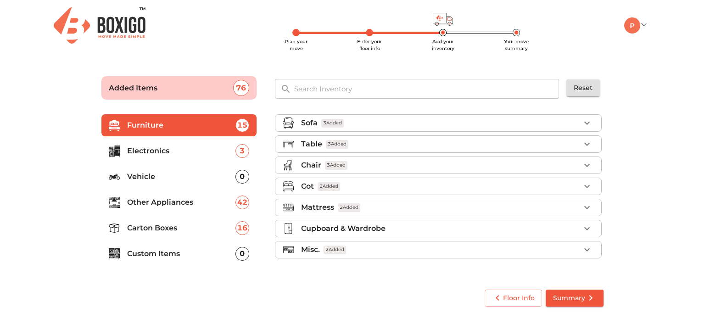
click at [574, 293] on span "Summary" at bounding box center [574, 298] width 43 height 11
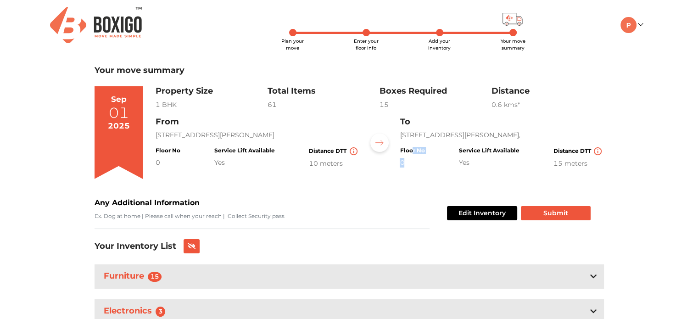
drag, startPoint x: 412, startPoint y: 158, endPoint x: 410, endPoint y: 172, distance: 14.0
click at [410, 169] on div "Floor No 0" at bounding box center [412, 157] width 25 height 21
click at [409, 191] on div "Your move summary [DATE] Property Size 1 BHK Total Items 61 Boxes Required 15 D…" at bounding box center [350, 246] width 510 height 361
click at [113, 117] on div "01" at bounding box center [119, 113] width 20 height 15
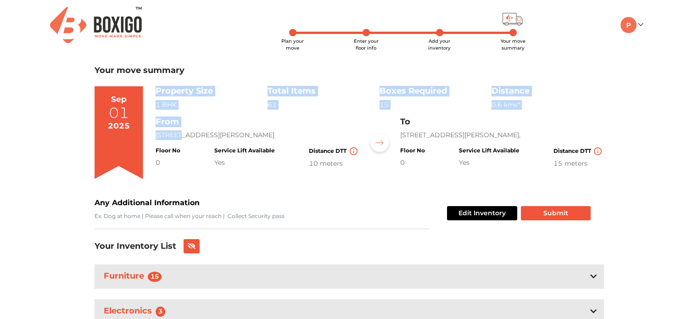
drag, startPoint x: 155, startPoint y: 135, endPoint x: 176, endPoint y: 135, distance: 21.1
click at [176, 135] on section "[DATE] Property Size 1 BHK Total Items 61 Boxes Required 15 Distance 0.6 km s* …" at bounding box center [350, 136] width 510 height 100
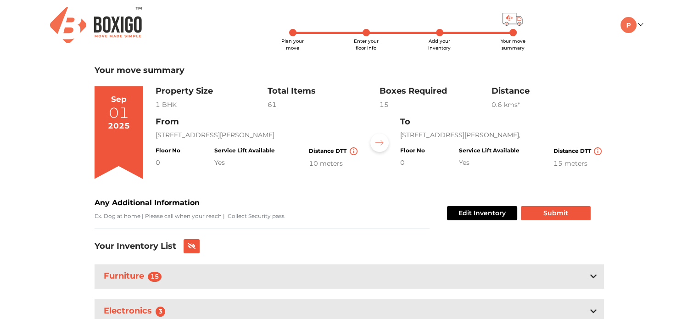
click at [203, 140] on p "[STREET_ADDRESS][PERSON_NAME]" at bounding box center [258, 135] width 204 height 10
drag, startPoint x: 156, startPoint y: 134, endPoint x: 179, endPoint y: 134, distance: 23.0
click at [179, 134] on p "[STREET_ADDRESS][PERSON_NAME]" at bounding box center [258, 135] width 204 height 10
drag, startPoint x: 399, startPoint y: 134, endPoint x: 430, endPoint y: 134, distance: 31.7
click at [430, 134] on div "From 4 floor, Husaini Residency, [GEOGRAPHIC_DATA][STREET_ADDRESS][PERSON_NAME]…" at bounding box center [380, 143] width 449 height 52
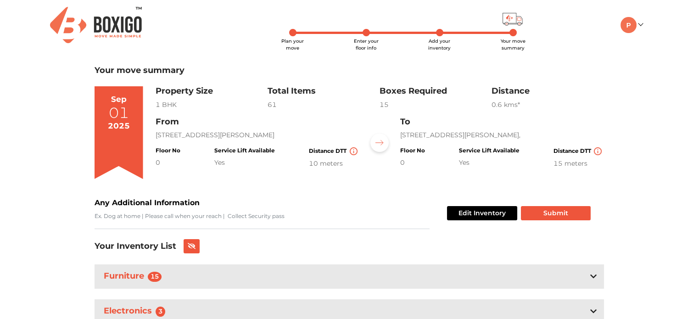
click at [498, 139] on p "[STREET_ADDRESS][PERSON_NAME]," at bounding box center [502, 135] width 204 height 10
click at [403, 135] on p "[STREET_ADDRESS][PERSON_NAME]," at bounding box center [502, 135] width 204 height 10
click at [558, 214] on button "Submit" at bounding box center [556, 213] width 70 height 14
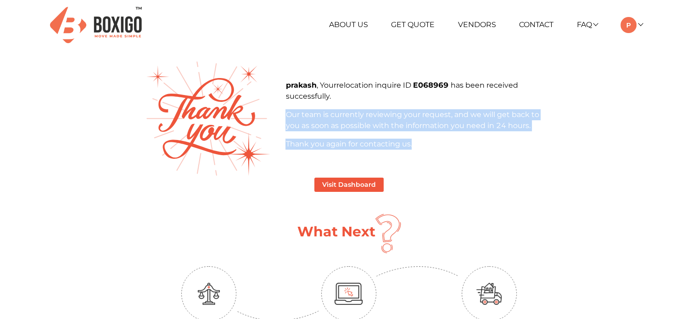
drag, startPoint x: 286, startPoint y: 109, endPoint x: 544, endPoint y: 141, distance: 260.0
click at [544, 141] on div "prakash , Your relocation inquire ID E068969 has been received successfully. Ou…" at bounding box center [419, 115] width 267 height 70
click at [518, 168] on div "prakash , Your relocation inquire ID E068969 has been received successfully. Ou…" at bounding box center [350, 119] width 422 height 114
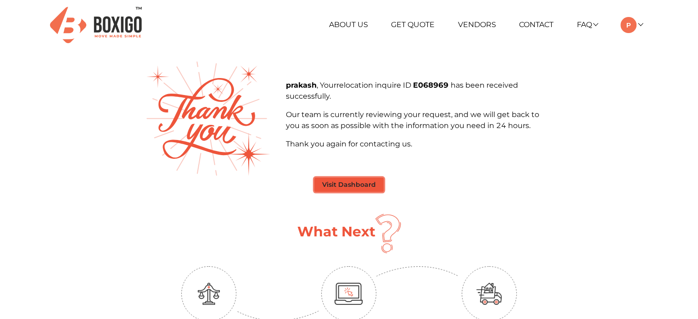
click at [336, 186] on button "Visit Dashboard" at bounding box center [349, 185] width 69 height 14
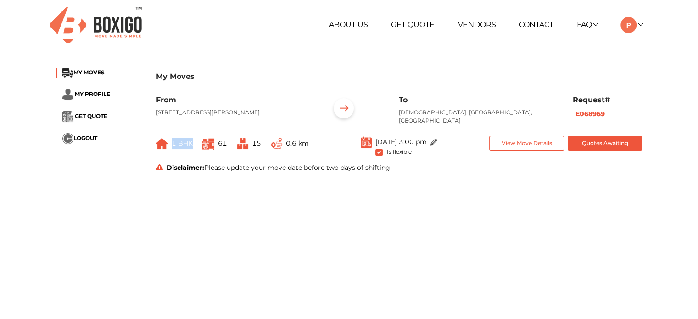
drag, startPoint x: 195, startPoint y: 142, endPoint x: 160, endPoint y: 139, distance: 35.0
click at [162, 140] on div "1 BHK 61 15 0.6 km" at bounding box center [232, 144] width 153 height 16
click at [253, 227] on main "My Moves MY MOVES MY PROFILE GET QUOTE LOGOUT My Moves From 4 floor, Husaini Re…" at bounding box center [349, 227] width 698 height 331
drag, startPoint x: 224, startPoint y: 143, endPoint x: 211, endPoint y: 141, distance: 13.0
click at [211, 141] on span "61" at bounding box center [215, 144] width 25 height 16
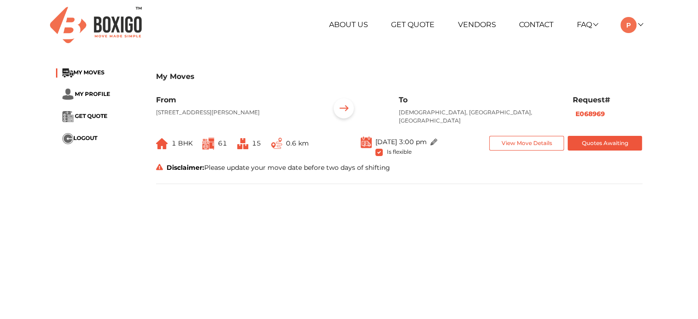
click at [271, 235] on main "My Moves MY MOVES MY PROFILE GET QUOTE LOGOUT My Moves From 4 floor, Husaini Re…" at bounding box center [349, 227] width 698 height 331
drag, startPoint x: 260, startPoint y: 142, endPoint x: 252, endPoint y: 143, distance: 8.3
click at [252, 143] on span "15" at bounding box center [256, 143] width 9 height 8
click at [265, 258] on main "My Moves MY MOVES MY PROFILE GET QUOTE LOGOUT My Moves From 4 floor, Husaini Re…" at bounding box center [349, 227] width 698 height 331
drag, startPoint x: 309, startPoint y: 146, endPoint x: 286, endPoint y: 145, distance: 23.5
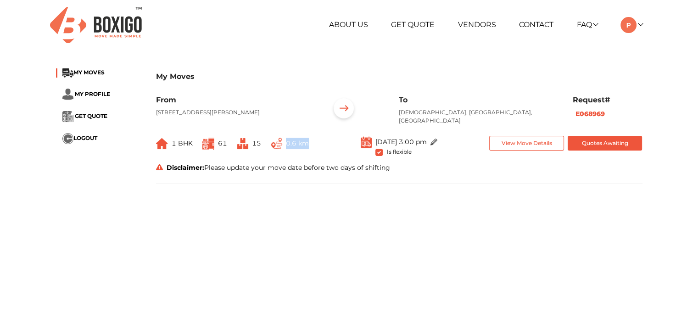
click at [286, 145] on div "1 BHK 61 15 0.6 km" at bounding box center [232, 147] width 167 height 23
click at [438, 142] on img at bounding box center [434, 142] width 7 height 7
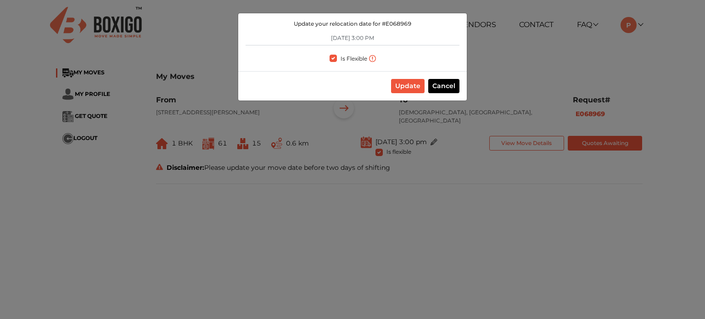
click at [341, 57] on label "Is Flexible" at bounding box center [354, 58] width 27 height 10
click at [332, 57] on input "Is Flexible" at bounding box center [333, 57] width 7 height 9
checkbox input "false"
click at [344, 34] on input "[DATE] 3:00 PM" at bounding box center [353, 38] width 214 height 15
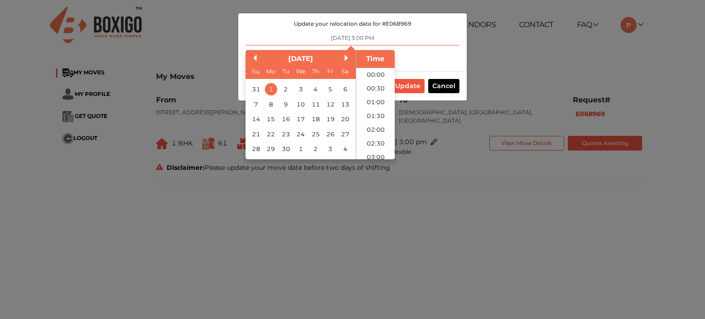
scroll to position [374, 0]
click at [253, 58] on button "Previous Month" at bounding box center [253, 58] width 6 height 6
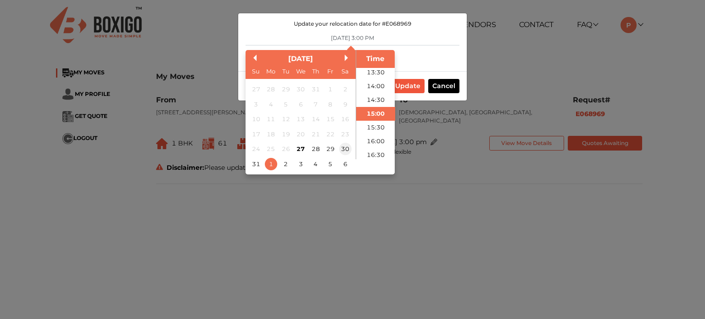
click at [344, 147] on div "30" at bounding box center [345, 149] width 12 height 12
type input "[DATE] 3:00 PM"
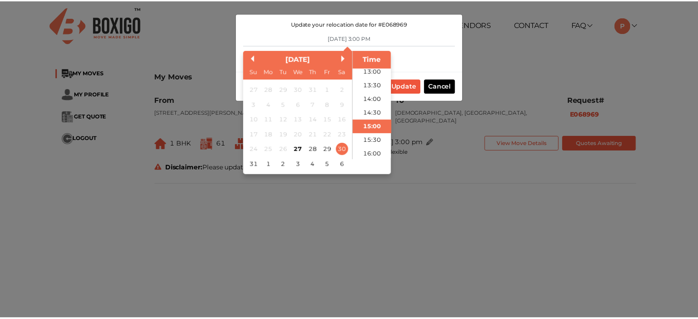
scroll to position [378, 0]
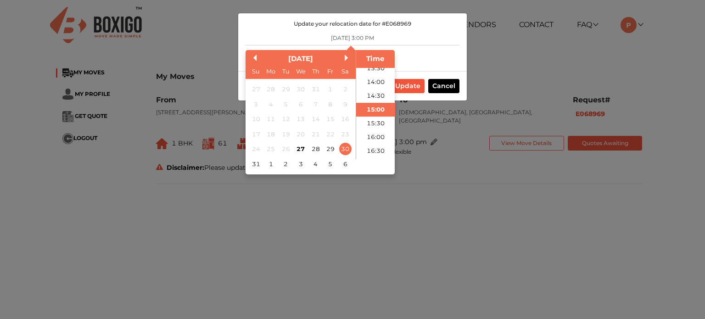
click at [369, 110] on li "15:00" at bounding box center [375, 110] width 39 height 14
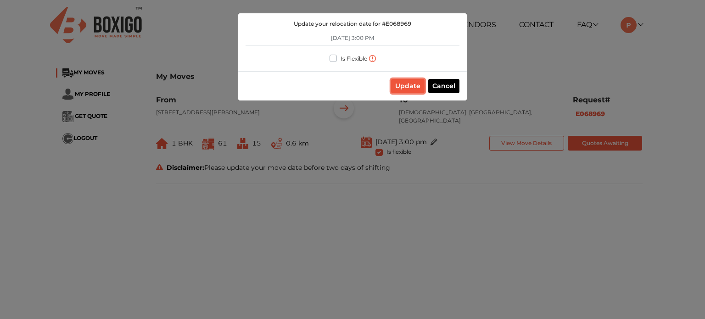
drag, startPoint x: 406, startPoint y: 87, endPoint x: 409, endPoint y: 94, distance: 7.6
click at [406, 86] on button "Update" at bounding box center [408, 86] width 34 height 14
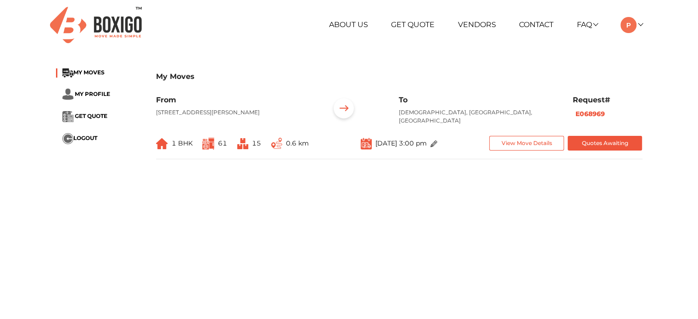
click at [425, 180] on main "My Moves MY MOVES MY PROFILE GET QUOTE LOGOUT My Moves From 4 floor, Husaini Re…" at bounding box center [349, 227] width 698 height 331
click at [531, 141] on button "View Move Details" at bounding box center [527, 143] width 75 height 15
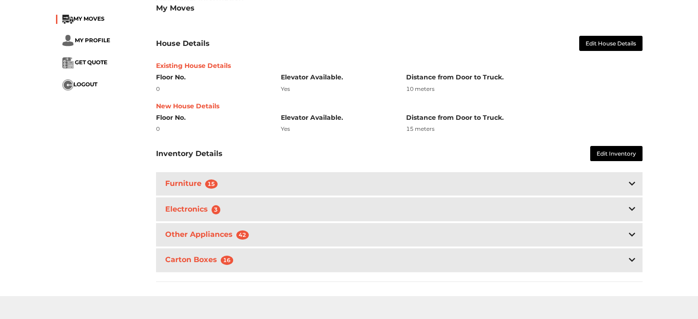
scroll to position [46, 0]
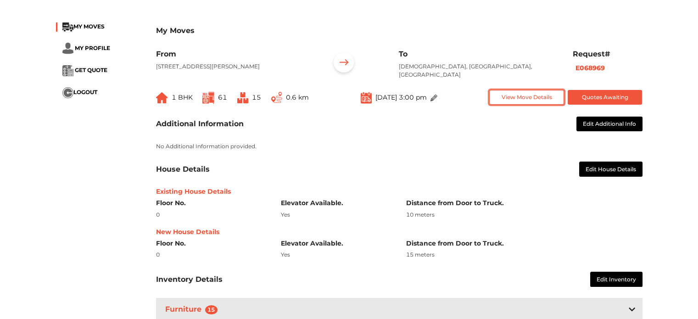
click at [530, 95] on button "View Move Details" at bounding box center [527, 97] width 75 height 15
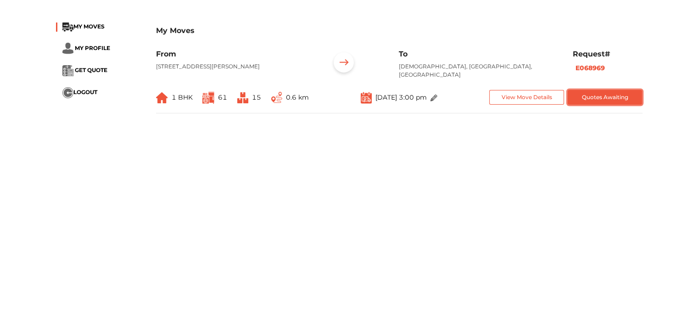
click at [603, 96] on button "Quotes Awaiting" at bounding box center [605, 97] width 75 height 15
click at [372, 183] on main "My Moves MY MOVES MY PROFILE GET QUOTE LOGOUT My Moves From 4 floor, Husaini Re…" at bounding box center [349, 181] width 698 height 331
click at [405, 187] on main "My Moves MY MOVES MY PROFILE GET QUOTE LOGOUT My Moves From 4 floor, Husaini Re…" at bounding box center [349, 181] width 698 height 331
click at [93, 46] on span "MY PROFILE" at bounding box center [92, 48] width 35 height 7
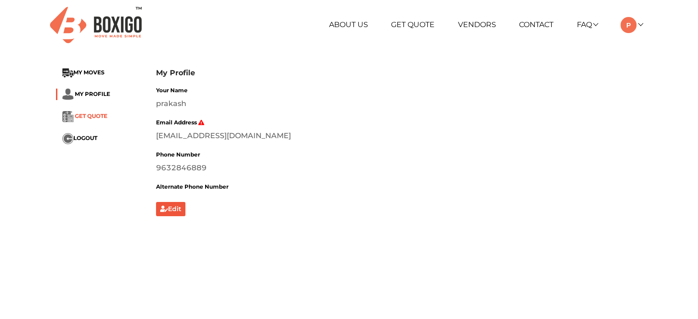
click at [82, 113] on span "GET QUOTE" at bounding box center [91, 116] width 33 height 7
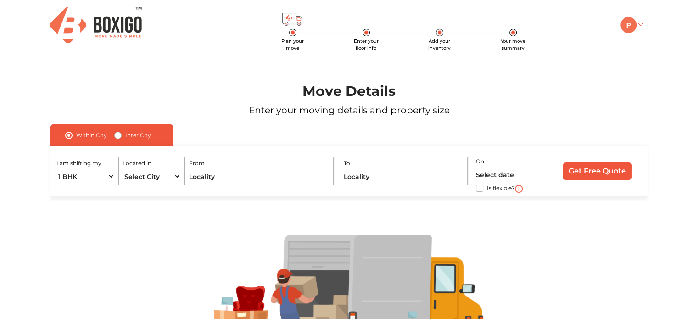
click at [631, 28] on img at bounding box center [629, 25] width 16 height 16
click at [658, 71] on link "Make Estimate" at bounding box center [657, 72] width 73 height 17
